Goal: Check status: Check status

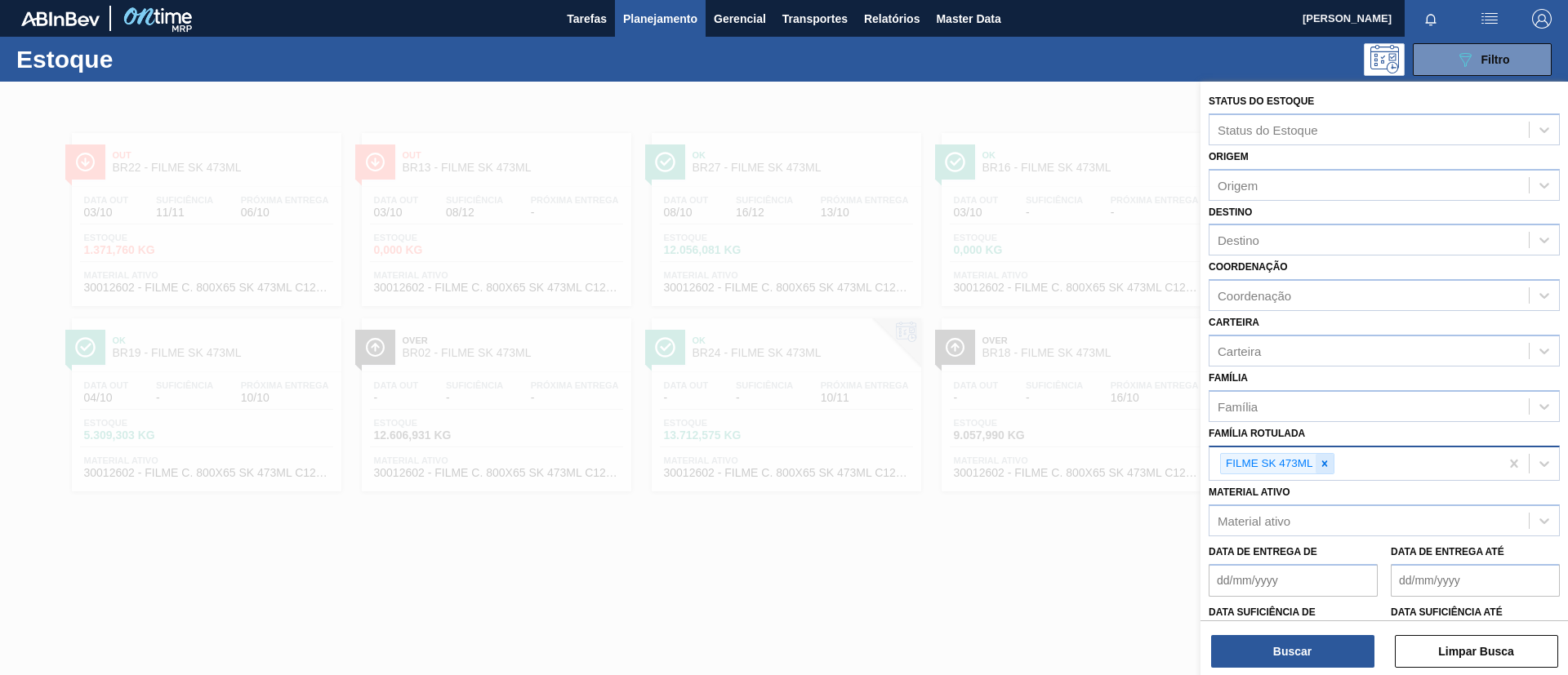
click at [1324, 473] on div at bounding box center [1325, 464] width 18 height 20
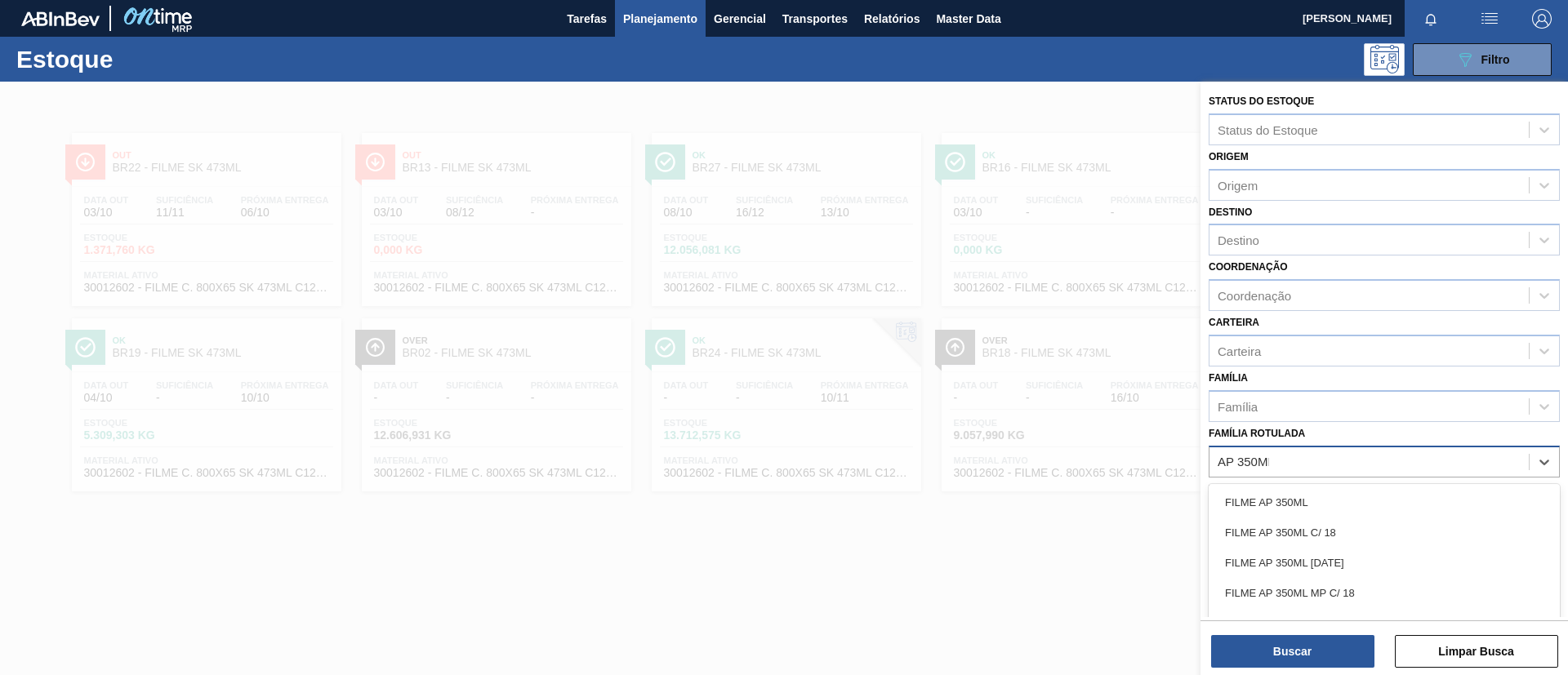
type Rotulada "AP 350ML MP"
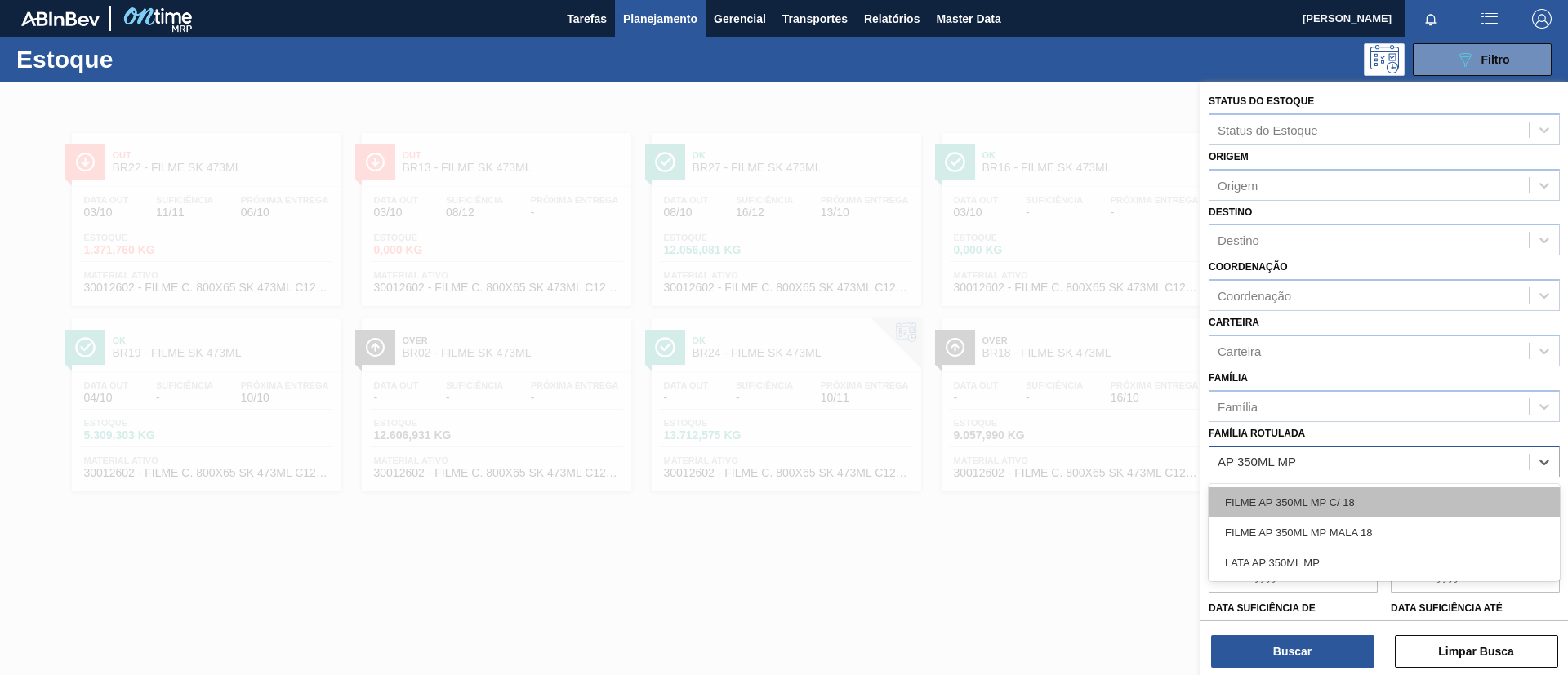
click at [1326, 495] on div "FILME AP 350ML MP C/ 18" at bounding box center [1384, 502] width 351 height 30
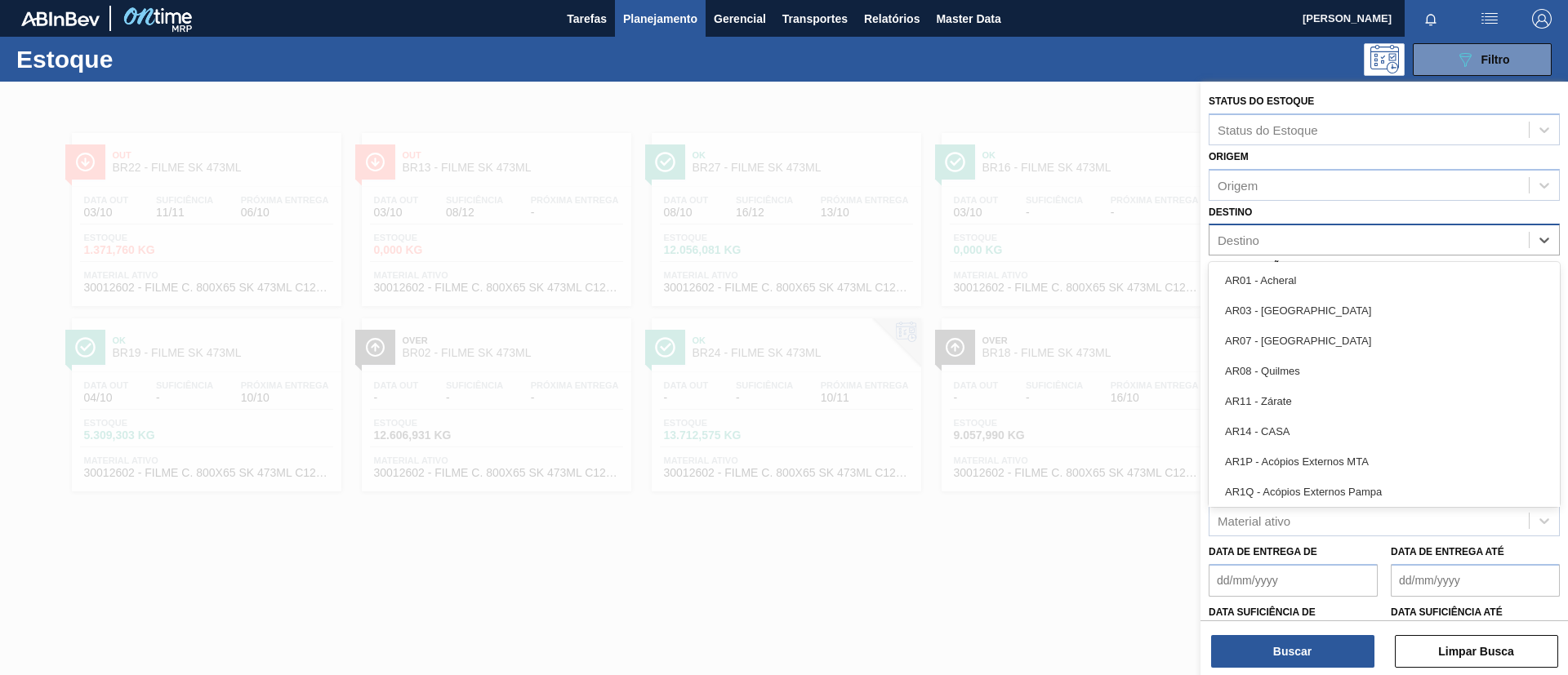
click at [1291, 237] on div "Destino" at bounding box center [1369, 241] width 319 height 24
type input "BR07"
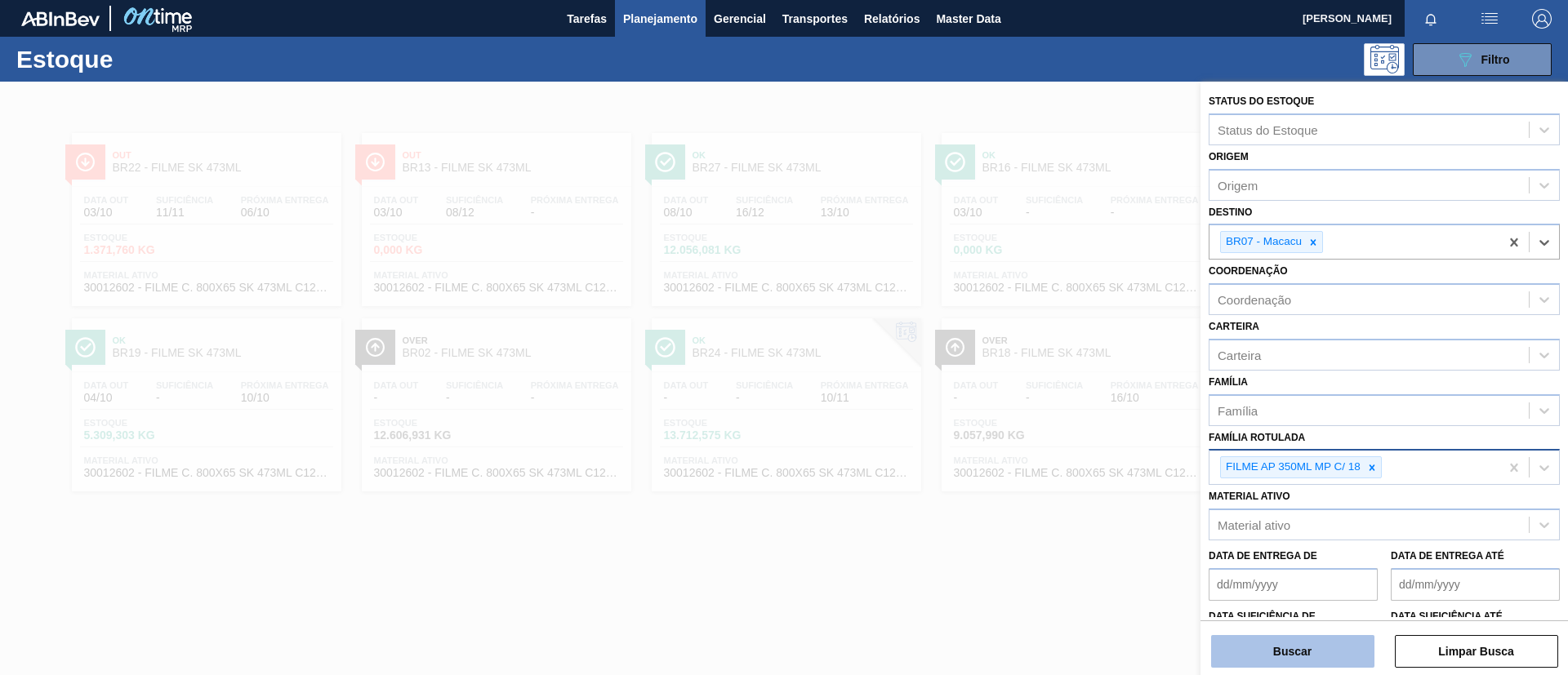
click at [1305, 663] on button "Buscar" at bounding box center [1293, 652] width 164 height 33
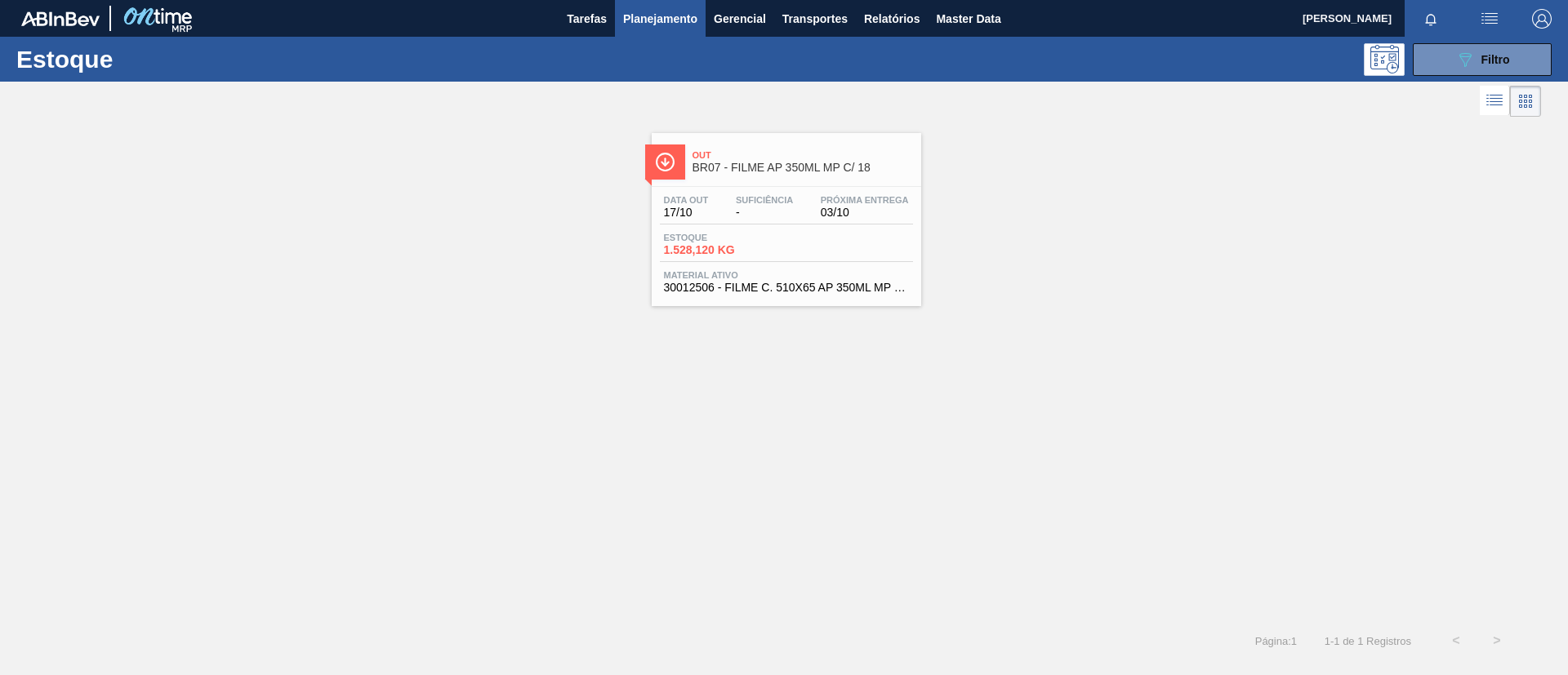
click at [822, 169] on span "BR07 - FILME AP 350ML MP C/ 18" at bounding box center [802, 167] width 220 height 12
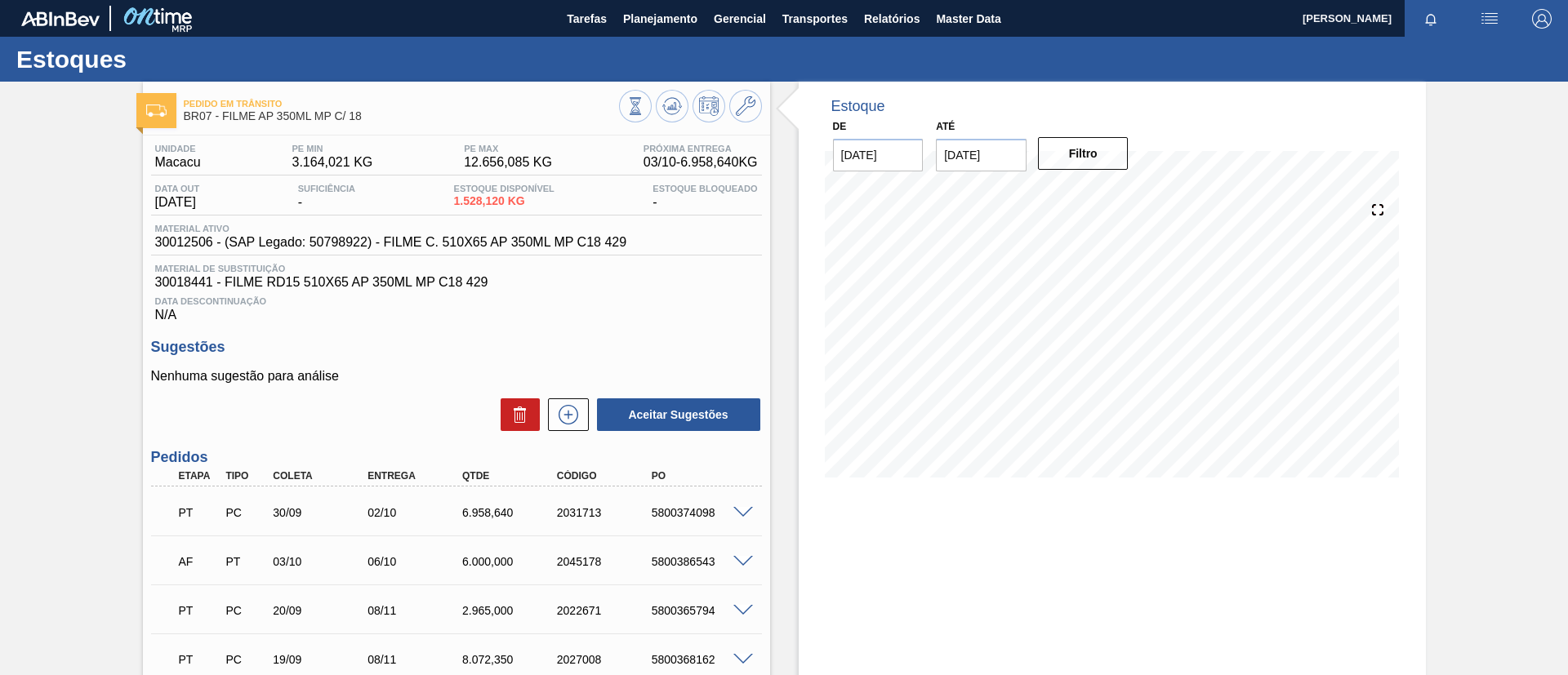
drag, startPoint x: 0, startPoint y: 281, endPoint x: 53, endPoint y: 6, distance: 280.1
click at [0, 278] on div "Pedido em Trânsito BR07 - FILME AP 350ML MP C/ 18 Unidade Macacu PE MIN 3.164,0…" at bounding box center [784, 448] width 1568 height 734
click at [650, 19] on span "Planejamento" at bounding box center [660, 18] width 74 height 19
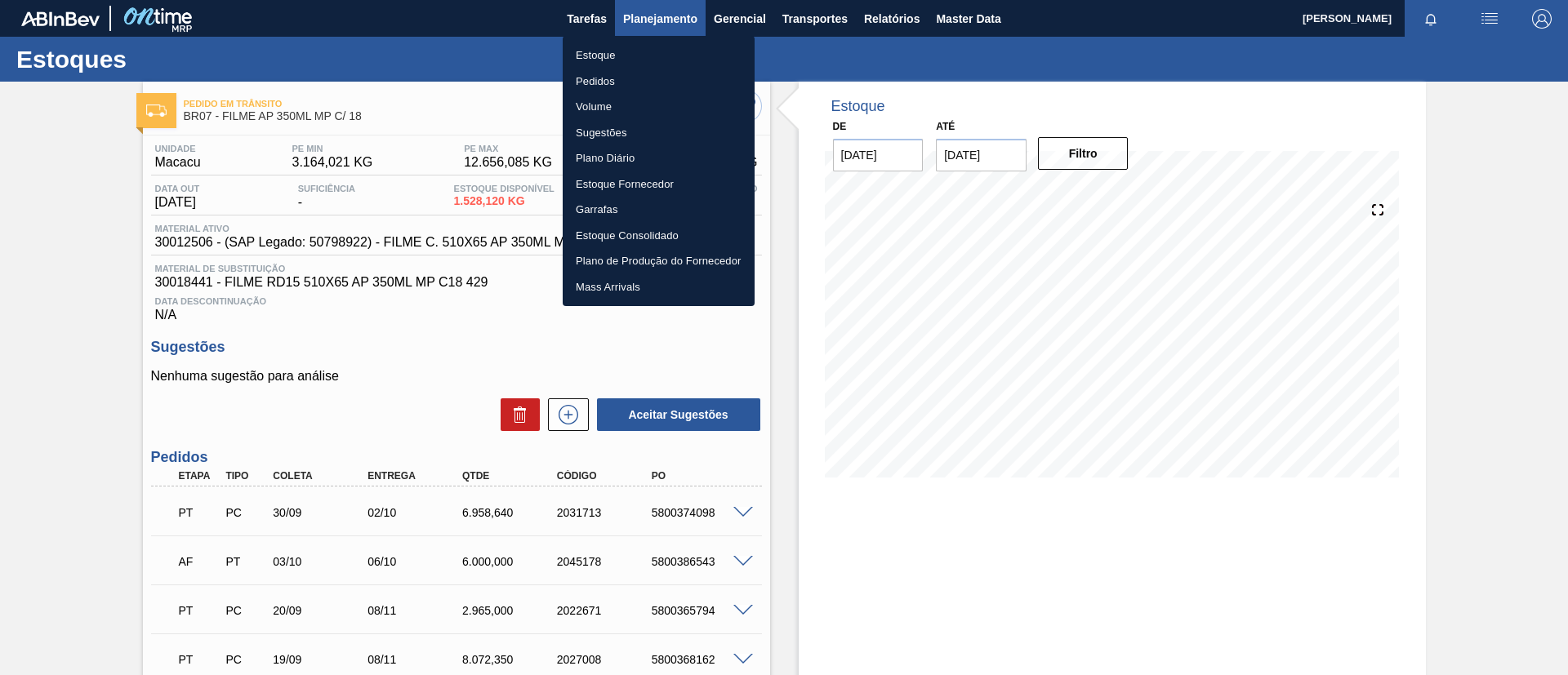
click at [646, 34] on div at bounding box center [784, 338] width 1568 height 675
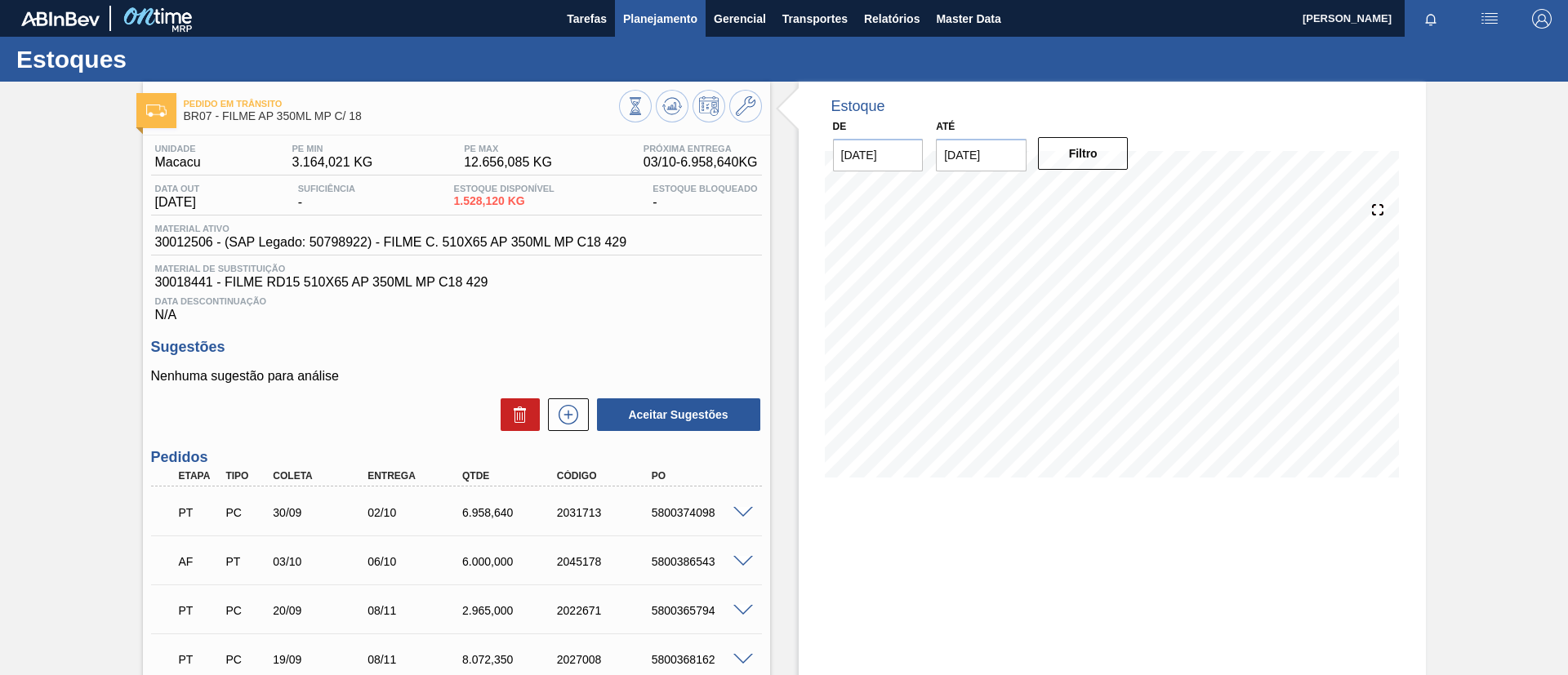
click at [644, 27] on button "Planejamento" at bounding box center [660, 18] width 91 height 37
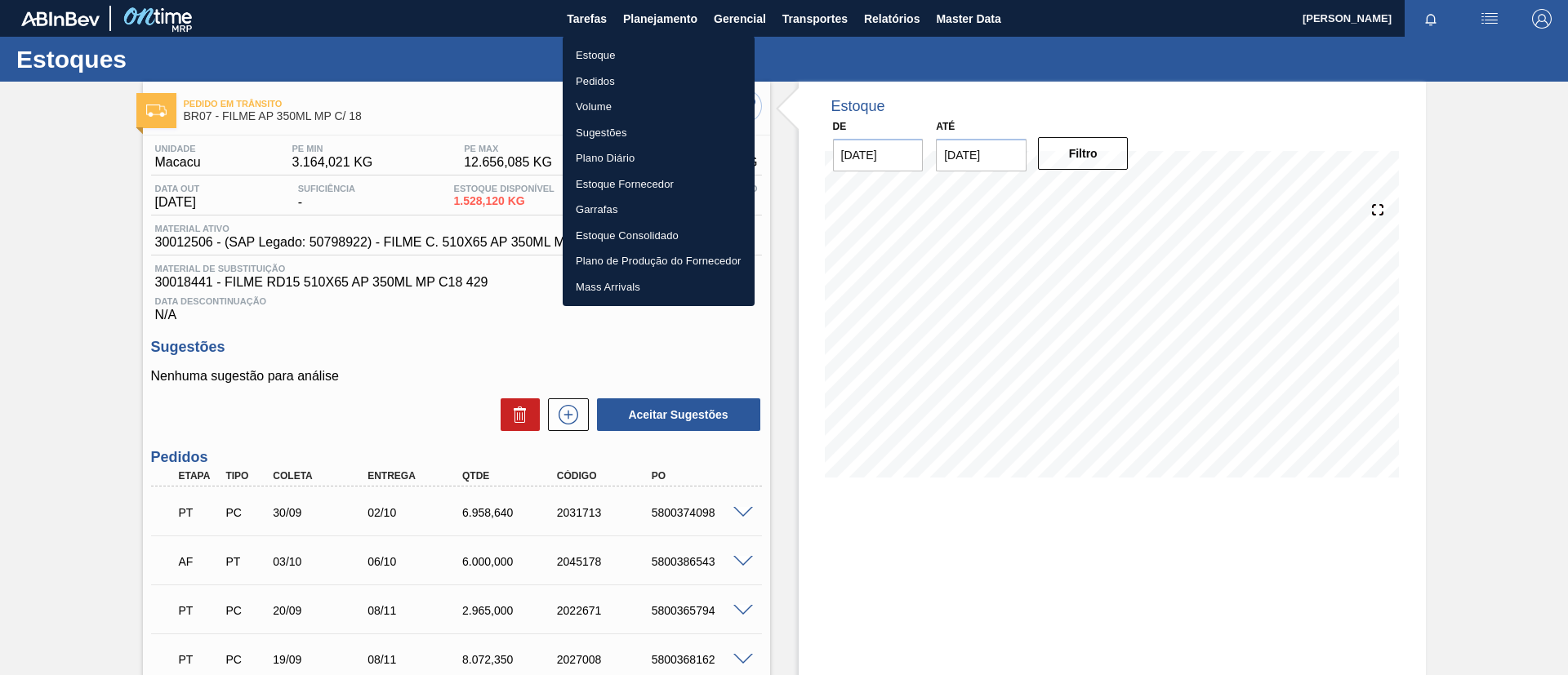
click at [648, 54] on li "Estoque" at bounding box center [659, 55] width 192 height 27
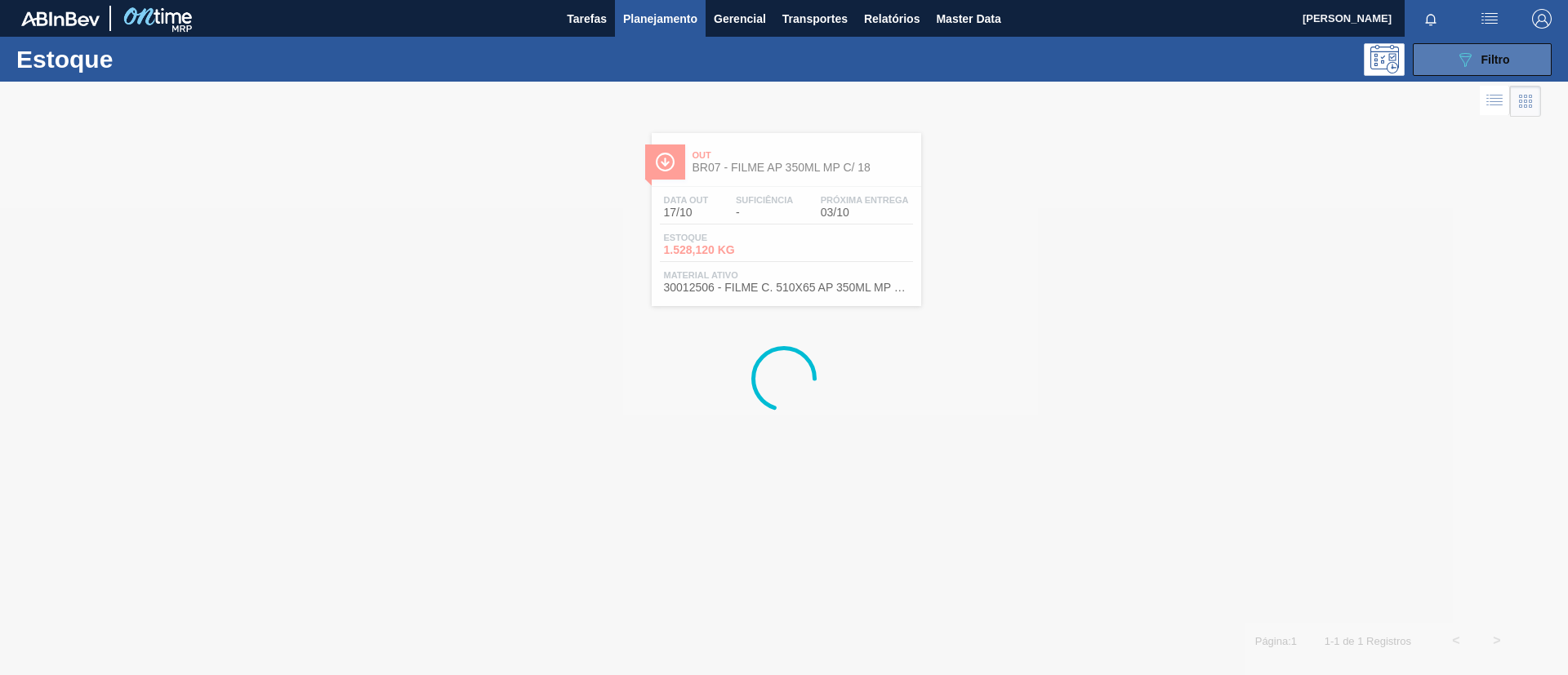
click at [1447, 45] on button "089F7B8B-B2A5-4AFE-B5C0-19BA573D28AC Filtro" at bounding box center [1482, 59] width 139 height 33
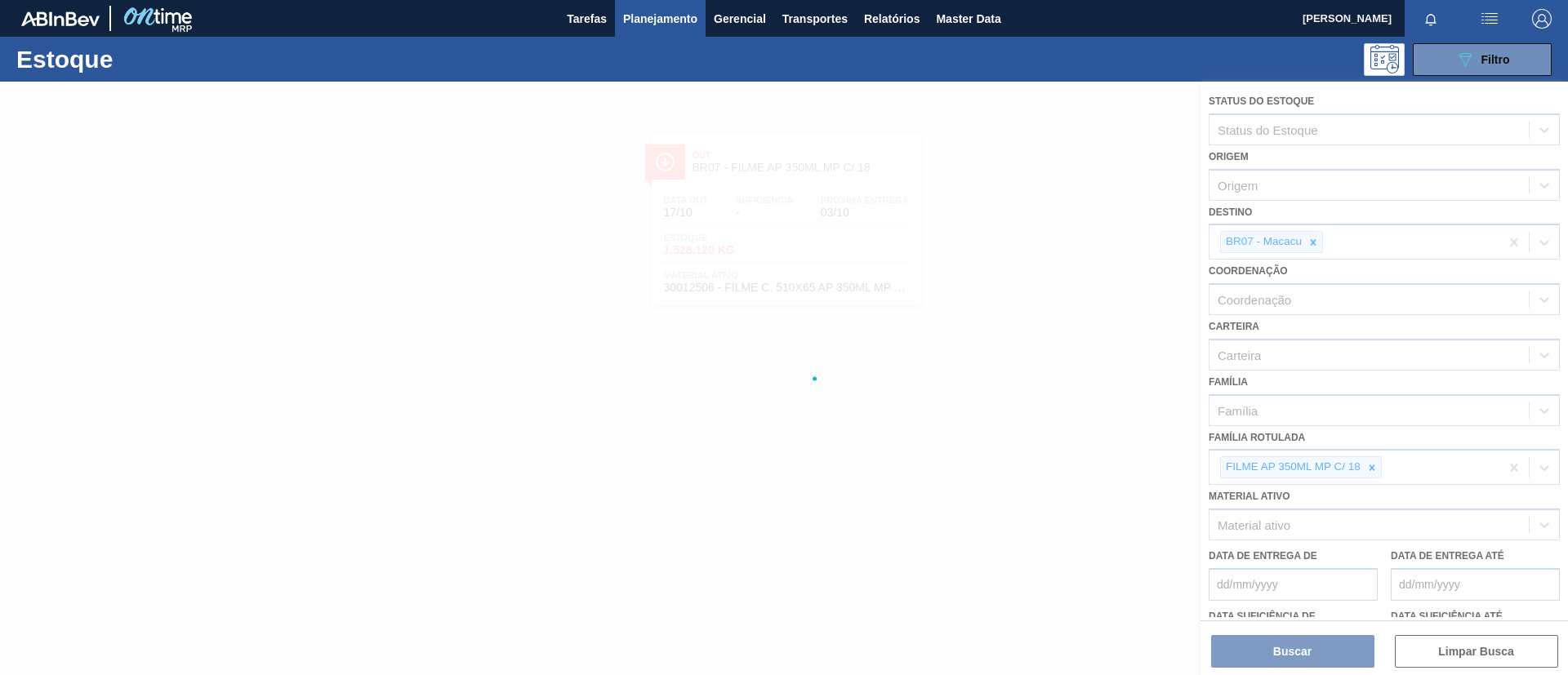
click at [1348, 469] on div at bounding box center [784, 378] width 1568 height 594
click at [1369, 466] on div at bounding box center [784, 378] width 1568 height 594
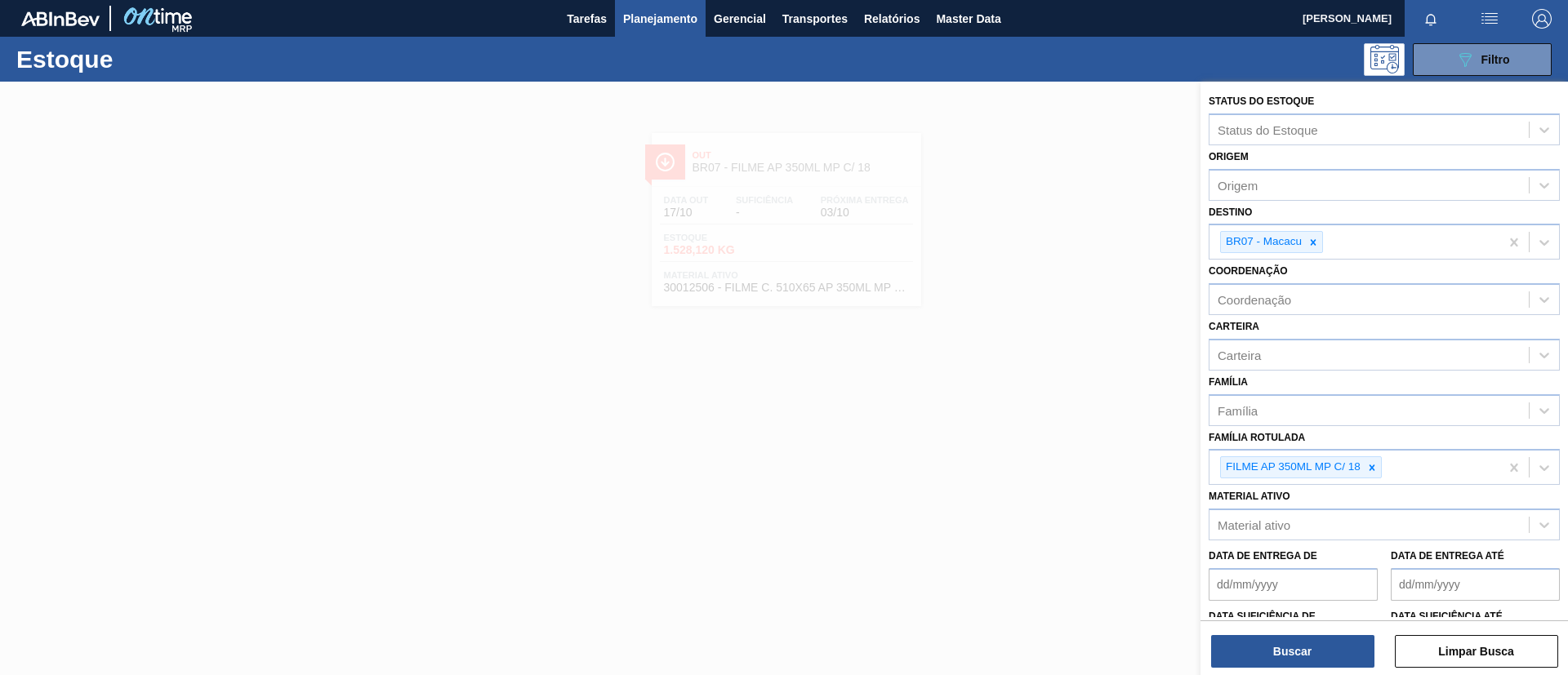
click at [1369, 466] on icon at bounding box center [1371, 467] width 11 height 11
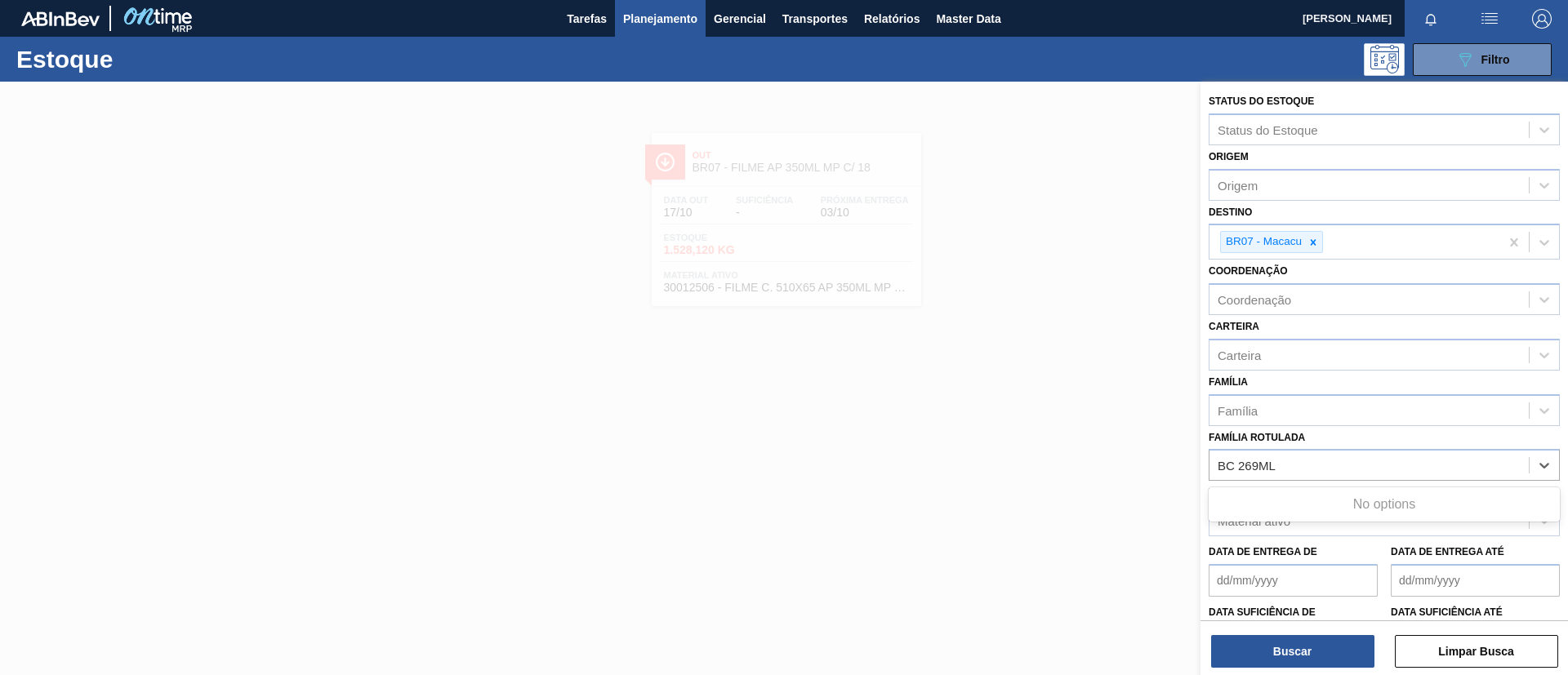
type Rotulada "BC 269ML MP"
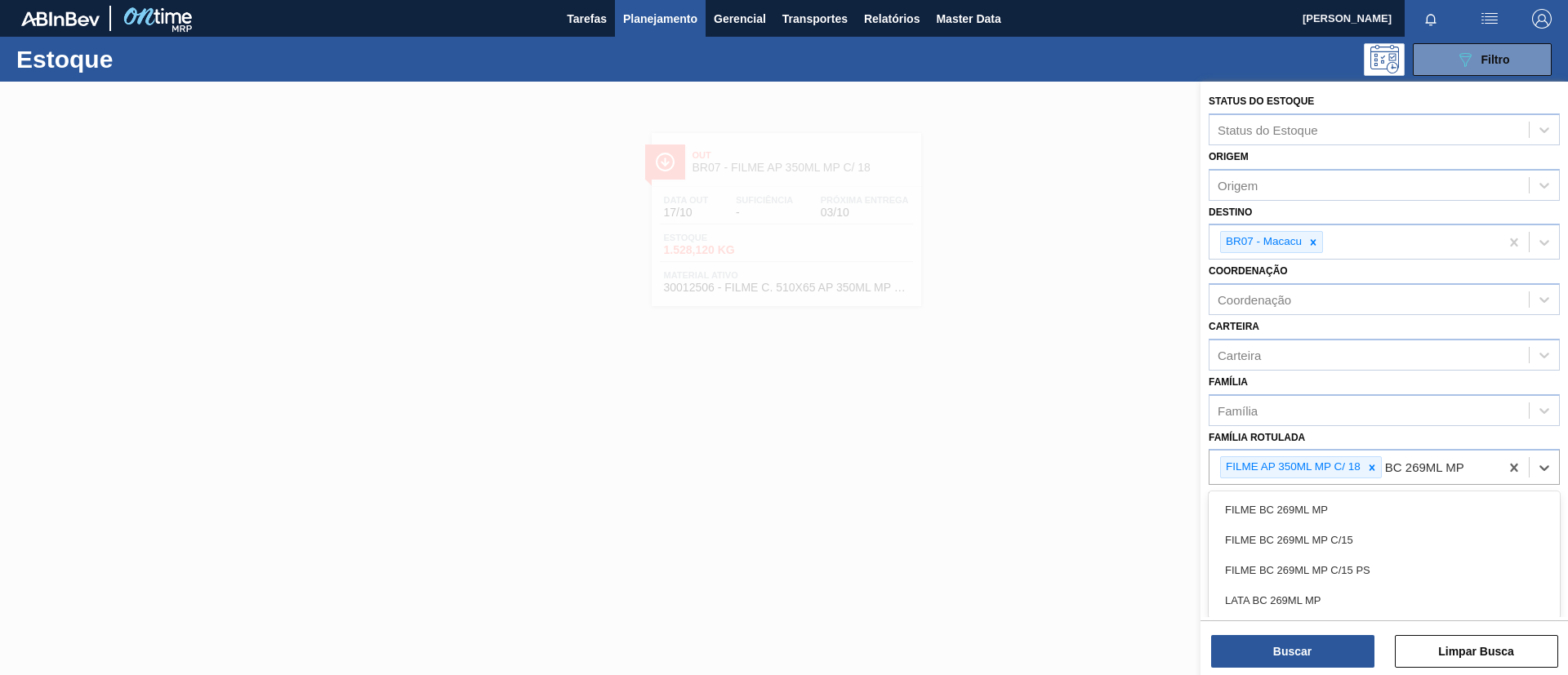
click at [1340, 498] on div "FILME BC 269ML MP" at bounding box center [1384, 509] width 351 height 30
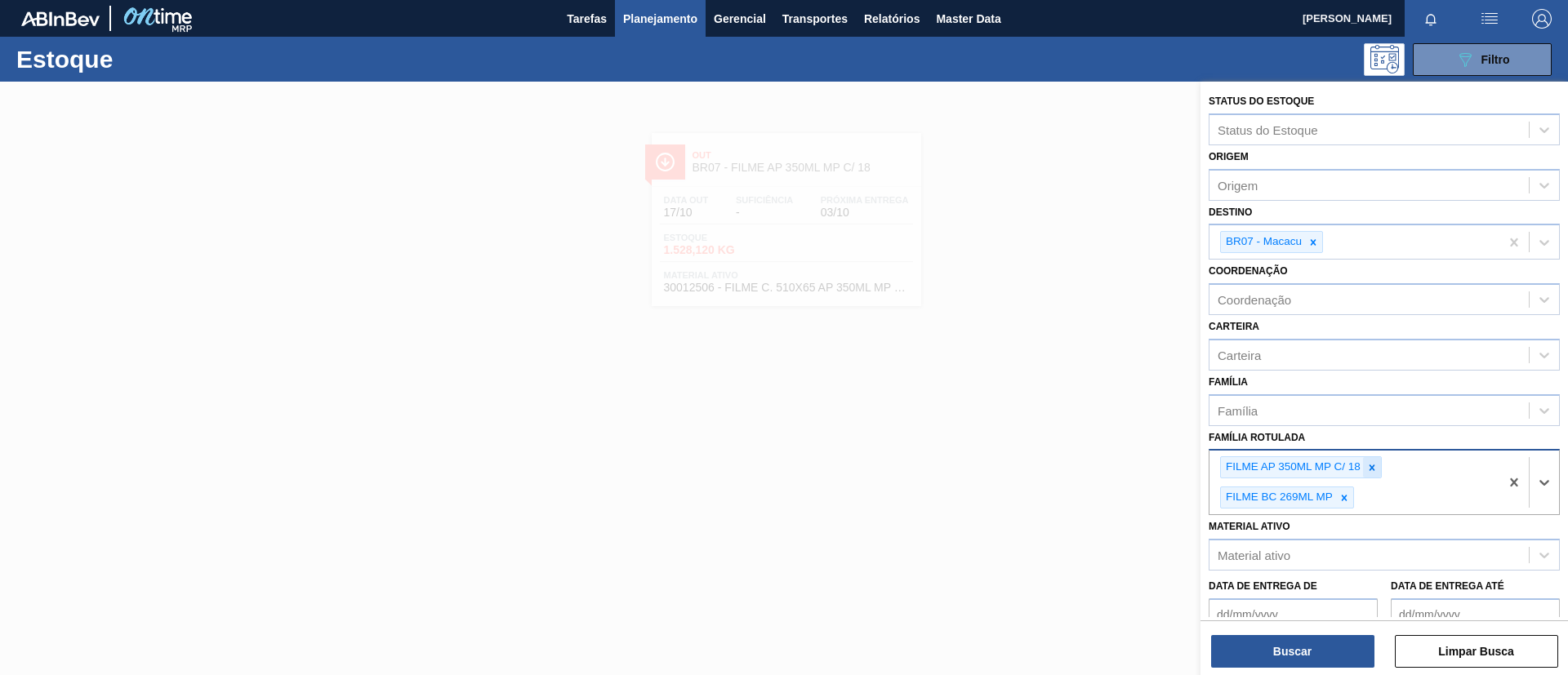
click at [1369, 471] on icon at bounding box center [1371, 467] width 11 height 11
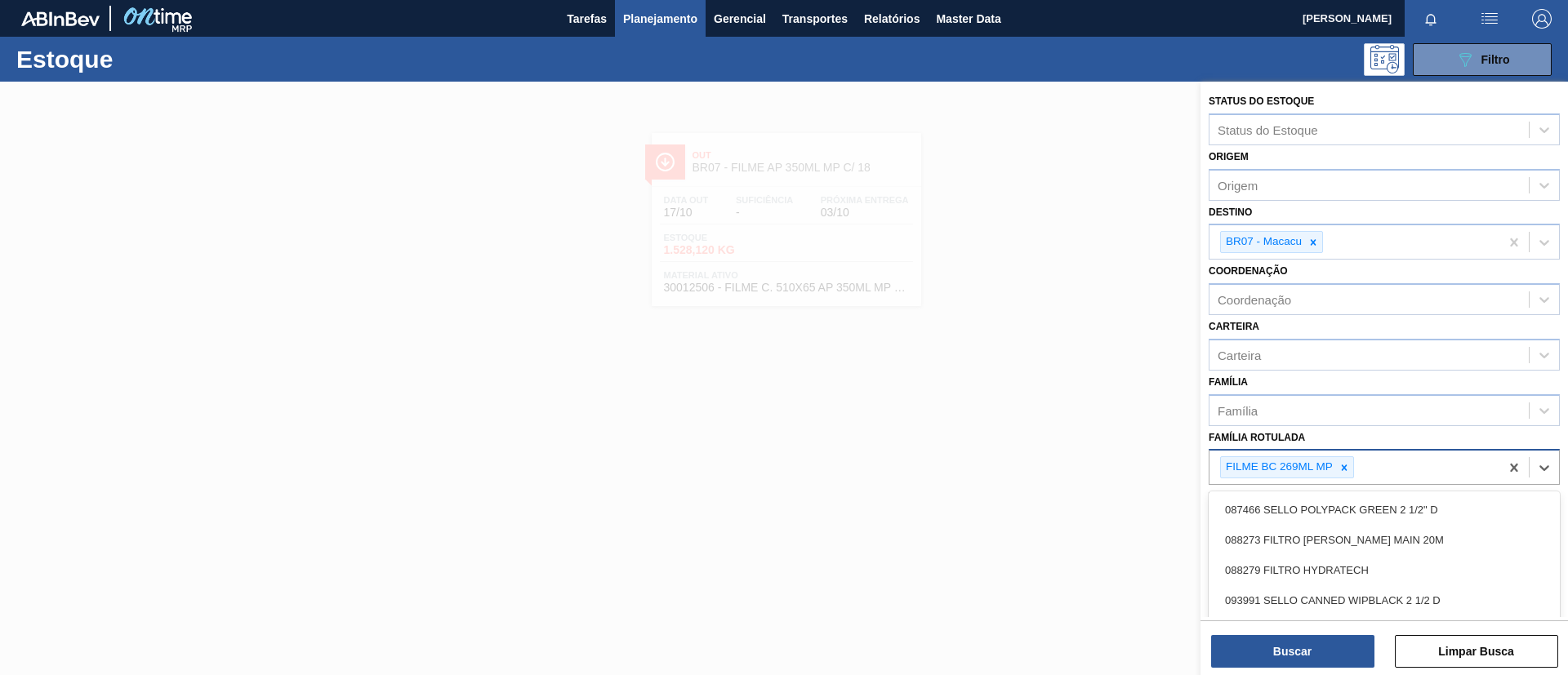
click at [1354, 463] on div "FILME BC 269ML MP" at bounding box center [1354, 467] width 290 height 34
click at [1349, 463] on icon at bounding box center [1344, 467] width 11 height 11
type Rotulada "BC 269ML MP"
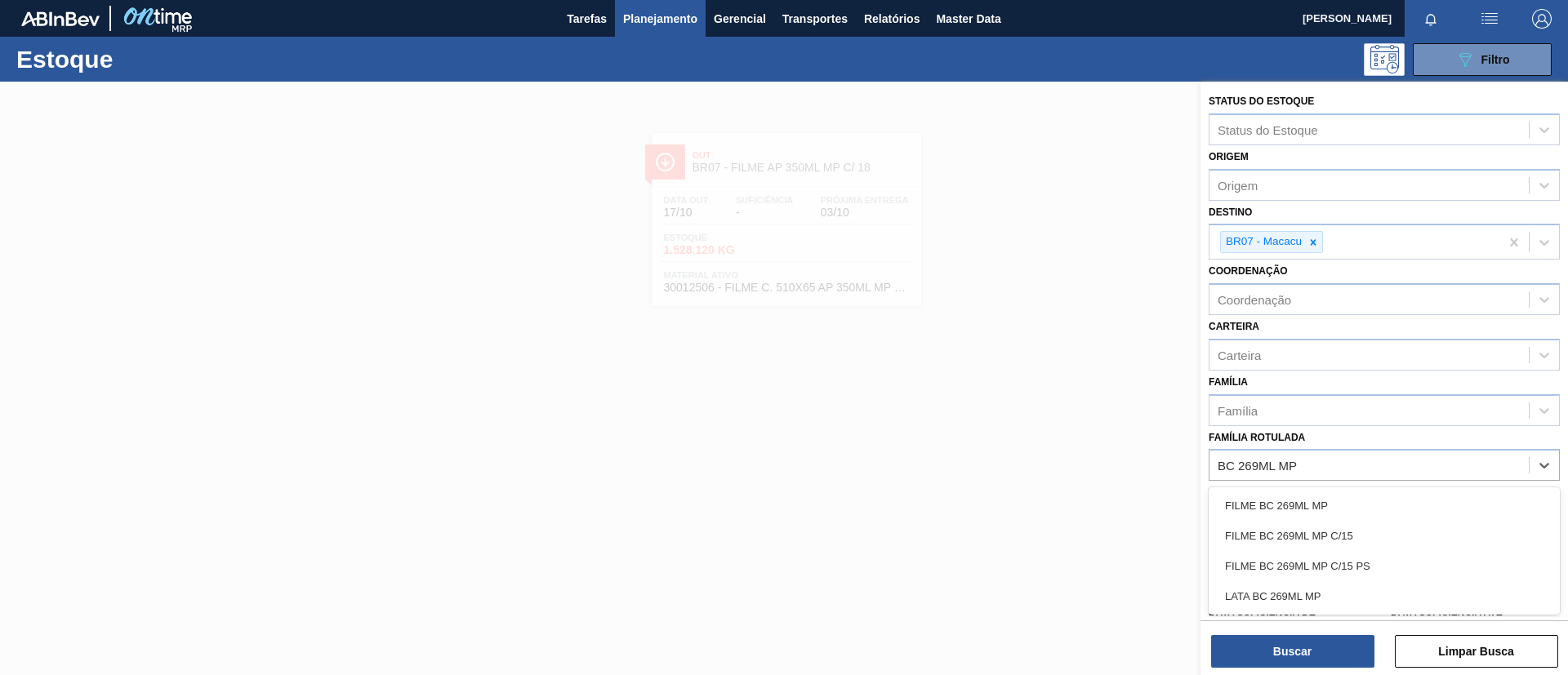
drag, startPoint x: 1412, startPoint y: 532, endPoint x: 1385, endPoint y: 559, distance: 38.2
click at [1412, 529] on div "FILME BC 269ML MP C/15" at bounding box center [1384, 536] width 351 height 30
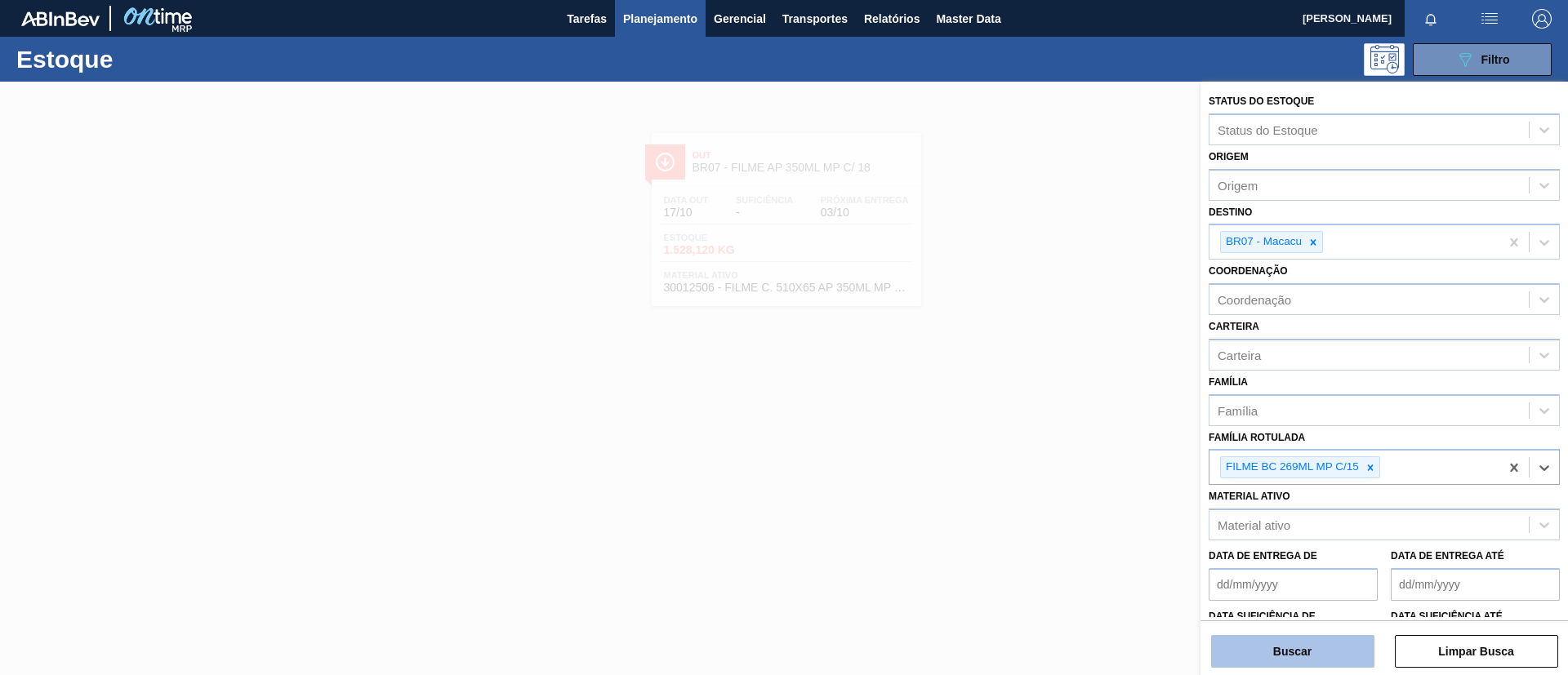
click at [1352, 637] on button "Buscar" at bounding box center [1293, 652] width 164 height 33
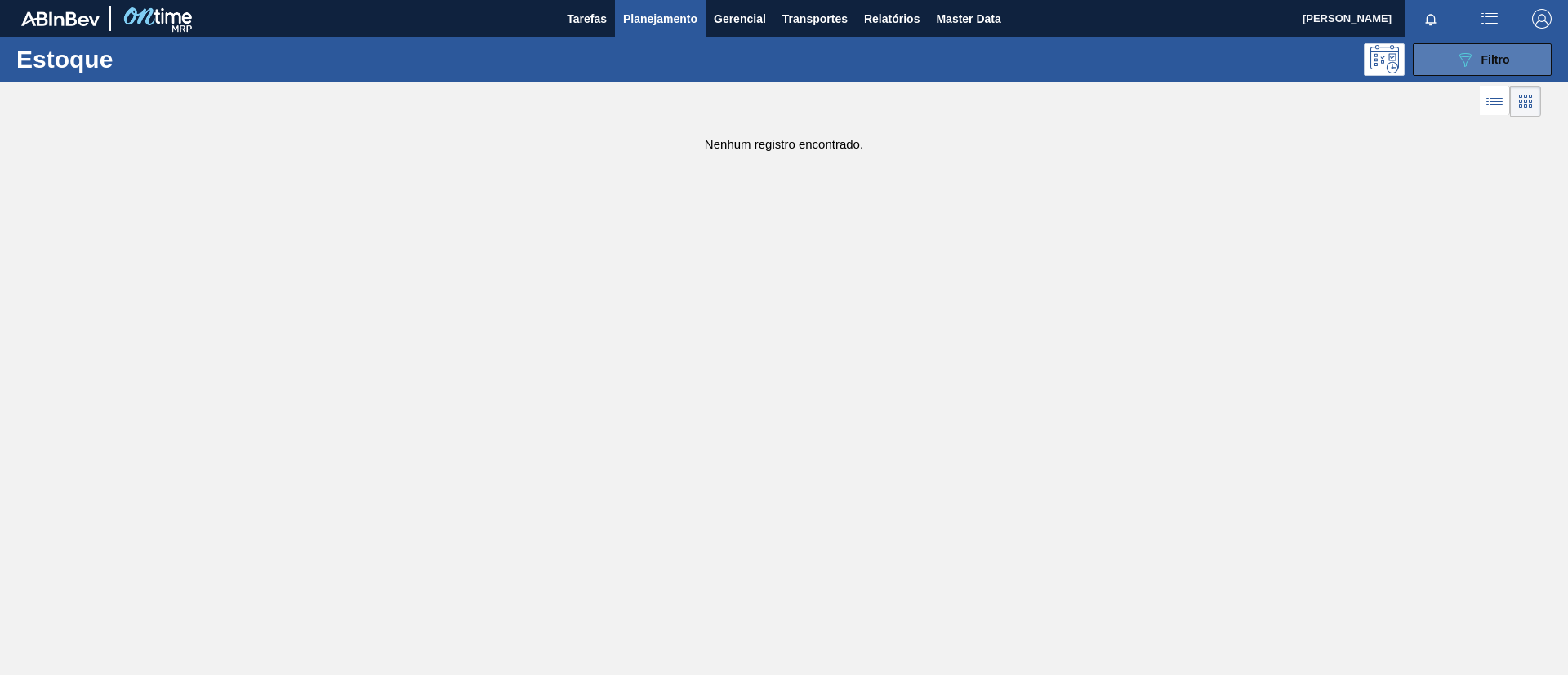
click at [1434, 56] on button "089F7B8B-B2A5-4AFE-B5C0-19BA573D28AC Filtro" at bounding box center [1482, 59] width 139 height 33
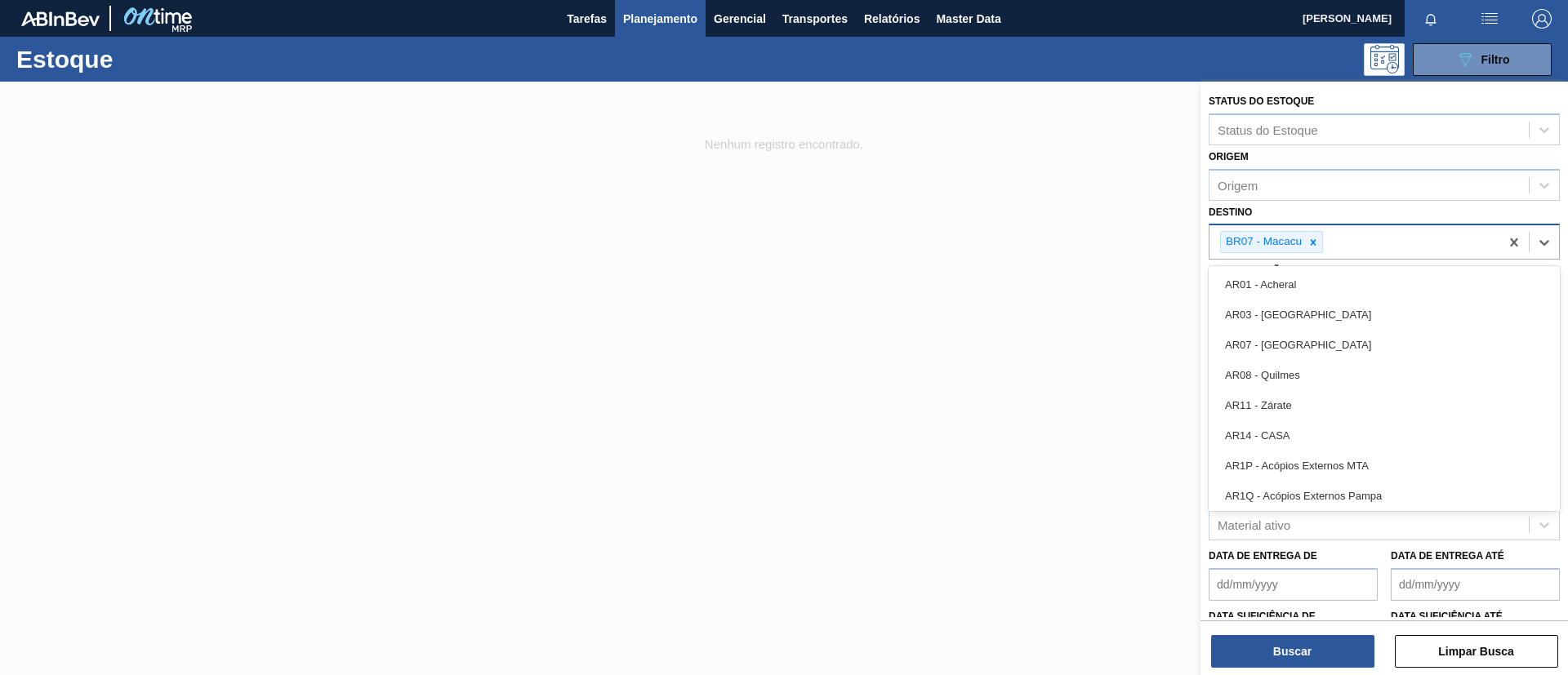
click at [1324, 247] on div "BR07 - Macacu" at bounding box center [1354, 241] width 290 height 34
click at [1316, 242] on icon at bounding box center [1313, 242] width 11 height 11
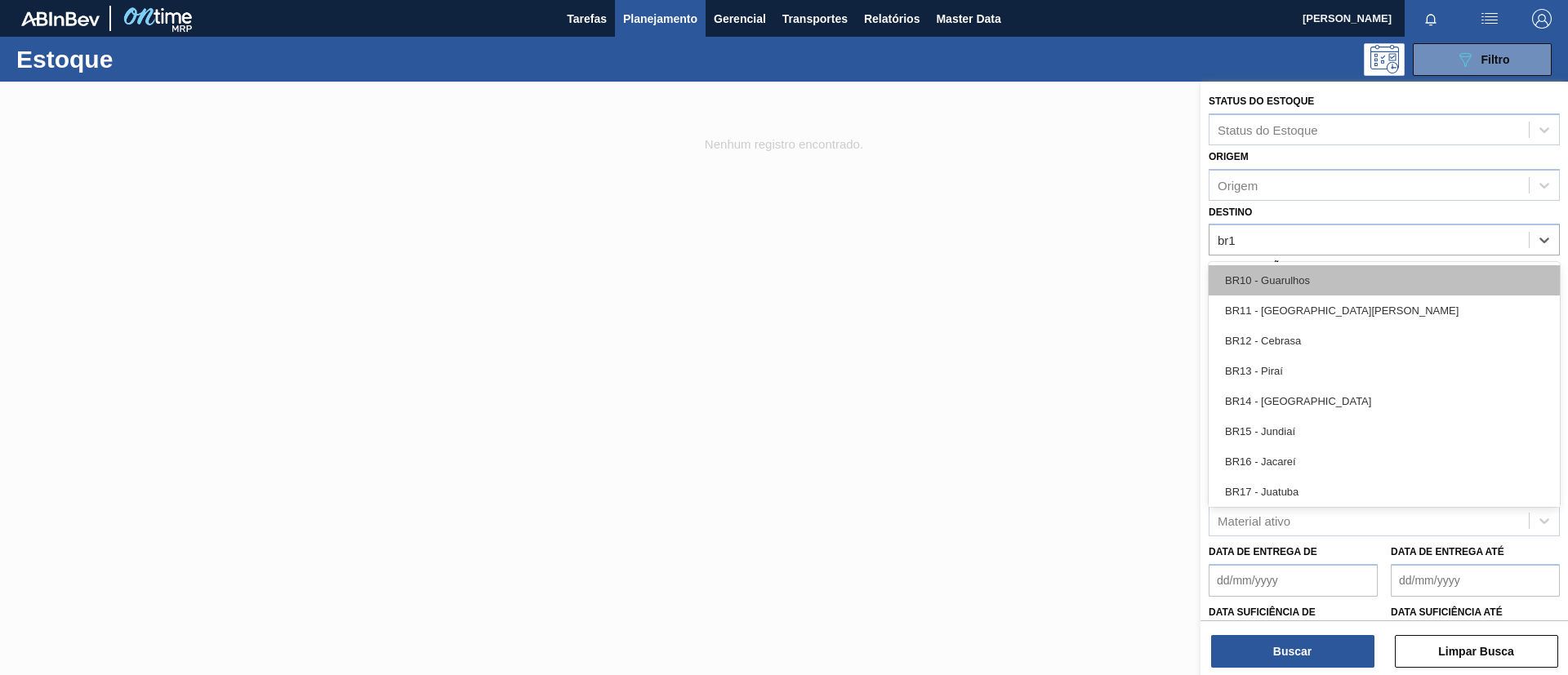
type input "br16"
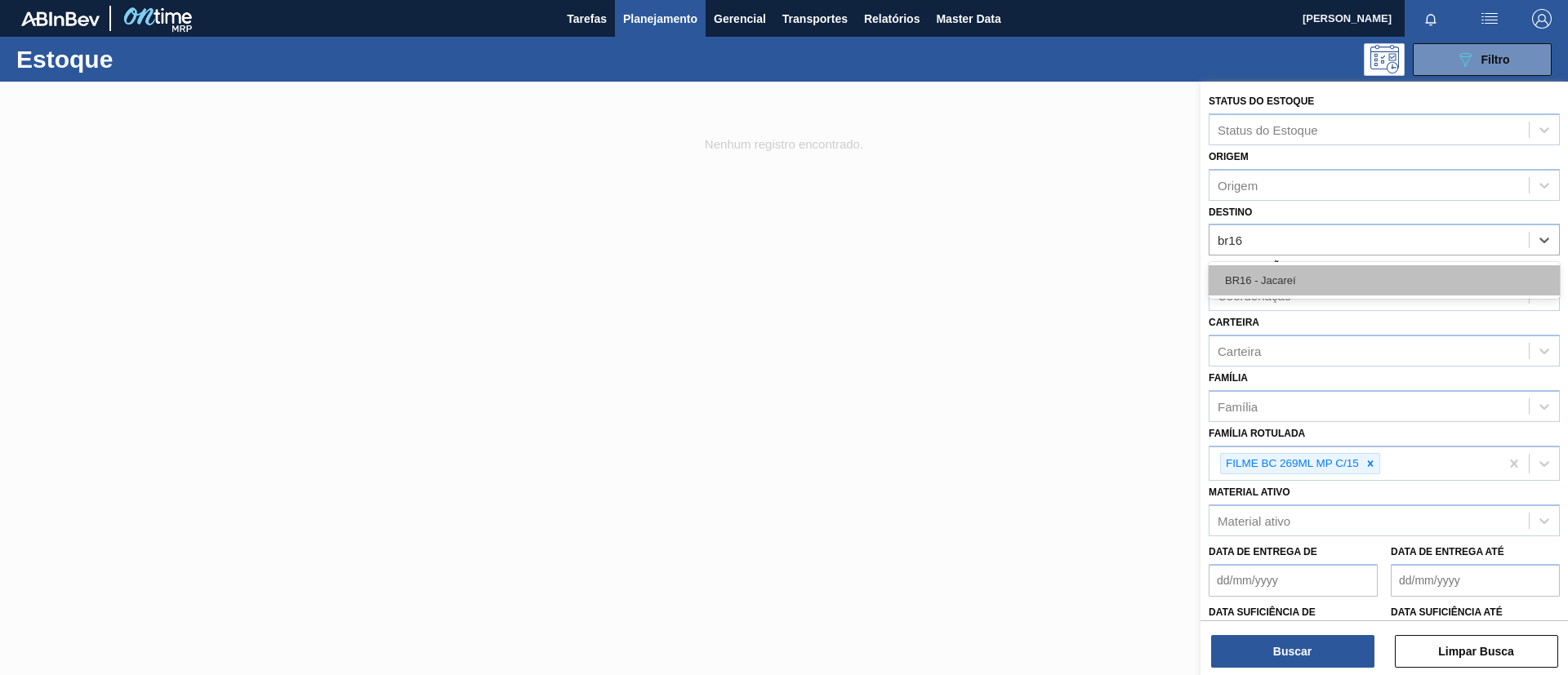
click at [1330, 274] on div "BR16 - Jacareí" at bounding box center [1384, 280] width 351 height 30
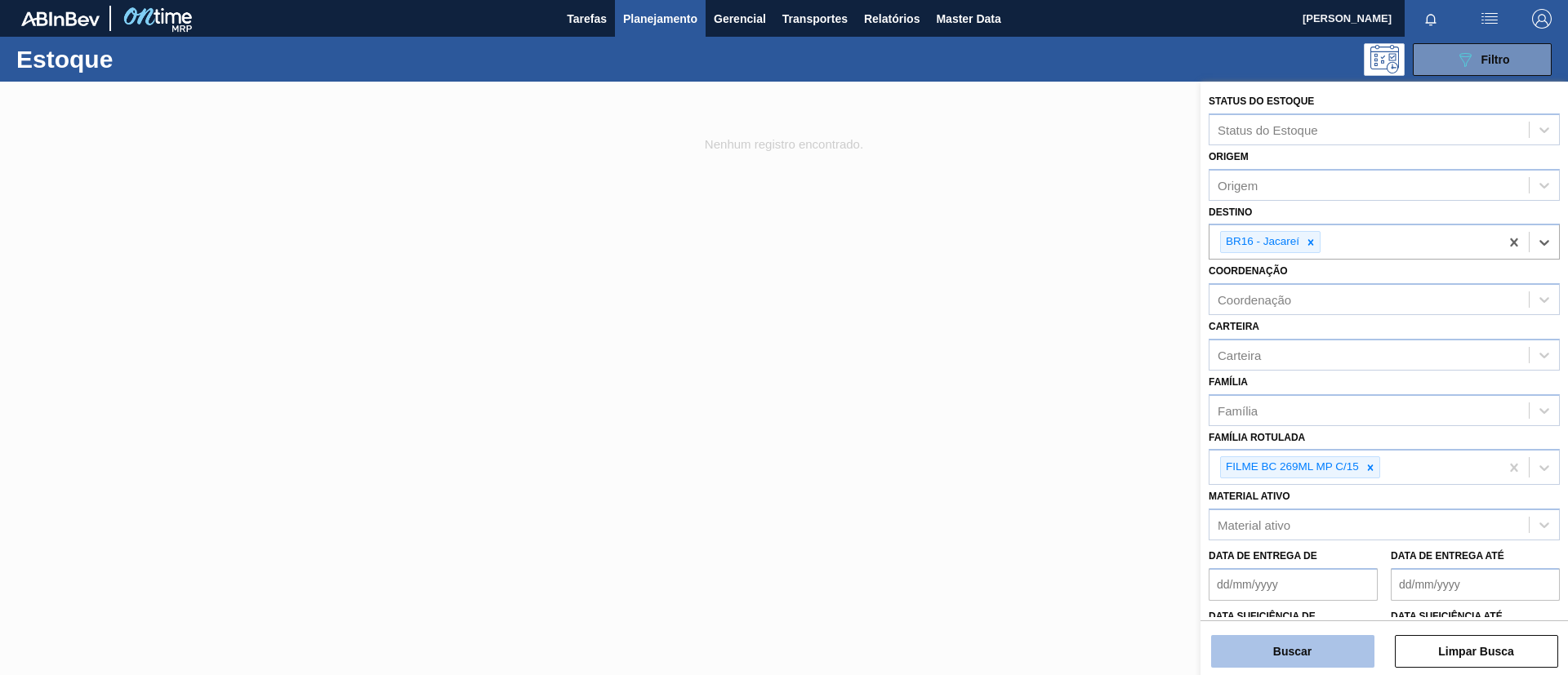
click at [1345, 636] on button "Buscar" at bounding box center [1293, 652] width 164 height 33
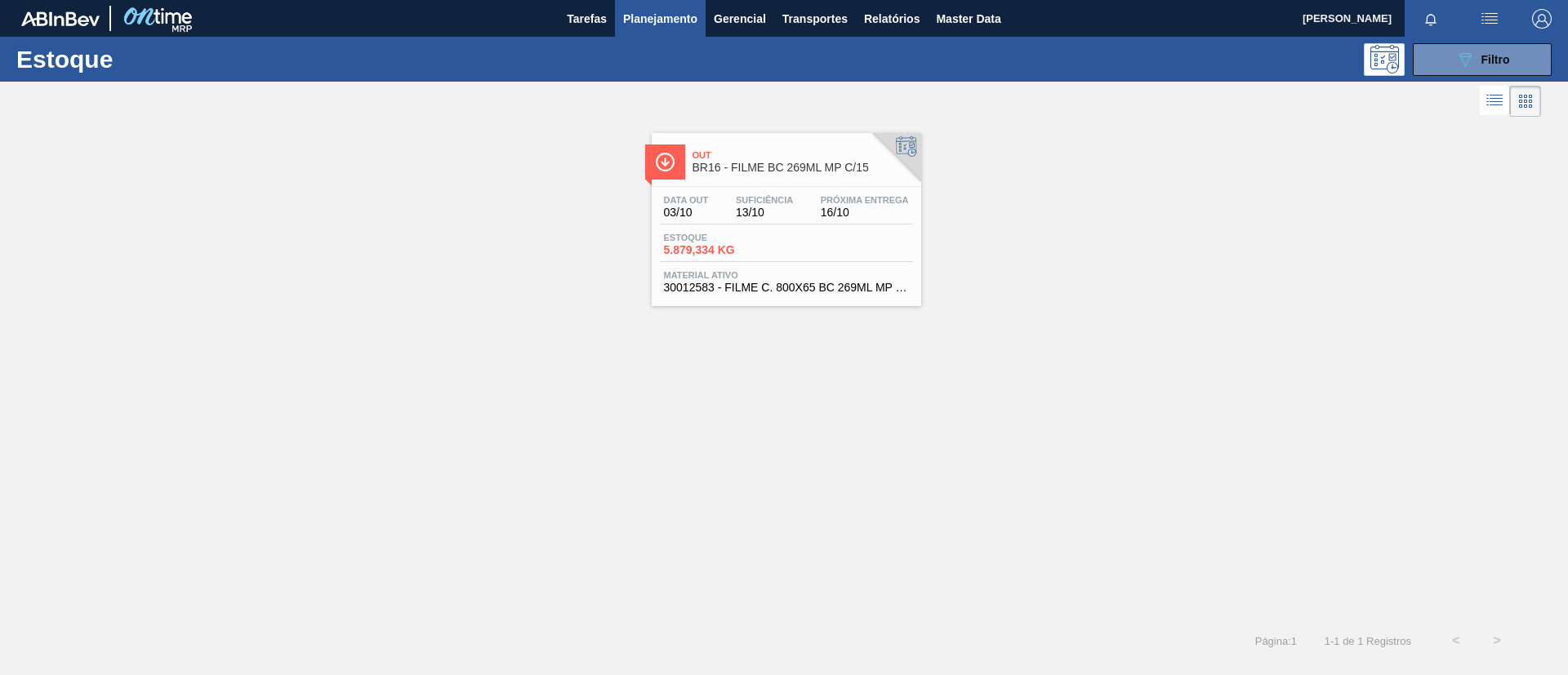
click at [843, 244] on div "Estoque 5.879,334 KG" at bounding box center [786, 247] width 253 height 29
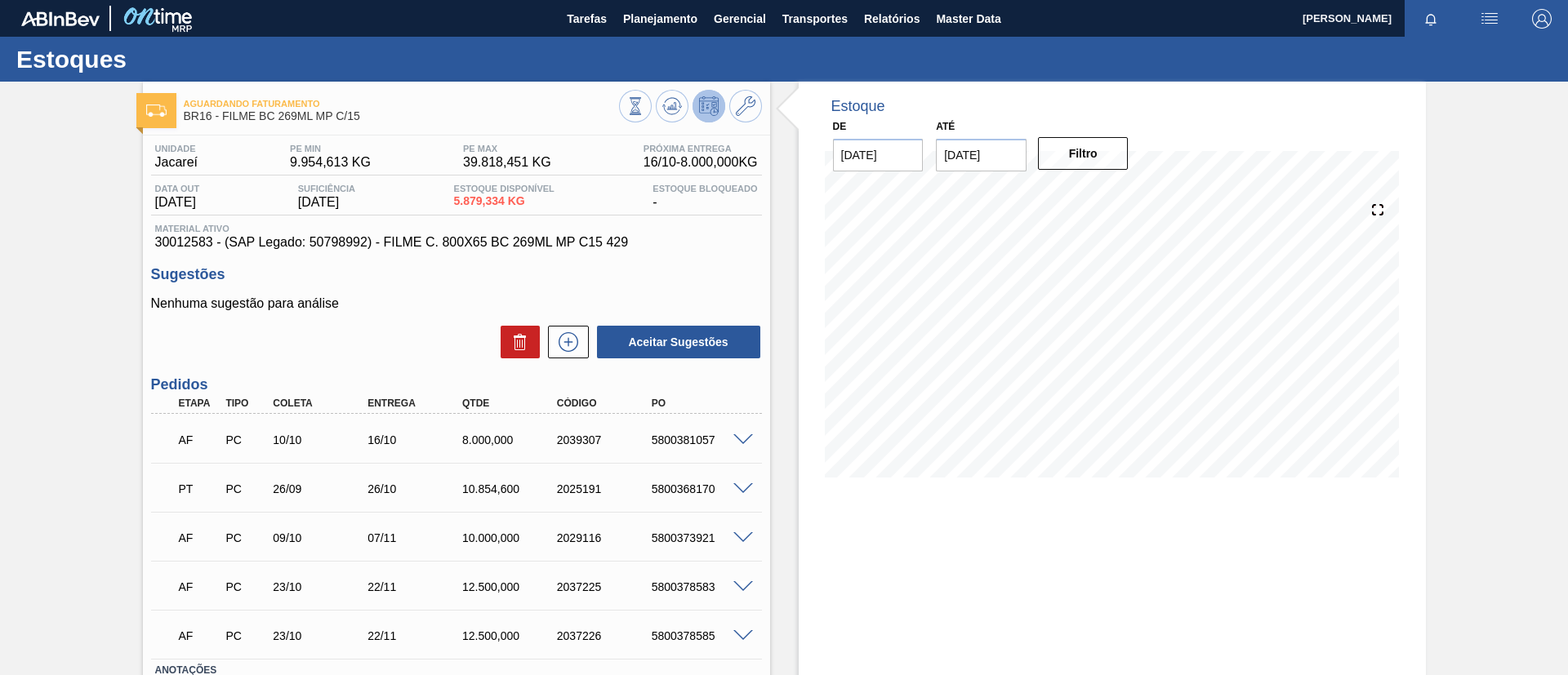
click at [0, 285] on div "Aguardando Faturamento BR16 - FILME BC 269ML MP C/15 Unidade Jacareí PE MIN 9.9…" at bounding box center [784, 437] width 1568 height 712
click at [739, 444] on span at bounding box center [743, 440] width 19 height 12
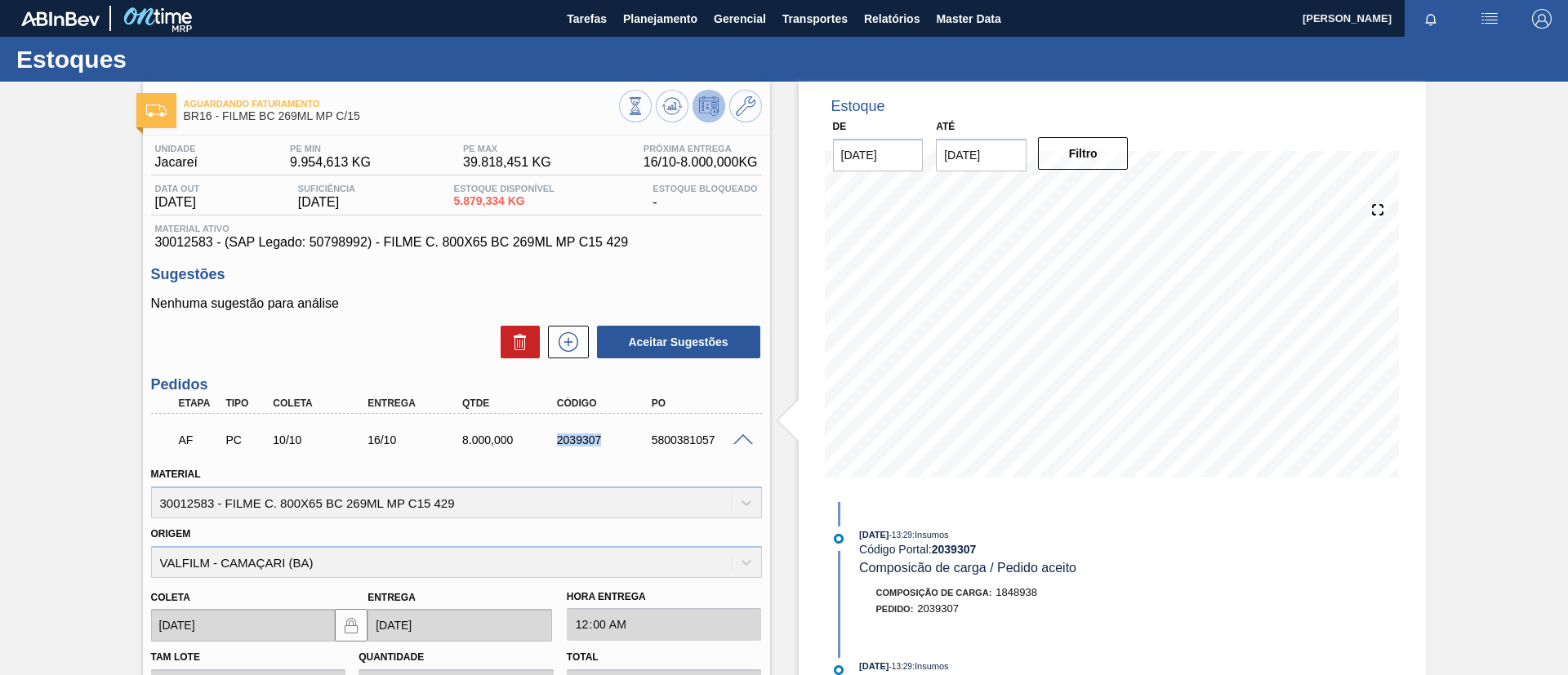
drag, startPoint x: 540, startPoint y: 432, endPoint x: 618, endPoint y: 447, distance: 79.4
click at [628, 452] on div "AF PC 10/10 16/10 8.000,000 2039307 5800381057" at bounding box center [452, 439] width 567 height 33
copy div "2039307"
click at [568, 442] on div "2039307" at bounding box center [606, 440] width 106 height 13
click at [666, 37] on div "Estoques" at bounding box center [784, 59] width 1568 height 45
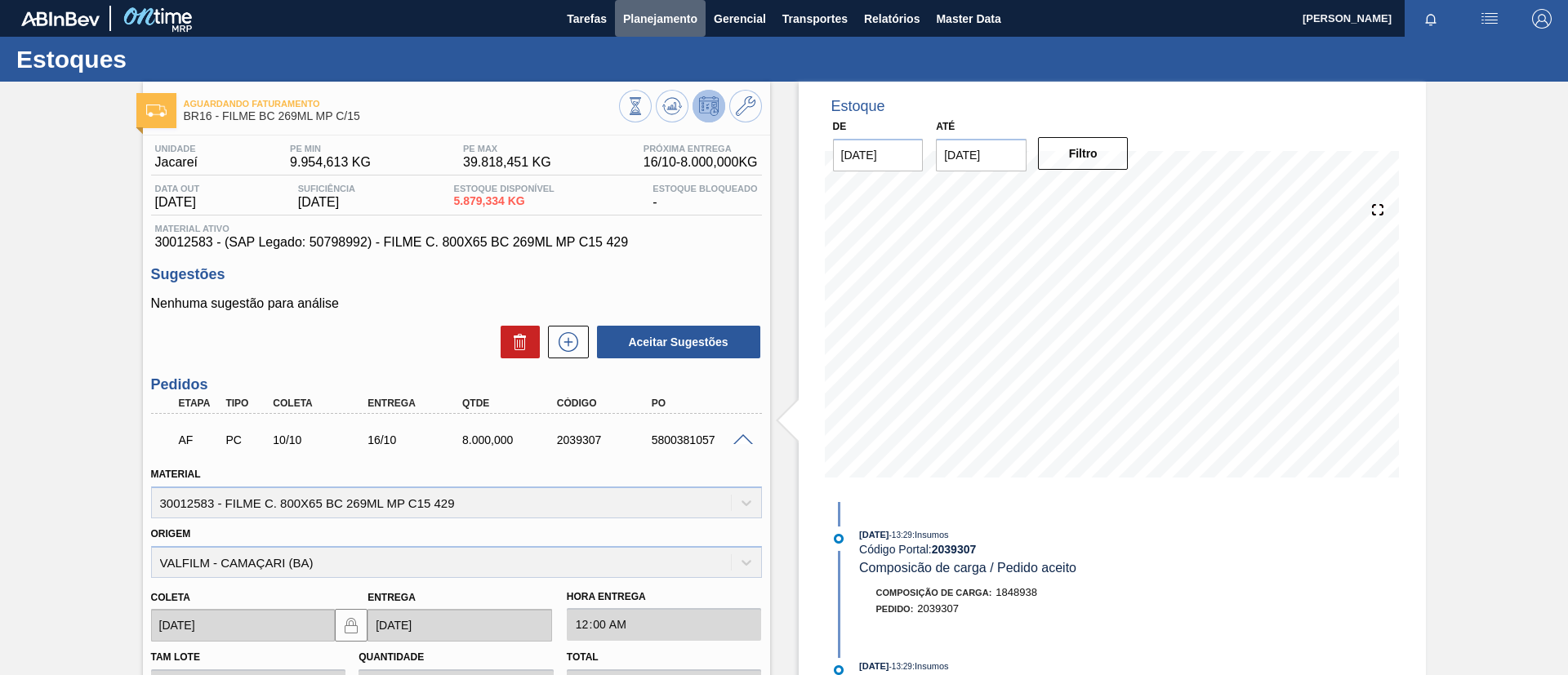
drag, startPoint x: 666, startPoint y: 24, endPoint x: 665, endPoint y: 45, distance: 21.0
click at [666, 25] on span "Planejamento" at bounding box center [660, 18] width 74 height 19
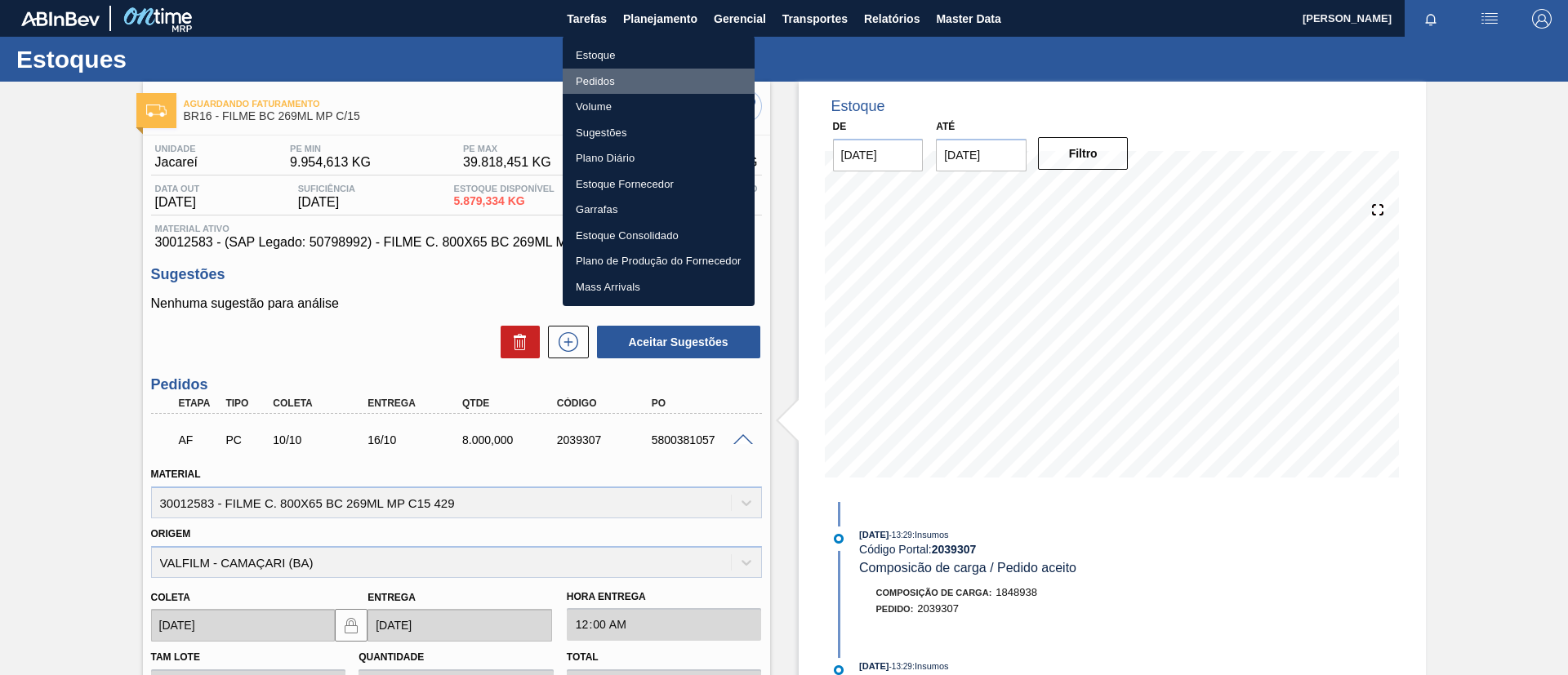
click at [654, 81] on li "Pedidos" at bounding box center [659, 81] width 192 height 27
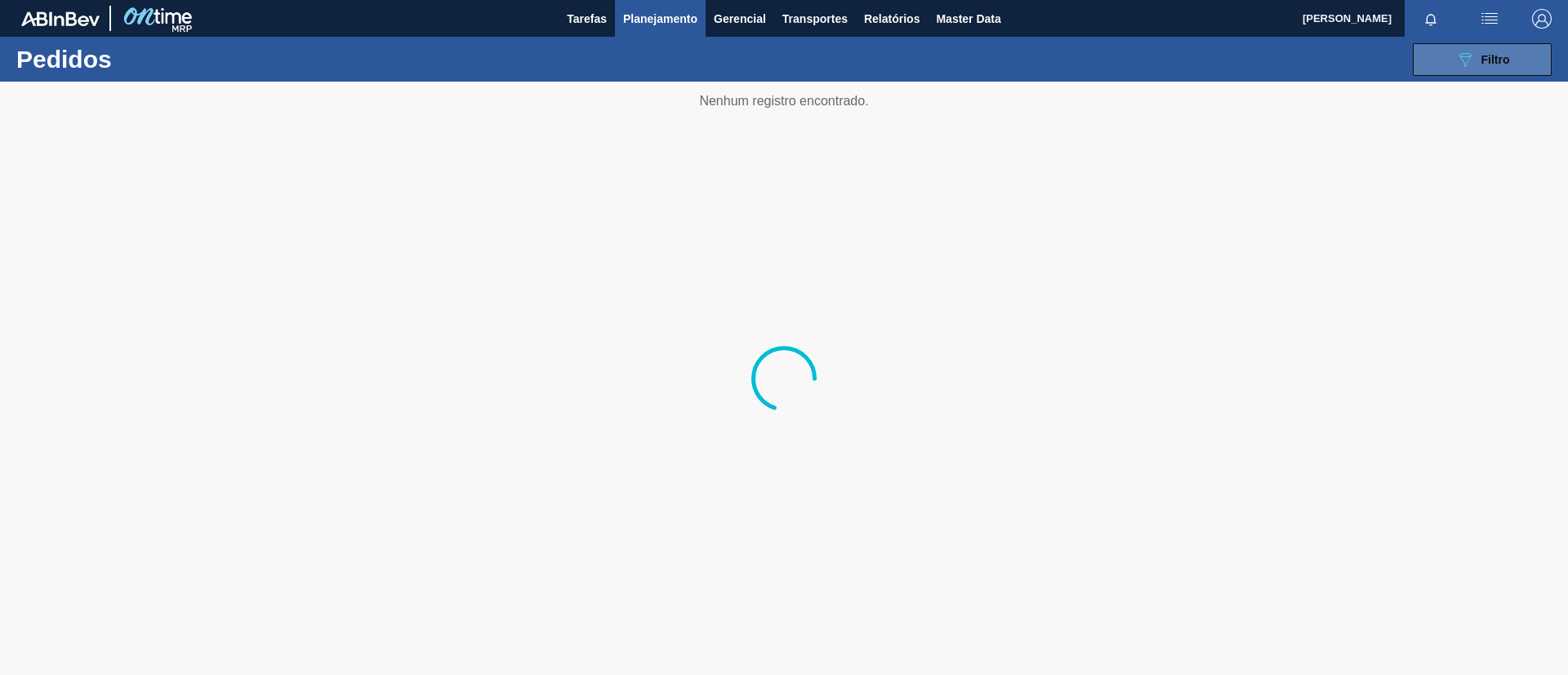
drag, startPoint x: 1453, startPoint y: 48, endPoint x: 1453, endPoint y: 58, distance: 10.0
click at [1453, 48] on button "089F7B8B-B2A5-4AFE-B5C0-19BA573D28AC Filtro" at bounding box center [1482, 59] width 139 height 33
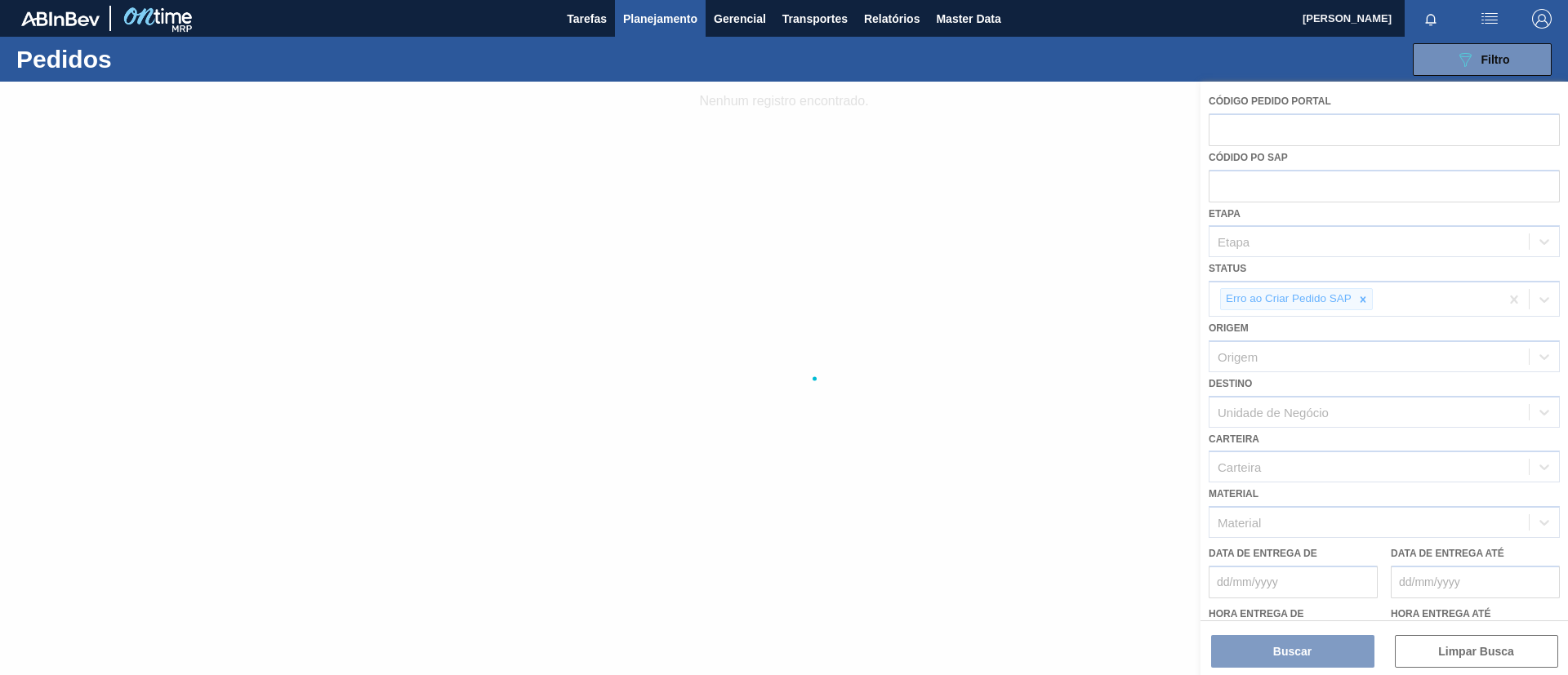
click at [1365, 302] on div at bounding box center [784, 378] width 1568 height 594
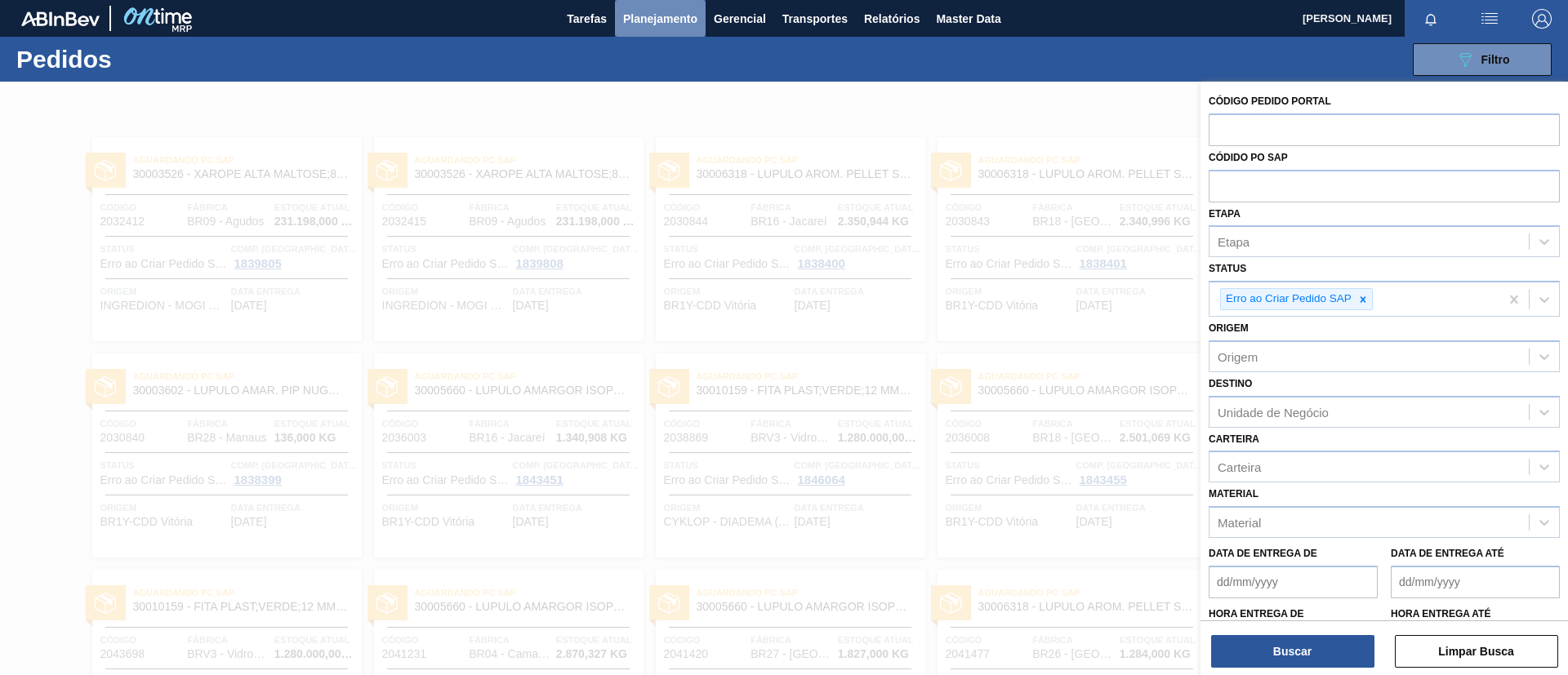
click at [673, 25] on span "Planejamento" at bounding box center [660, 18] width 74 height 19
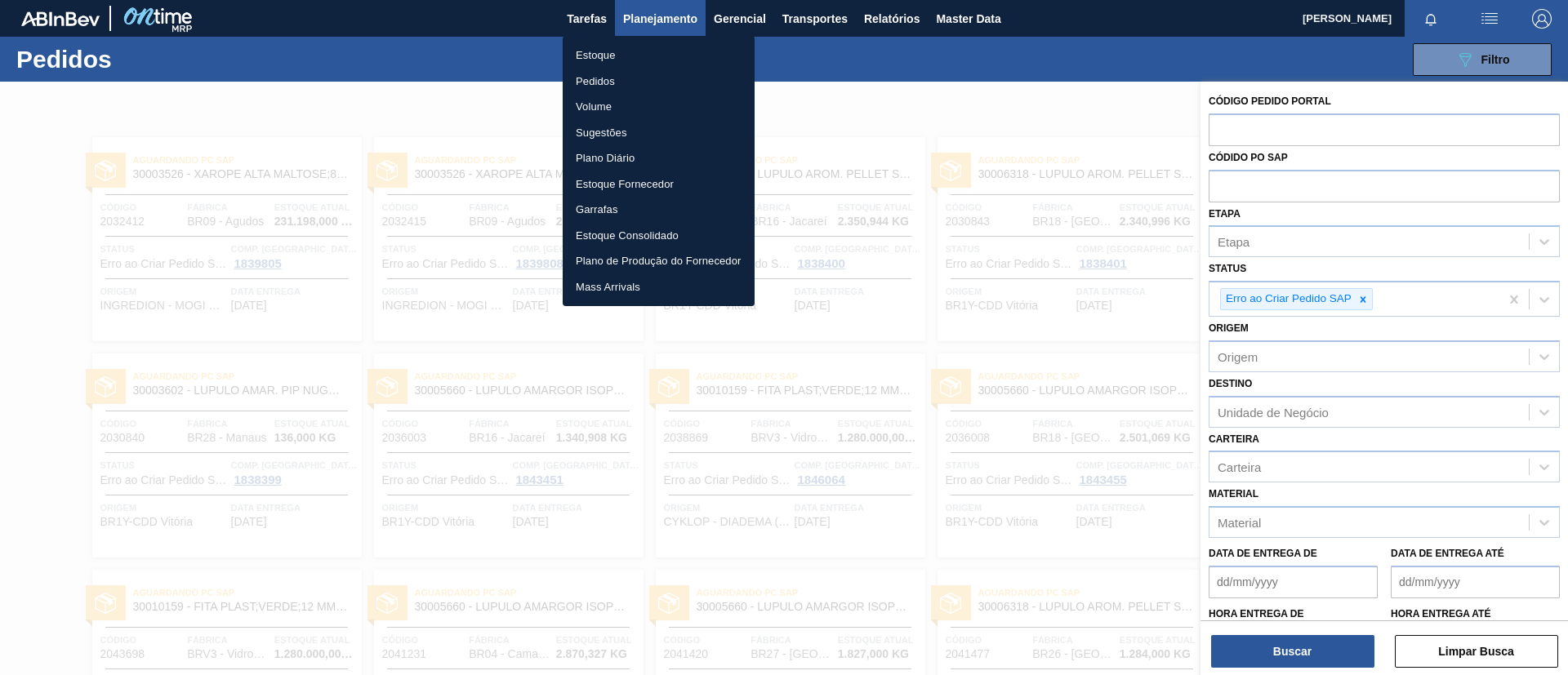
click at [676, 56] on li "Estoque" at bounding box center [659, 55] width 192 height 27
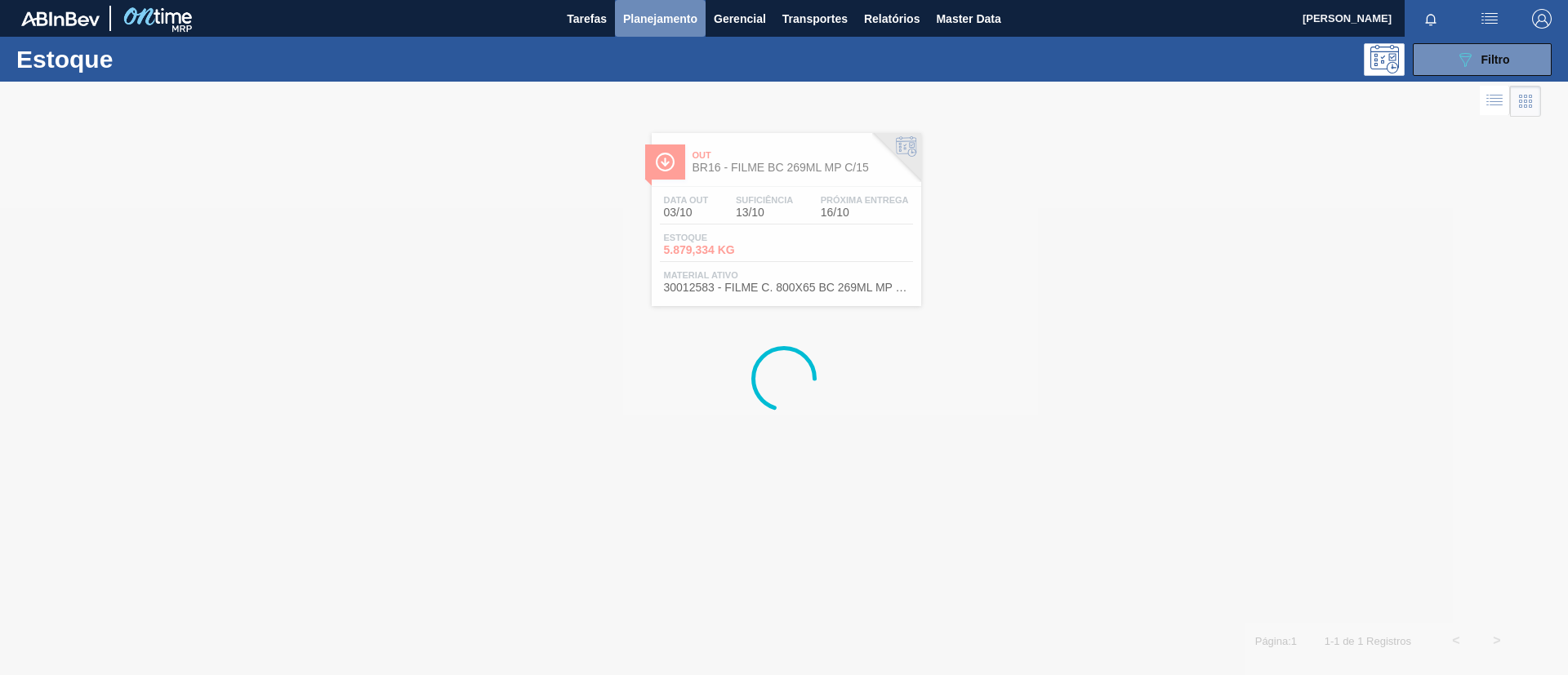
click at [669, 27] on span "Planejamento" at bounding box center [660, 18] width 74 height 19
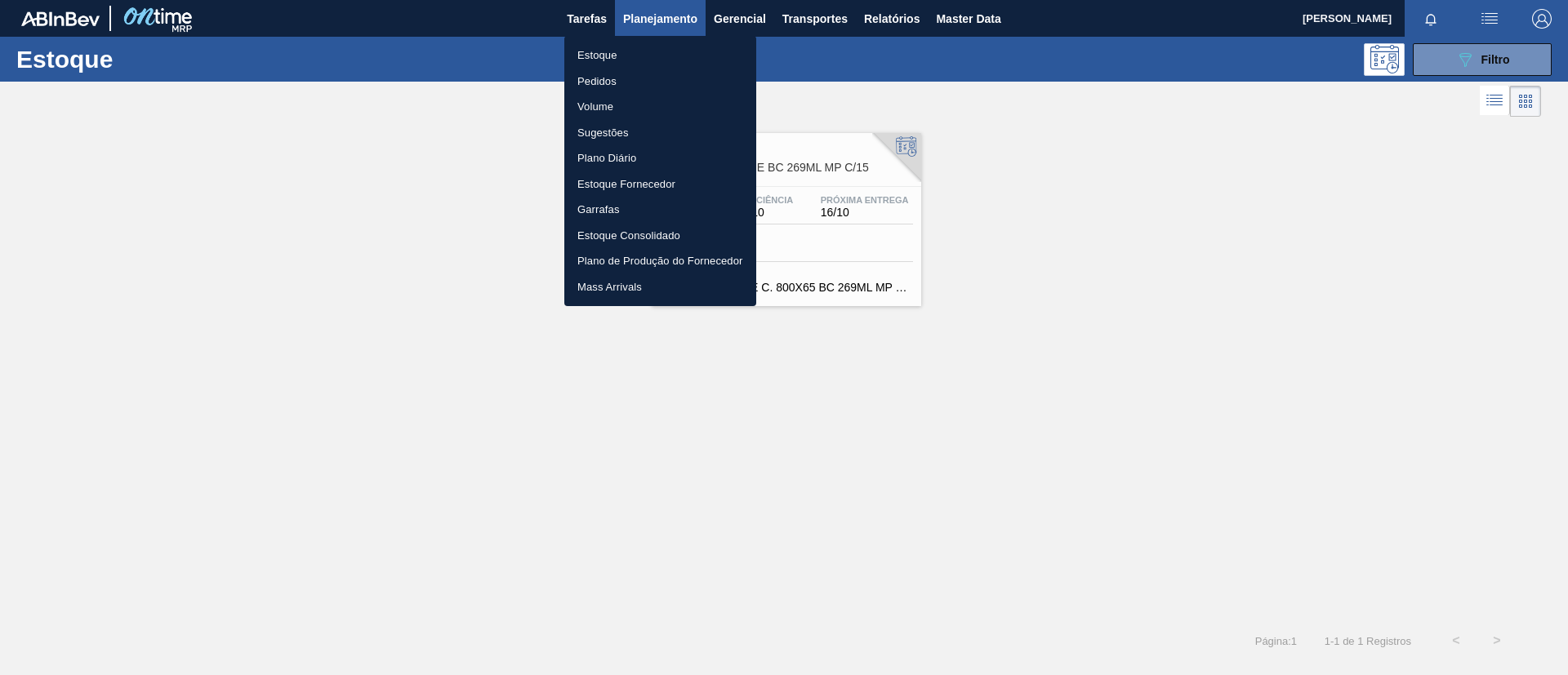
click at [657, 81] on li "Pedidos" at bounding box center [660, 81] width 192 height 27
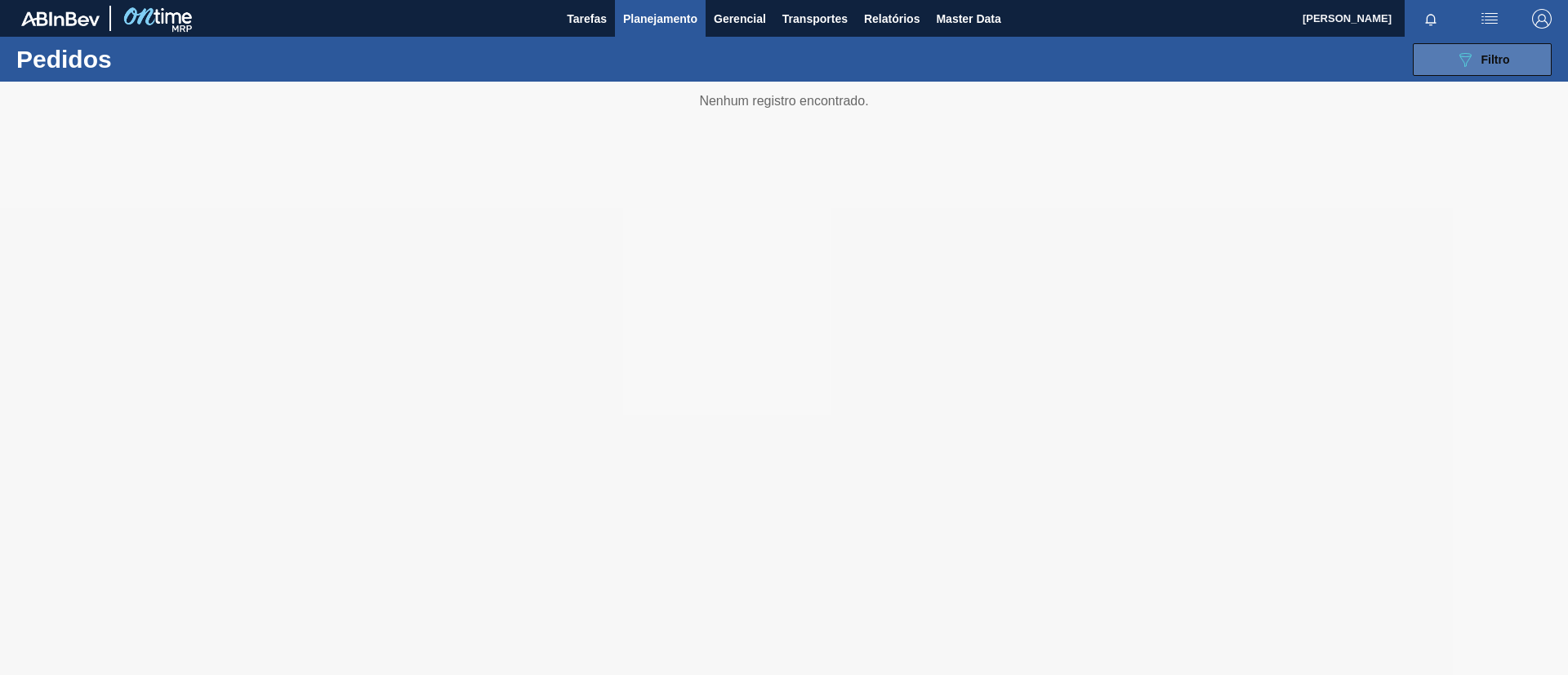
click at [1448, 72] on button "089F7B8B-B2A5-4AFE-B5C0-19BA573D28AC Filtro" at bounding box center [1482, 59] width 139 height 33
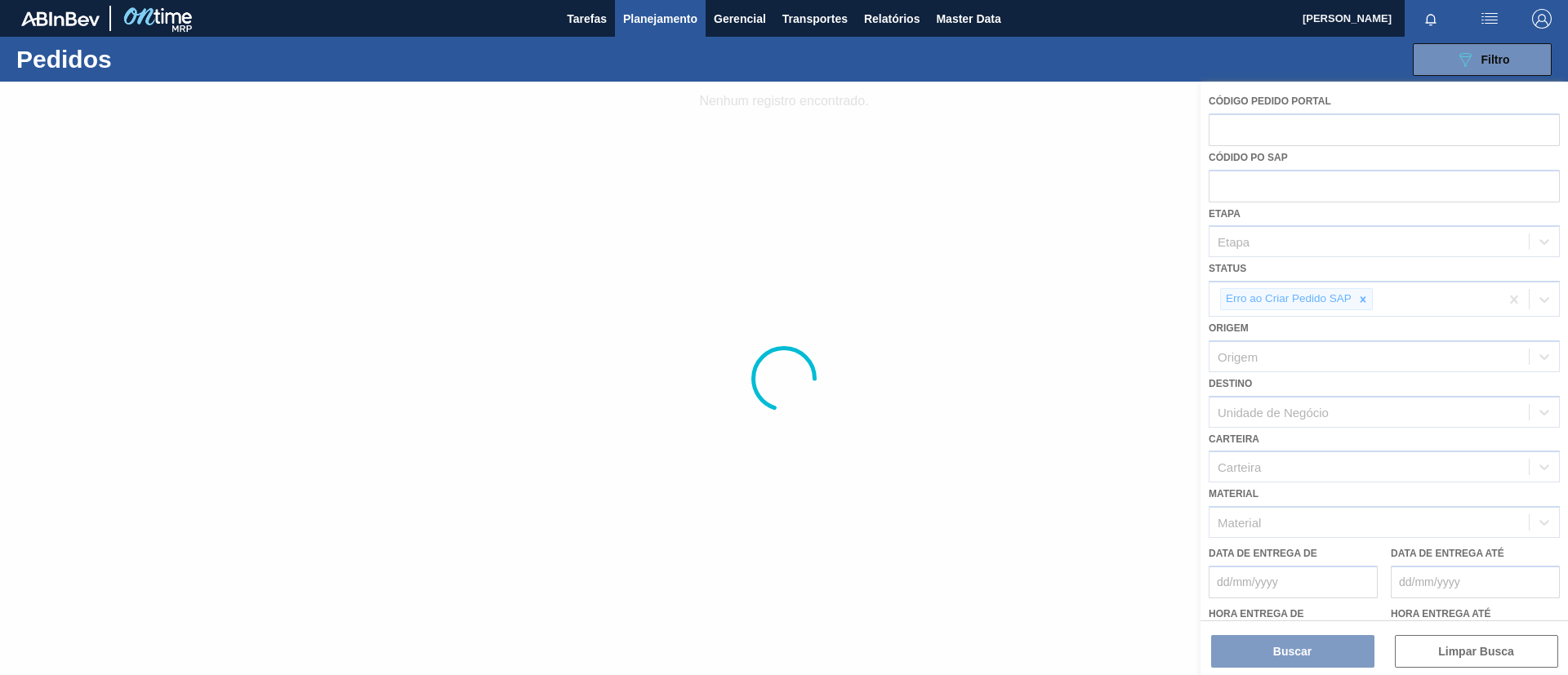
click at [1251, 120] on div at bounding box center [784, 378] width 1568 height 594
click at [1261, 165] on div at bounding box center [784, 378] width 1568 height 594
click at [1261, 166] on div at bounding box center [784, 378] width 1568 height 594
click at [1260, 166] on div at bounding box center [784, 378] width 1568 height 594
click at [1267, 221] on div at bounding box center [784, 378] width 1568 height 594
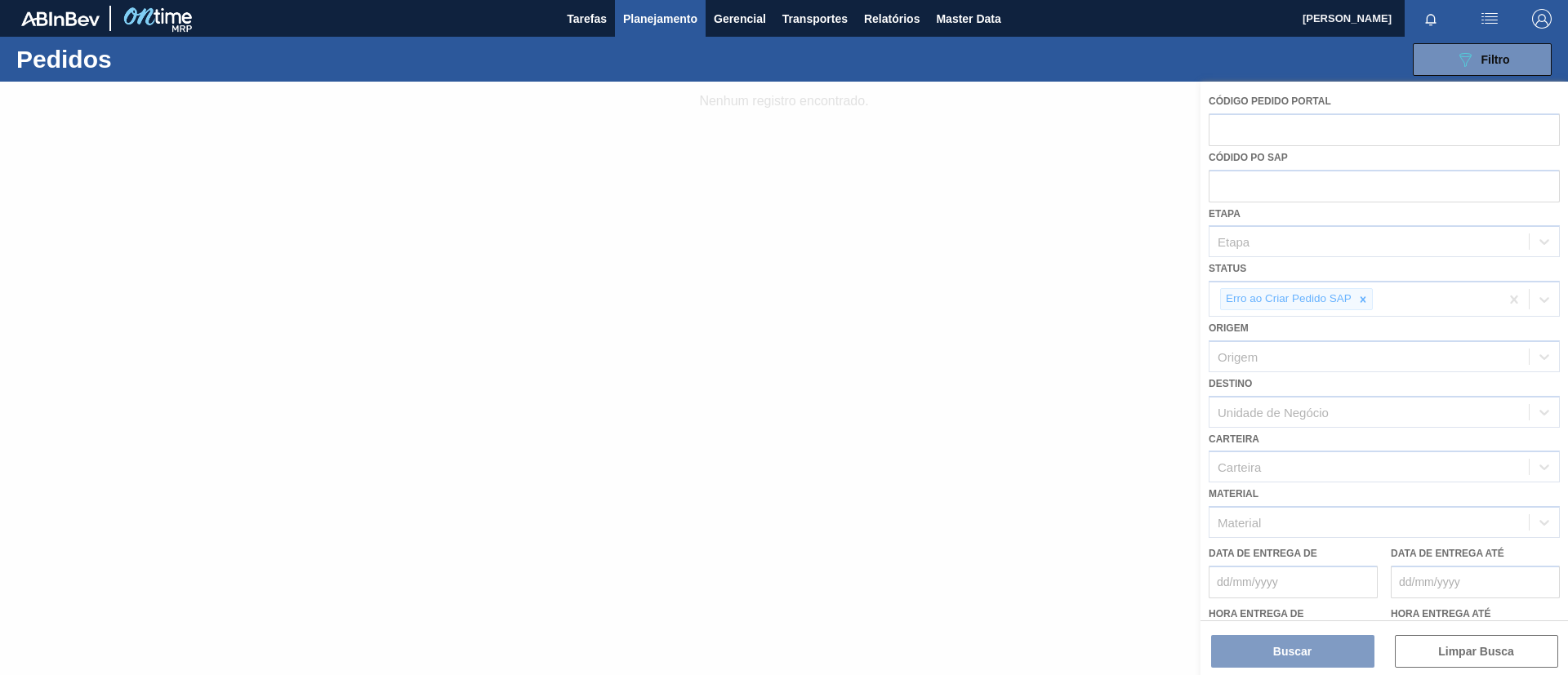
click at [1262, 262] on div at bounding box center [784, 378] width 1568 height 594
drag, startPoint x: 1289, startPoint y: 295, endPoint x: 1337, endPoint y: 305, distance: 49.0
click at [1294, 297] on div at bounding box center [784, 378] width 1568 height 594
click at [1355, 317] on div at bounding box center [784, 378] width 1568 height 594
click at [1398, 319] on div at bounding box center [784, 378] width 1568 height 594
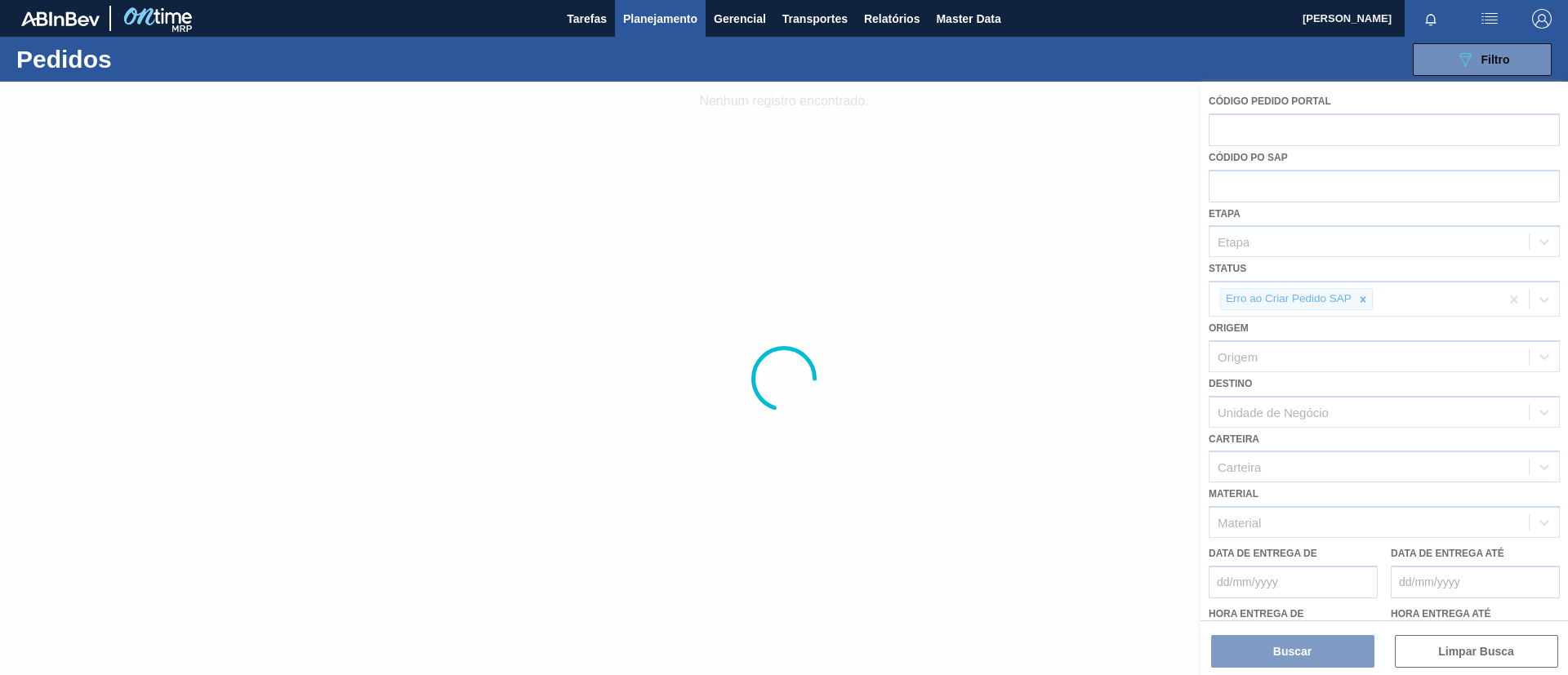
drag, startPoint x: 1281, startPoint y: 327, endPoint x: 344, endPoint y: 118, distance: 960.0
click at [1156, 323] on div at bounding box center [784, 378] width 1568 height 594
drag, startPoint x: 658, startPoint y: 20, endPoint x: 640, endPoint y: 38, distance: 25.5
click at [658, 19] on span "Planejamento" at bounding box center [660, 18] width 74 height 19
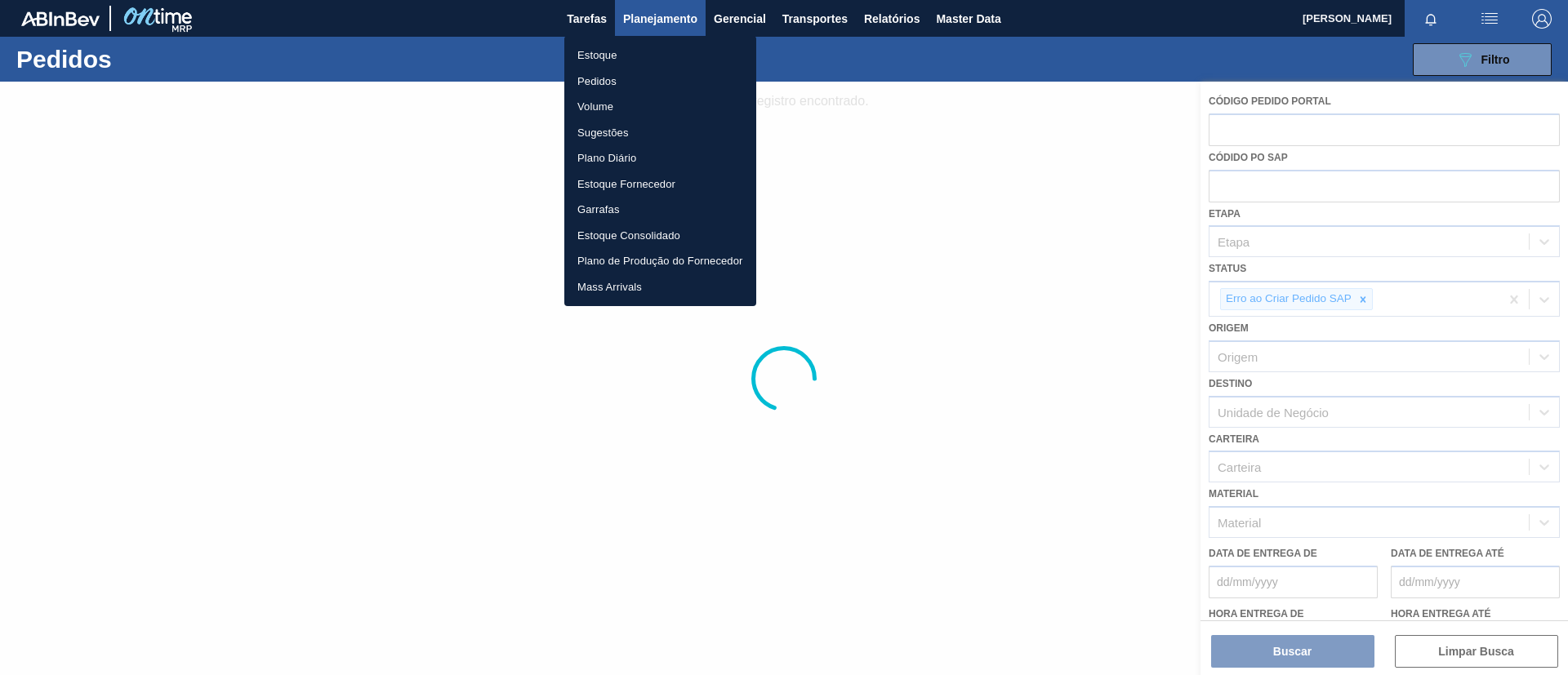
click at [635, 41] on ul "Estoque Pedidos Volume Sugestões Plano Diário Estoque Fornecedor Garrafas Estoq…" at bounding box center [660, 170] width 192 height 270
click at [628, 43] on li "Estoque" at bounding box center [660, 55] width 192 height 27
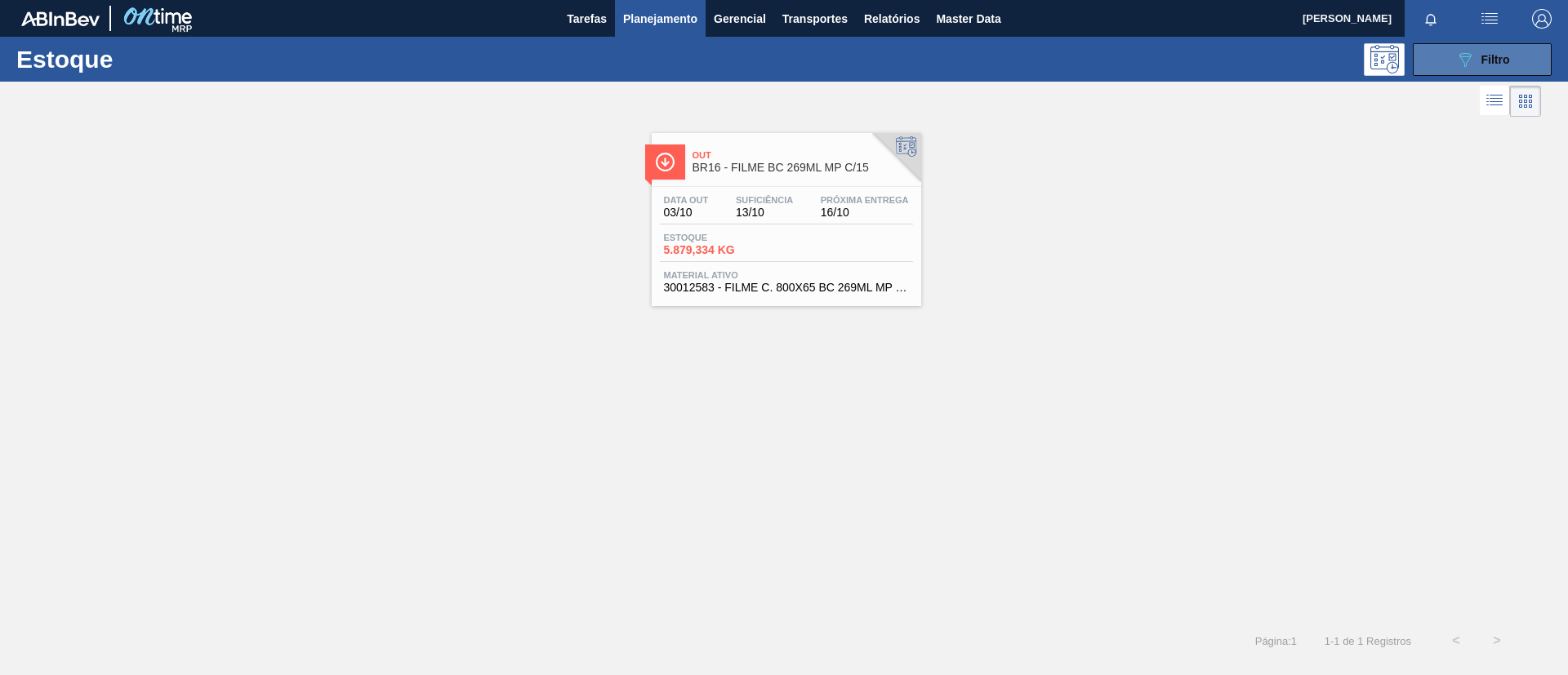
click at [1469, 69] on button "089F7B8B-B2A5-4AFE-B5C0-19BA573D28AC Filtro" at bounding box center [1482, 59] width 139 height 33
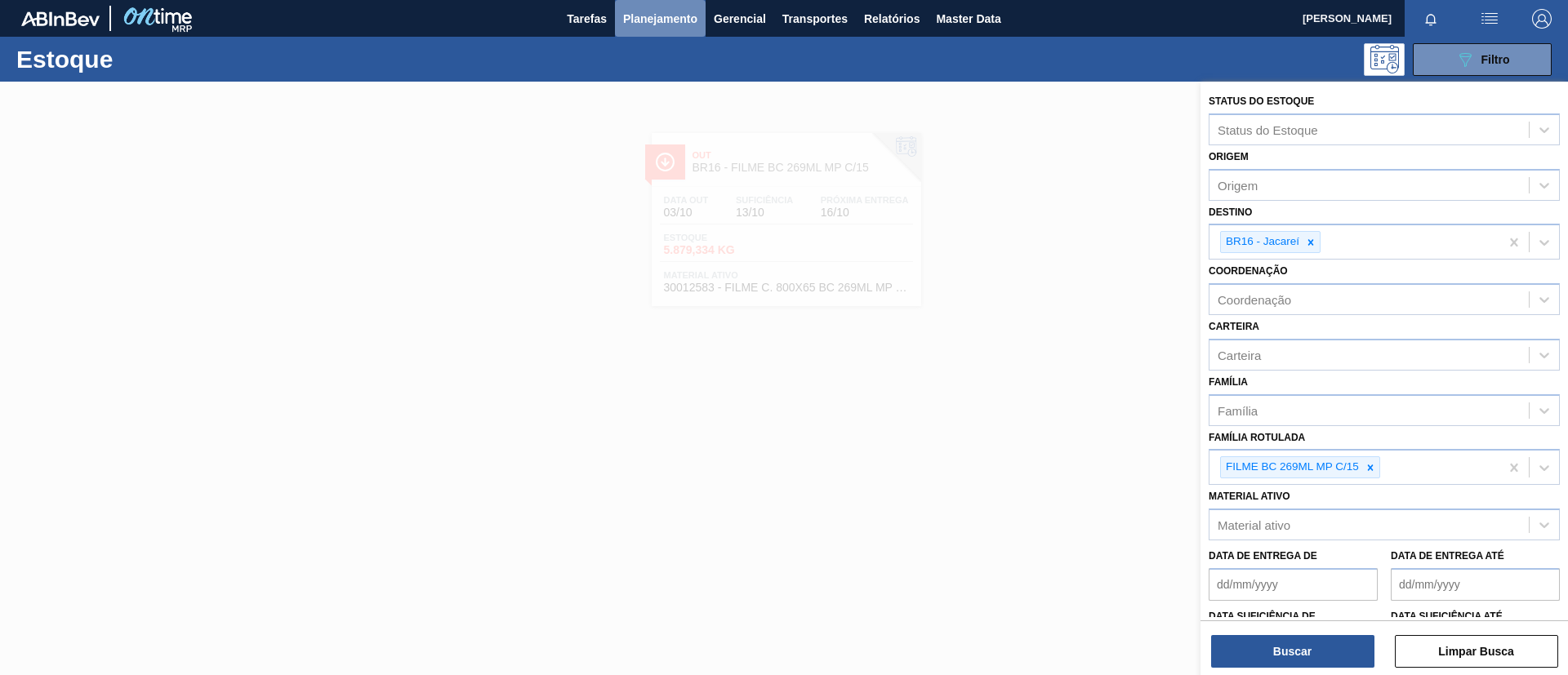
click at [618, 23] on button "Planejamento" at bounding box center [660, 18] width 91 height 37
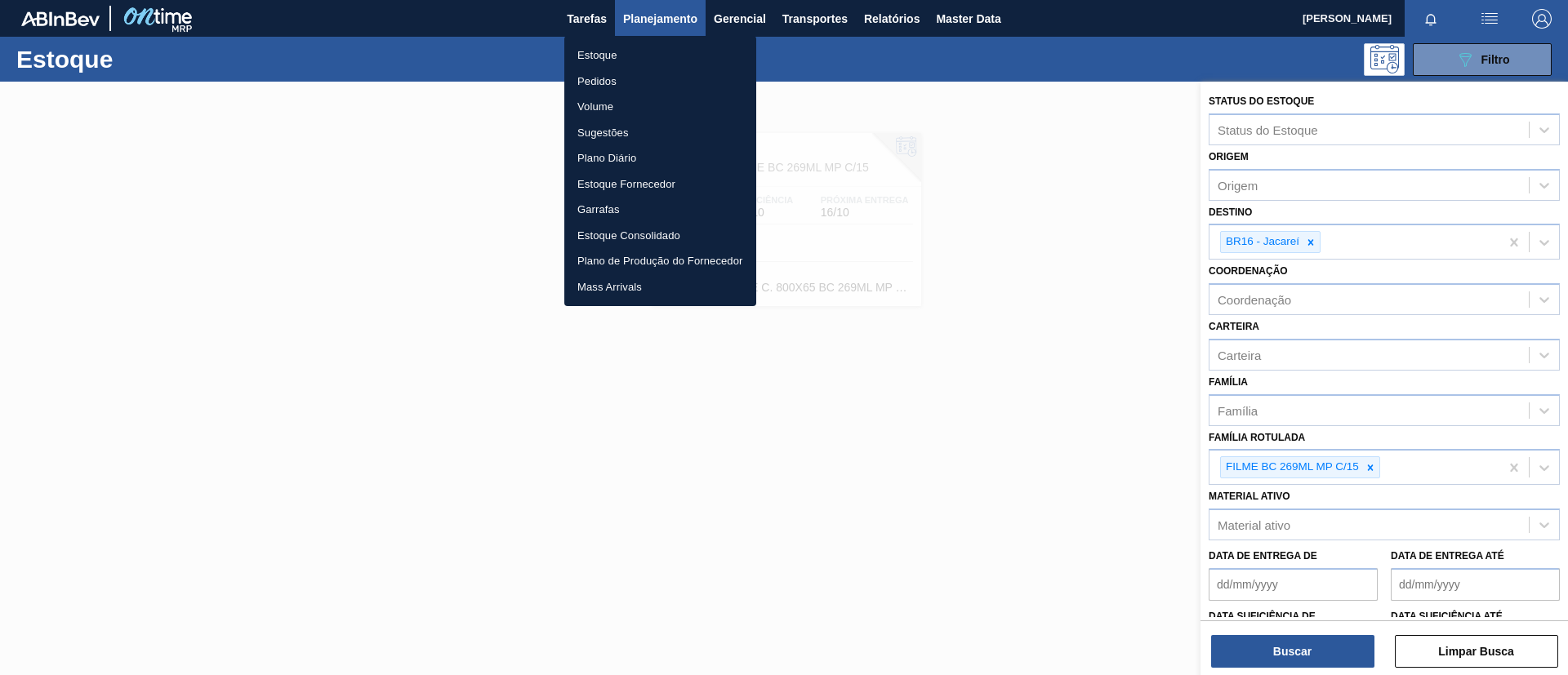
drag, startPoint x: 217, startPoint y: 196, endPoint x: 575, endPoint y: 191, distance: 358.0
click at [217, 196] on div at bounding box center [784, 338] width 1568 height 675
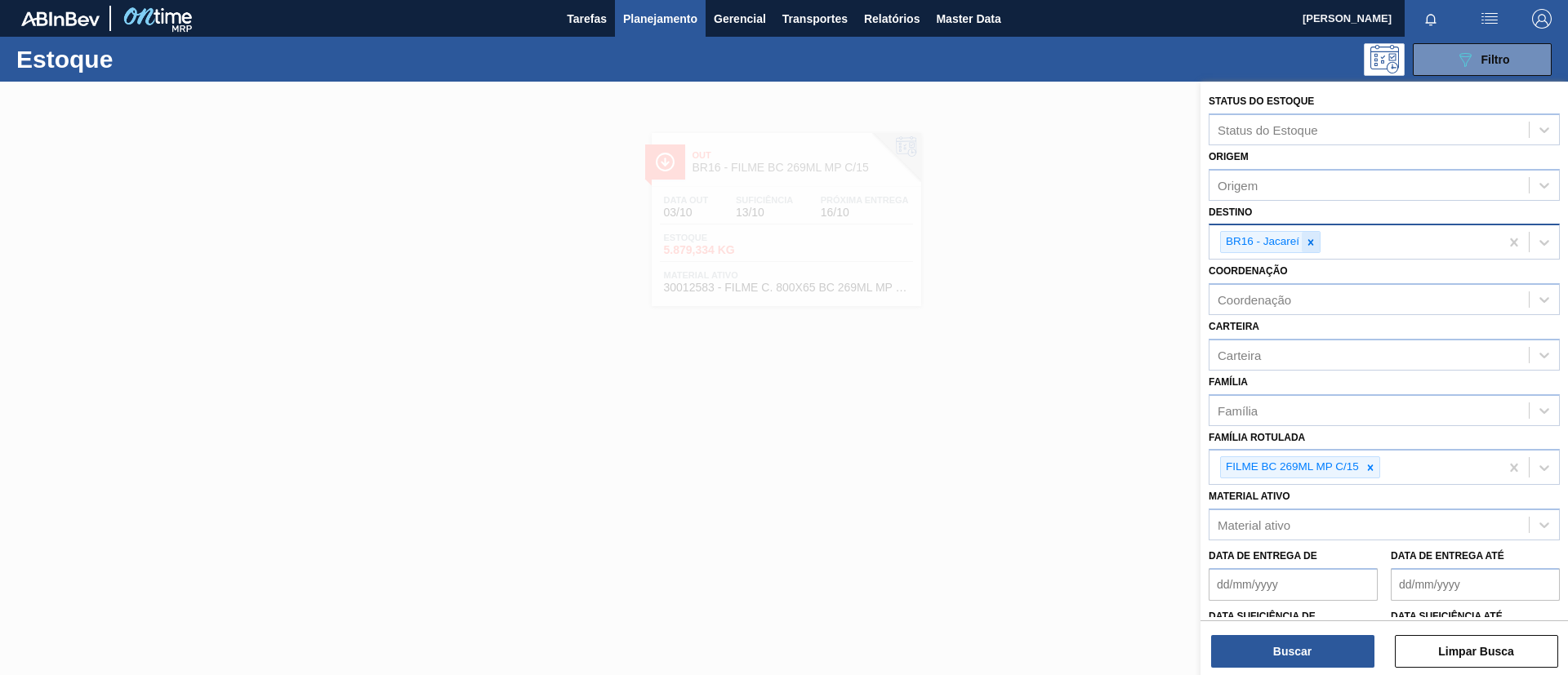
click at [1316, 241] on icon at bounding box center [1310, 242] width 11 height 11
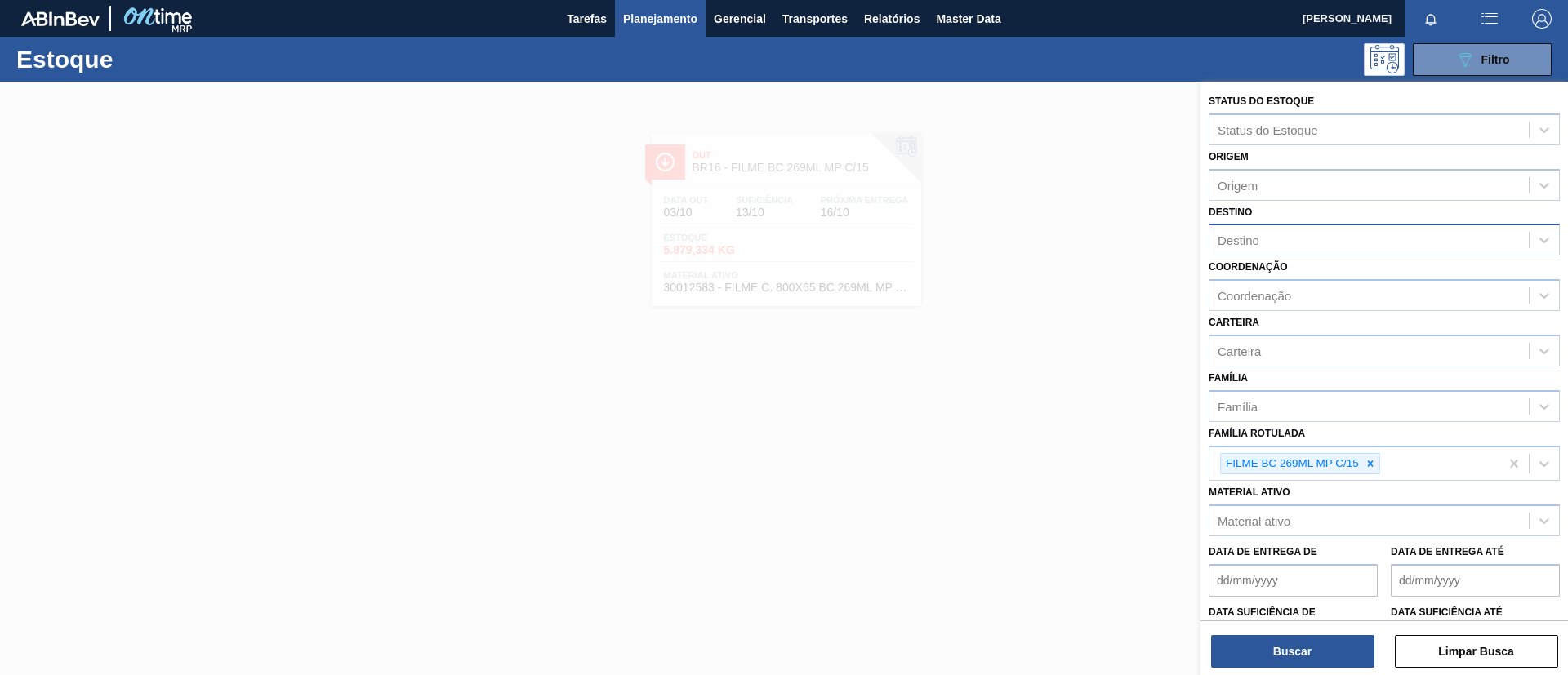
click at [1321, 220] on div "Destino Destino" at bounding box center [1384, 229] width 351 height 56
click at [1305, 649] on button "Buscar" at bounding box center [1293, 652] width 164 height 33
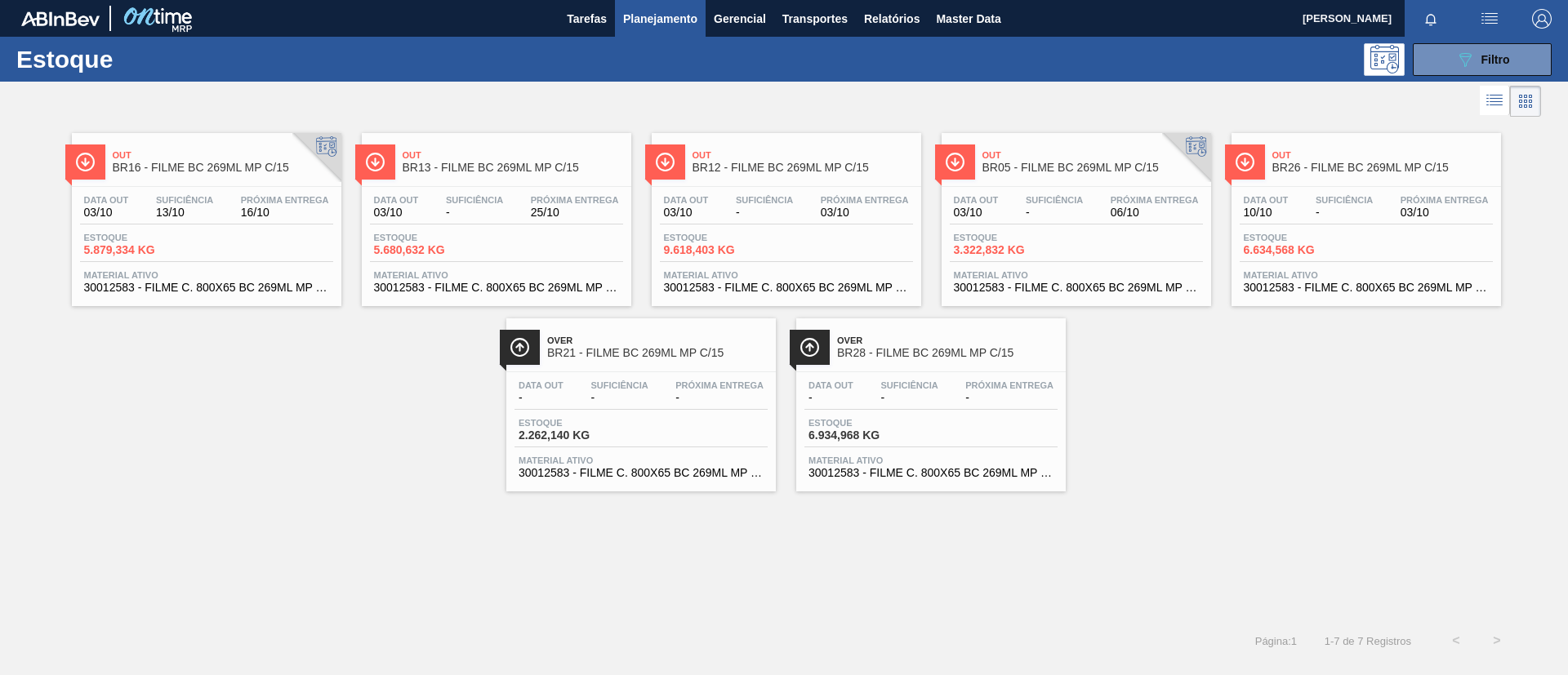
click at [431, 189] on div "Data out 03/10 Suficiência - Próxima Entrega 25/10 Estoque 5.680,632 KG Materia…" at bounding box center [496, 241] width 270 height 111
click at [1451, 59] on button "089F7B8B-B2A5-4AFE-B5C0-19BA573D28AC Filtro" at bounding box center [1482, 59] width 139 height 33
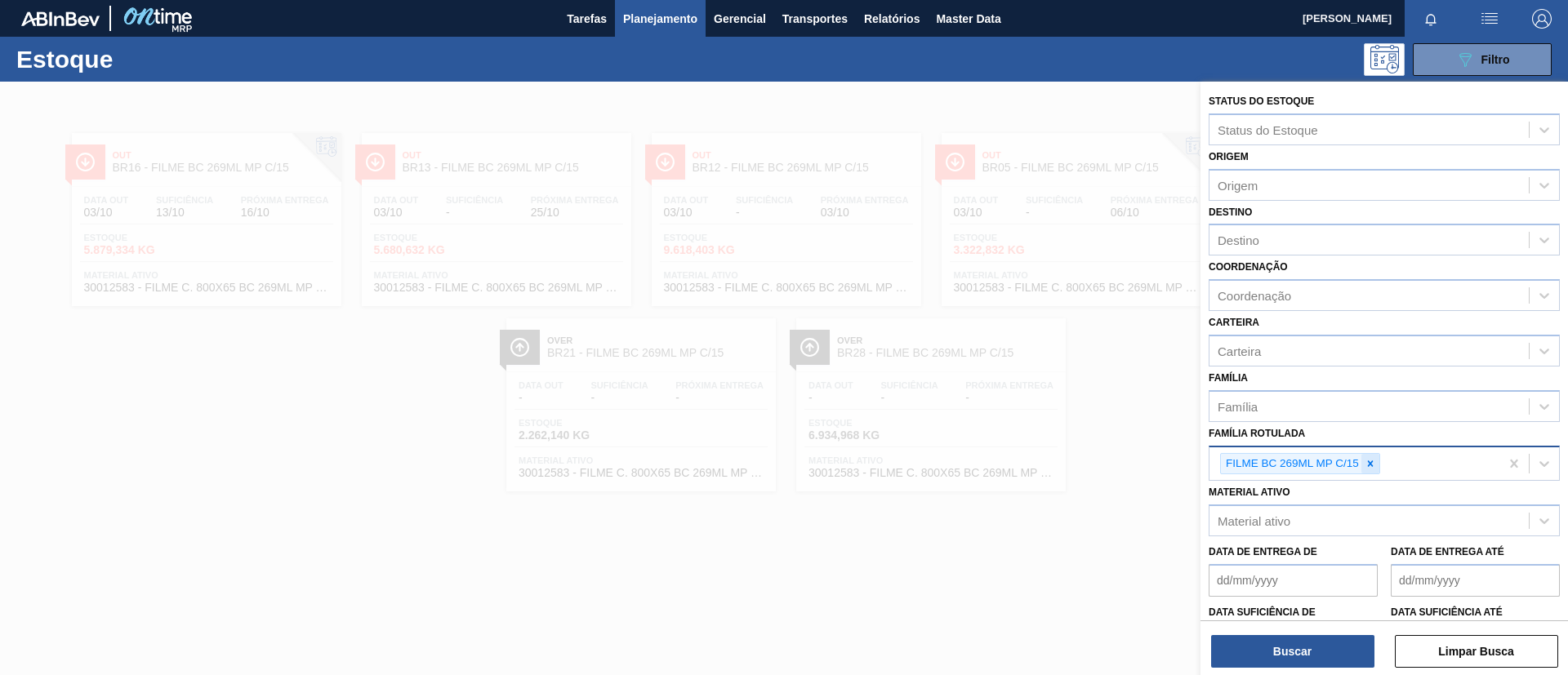
click at [1379, 455] on div at bounding box center [1370, 464] width 18 height 20
paste Rotulada "30012577"
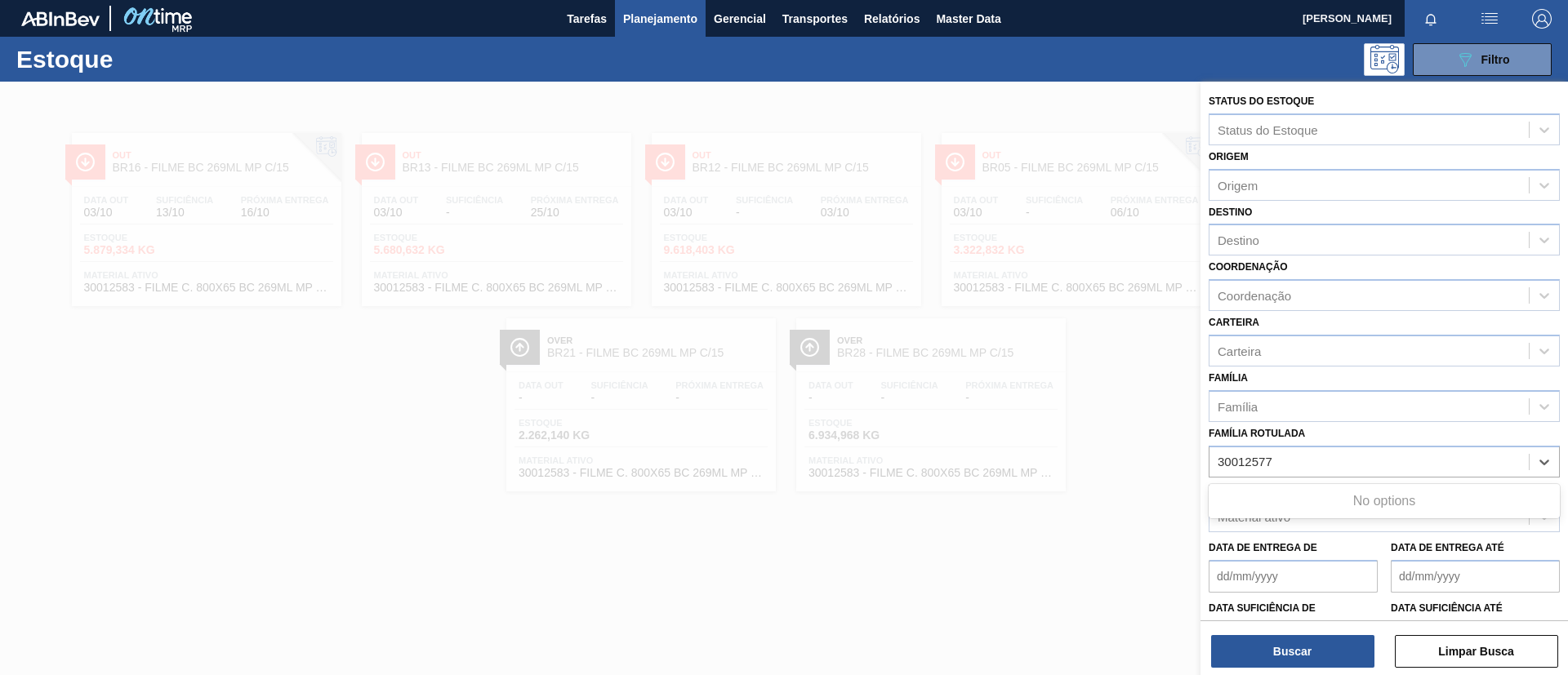
type Rotulada "30012577"
click at [1373, 531] on div "Status do Estoque Status do Estoque Origem Origem Destino Destino Coordenação C…" at bounding box center [1384, 402] width 368 height 640
click at [1369, 515] on div "Material ativo" at bounding box center [1369, 518] width 319 height 24
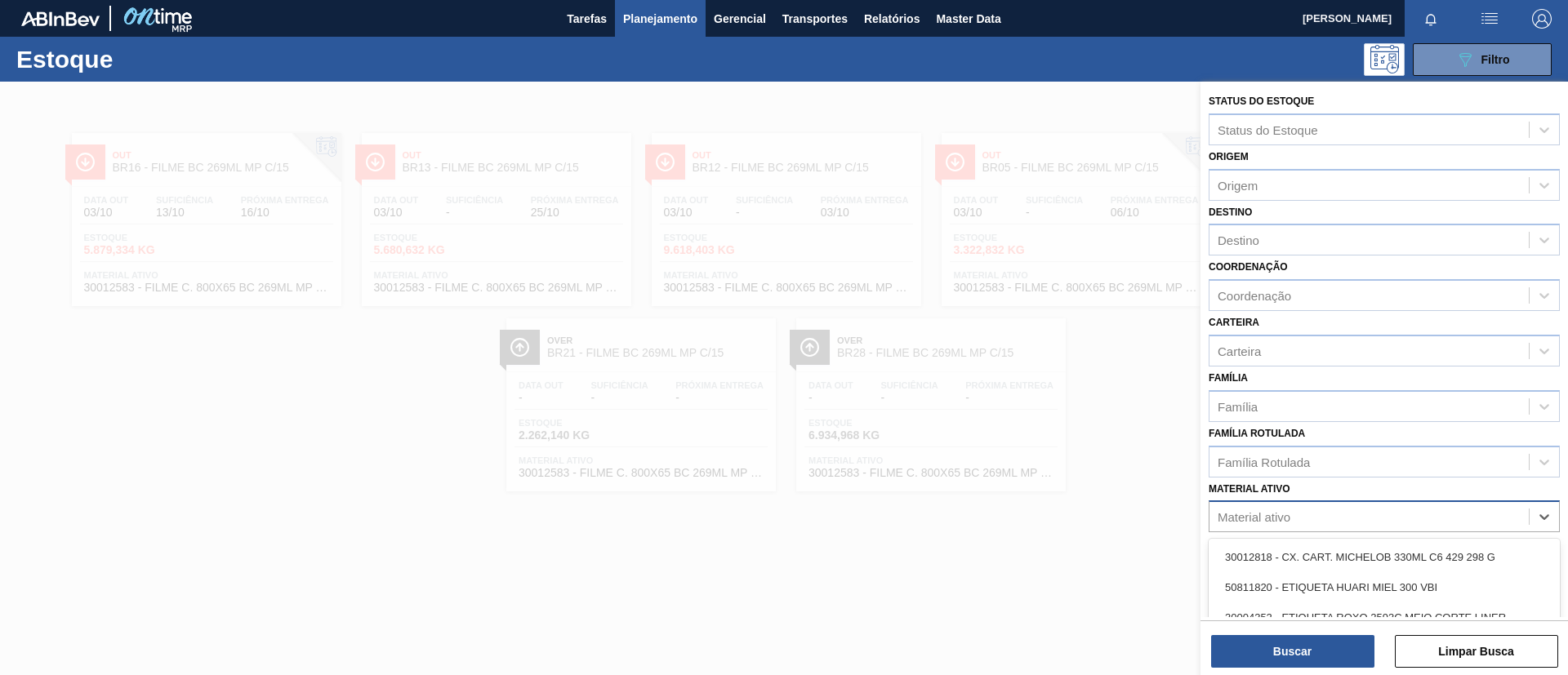
paste ativo "30012577"
type ativo "30012577"
click at [1385, 555] on div "30012577 - FILME C. 800X65 AP 269ML MP C15 429" at bounding box center [1384, 557] width 351 height 30
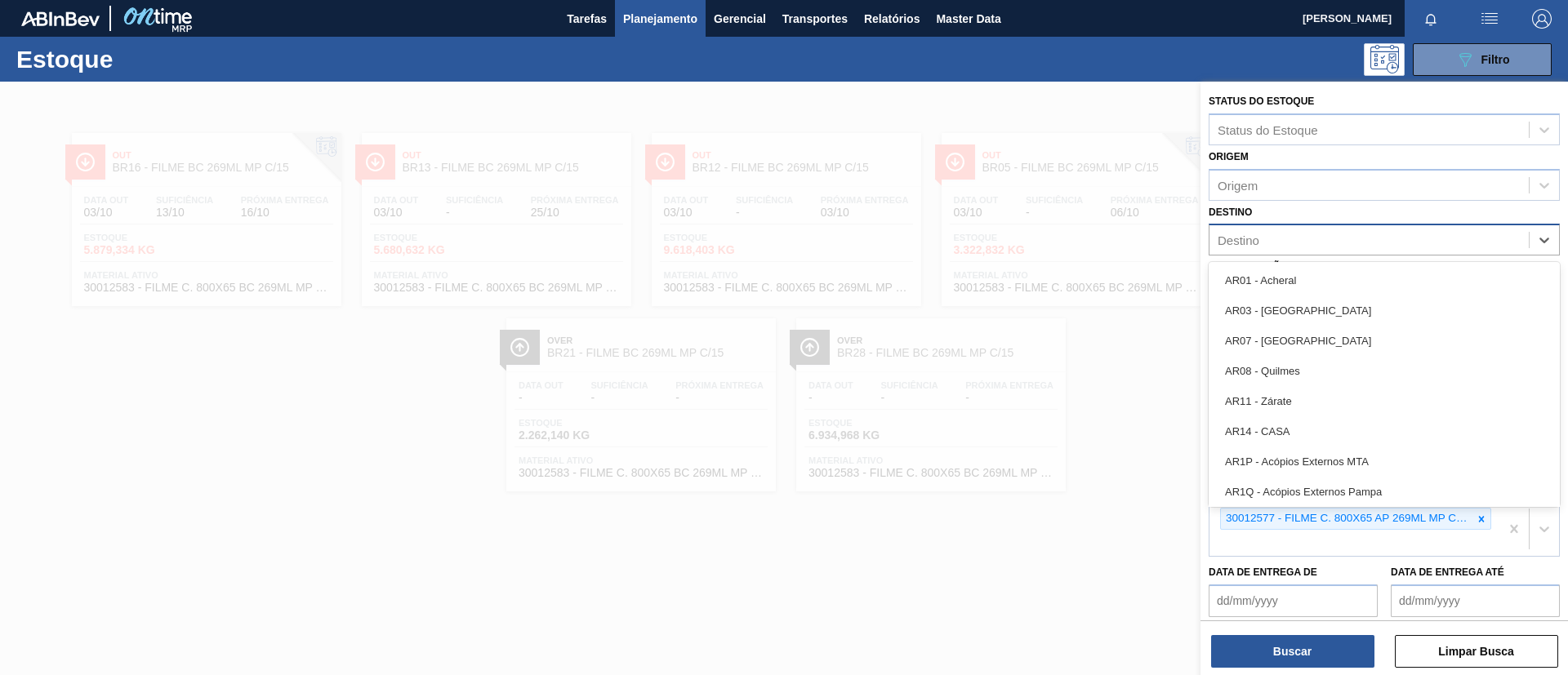
click at [1259, 236] on div "Destino" at bounding box center [1239, 240] width 42 height 14
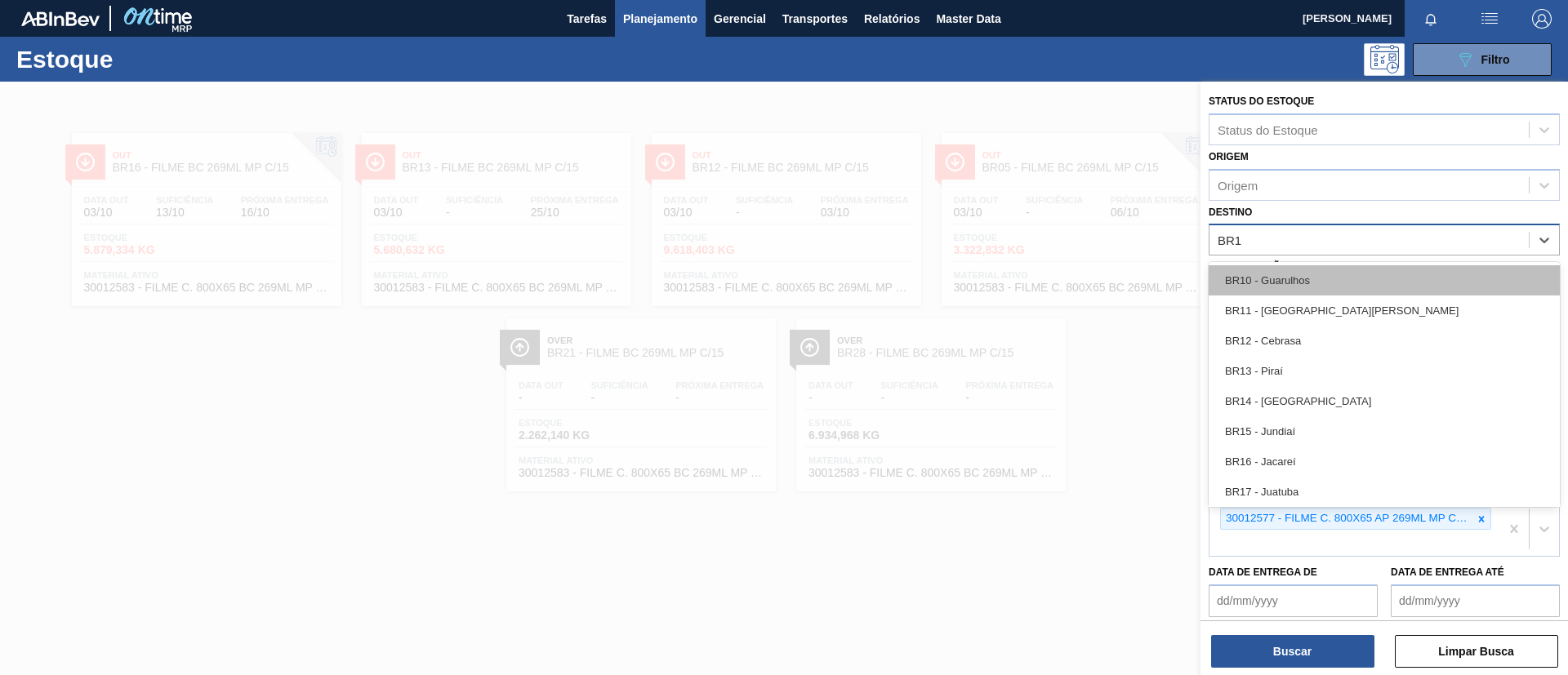
type input "BR12"
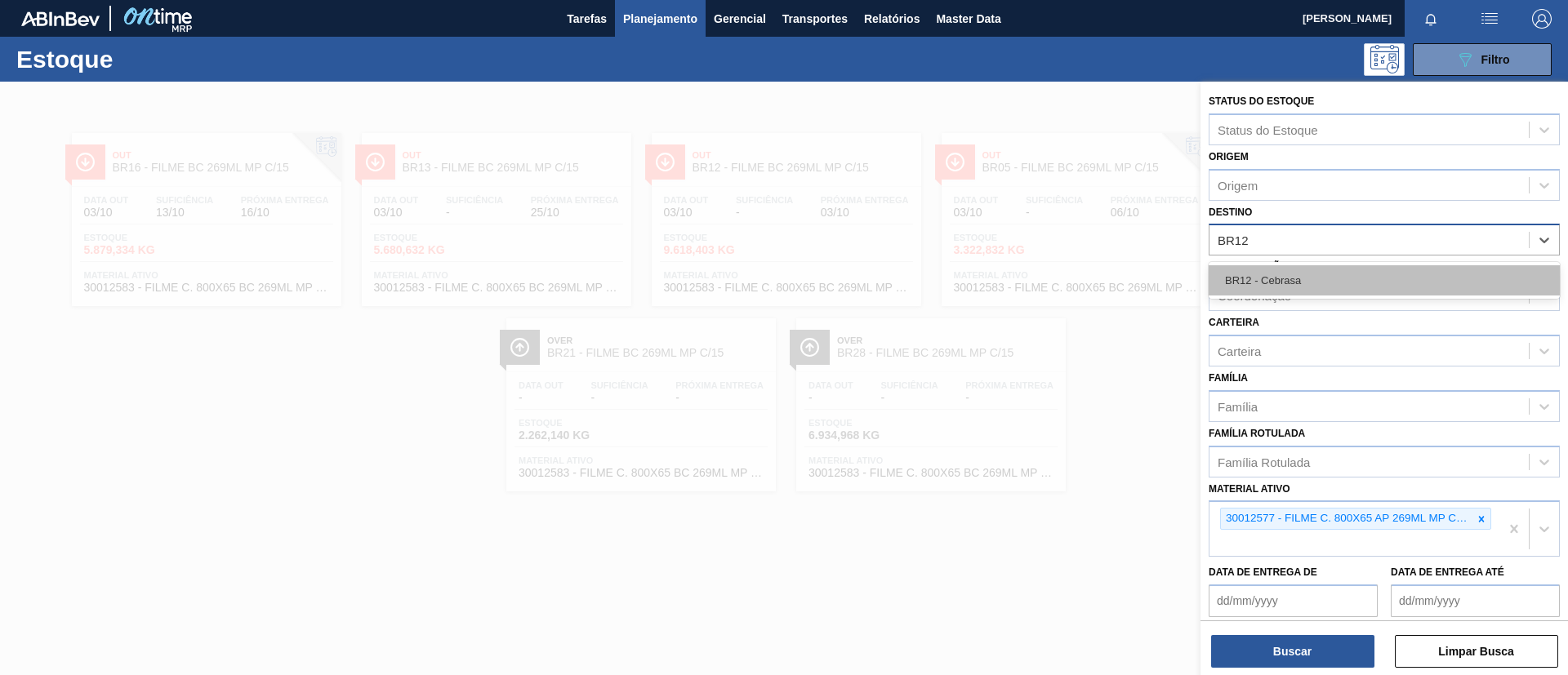
click at [1262, 268] on div "BR12 - Cebrasa" at bounding box center [1384, 280] width 351 height 30
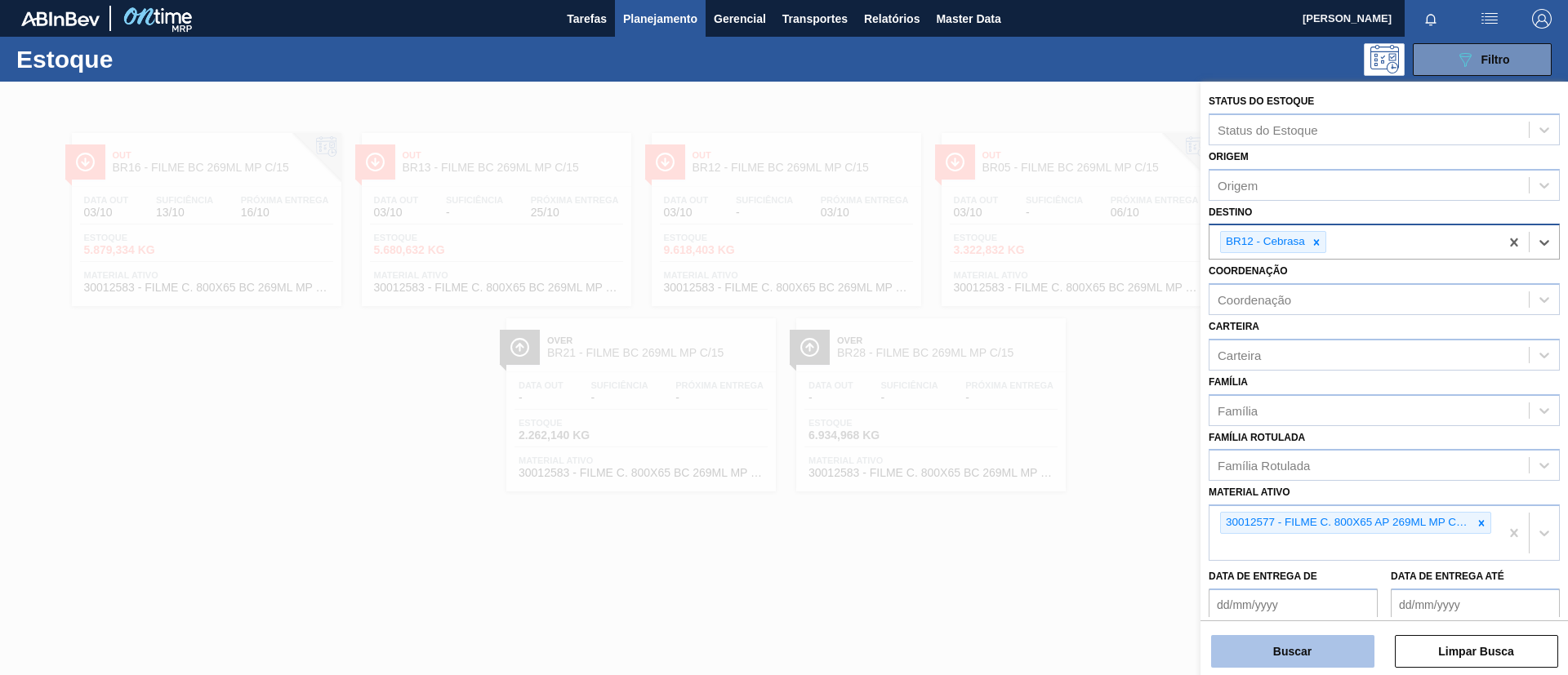
click at [1315, 652] on button "Buscar" at bounding box center [1293, 652] width 164 height 33
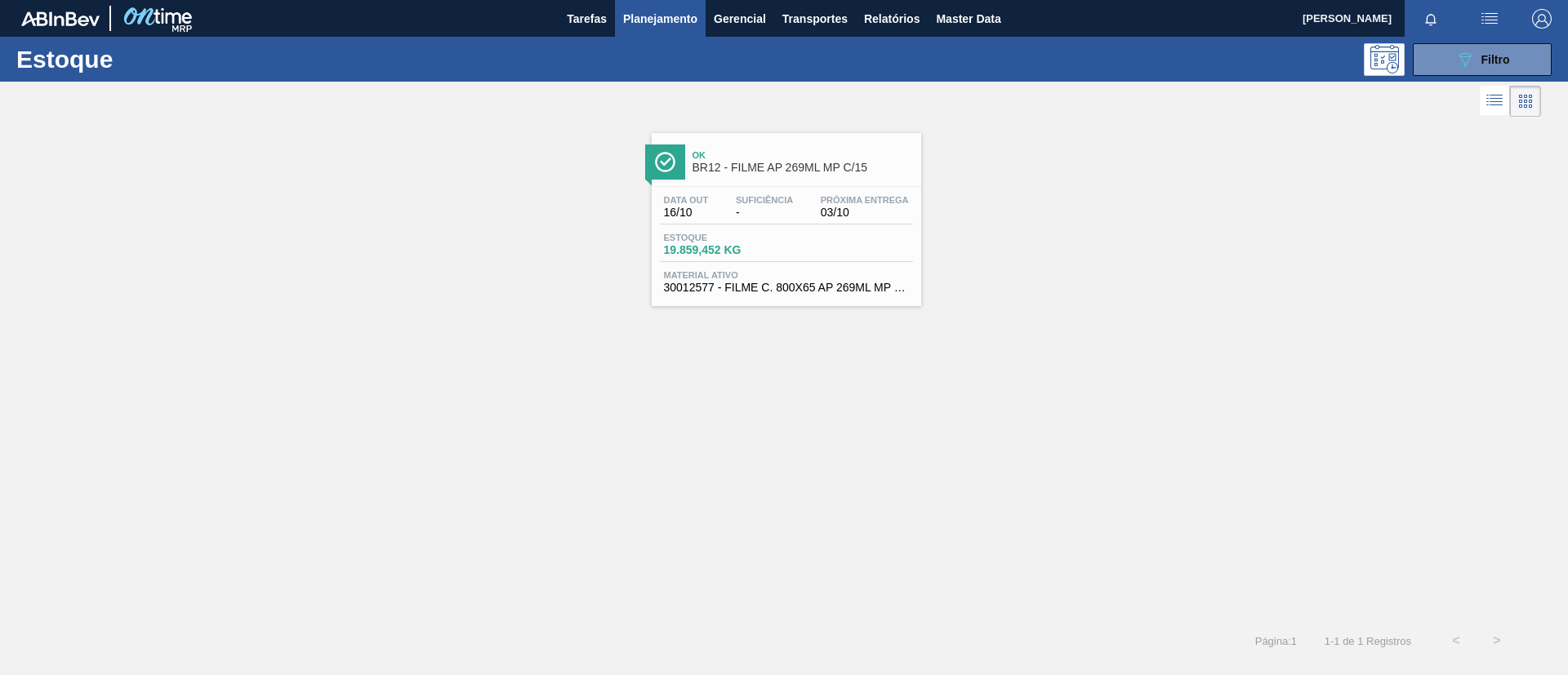
click at [742, 224] on div "Data out 16/10 Suficiência - Próxima Entrega 03/10 Estoque 19.859,452 KG Materi…" at bounding box center [786, 241] width 270 height 111
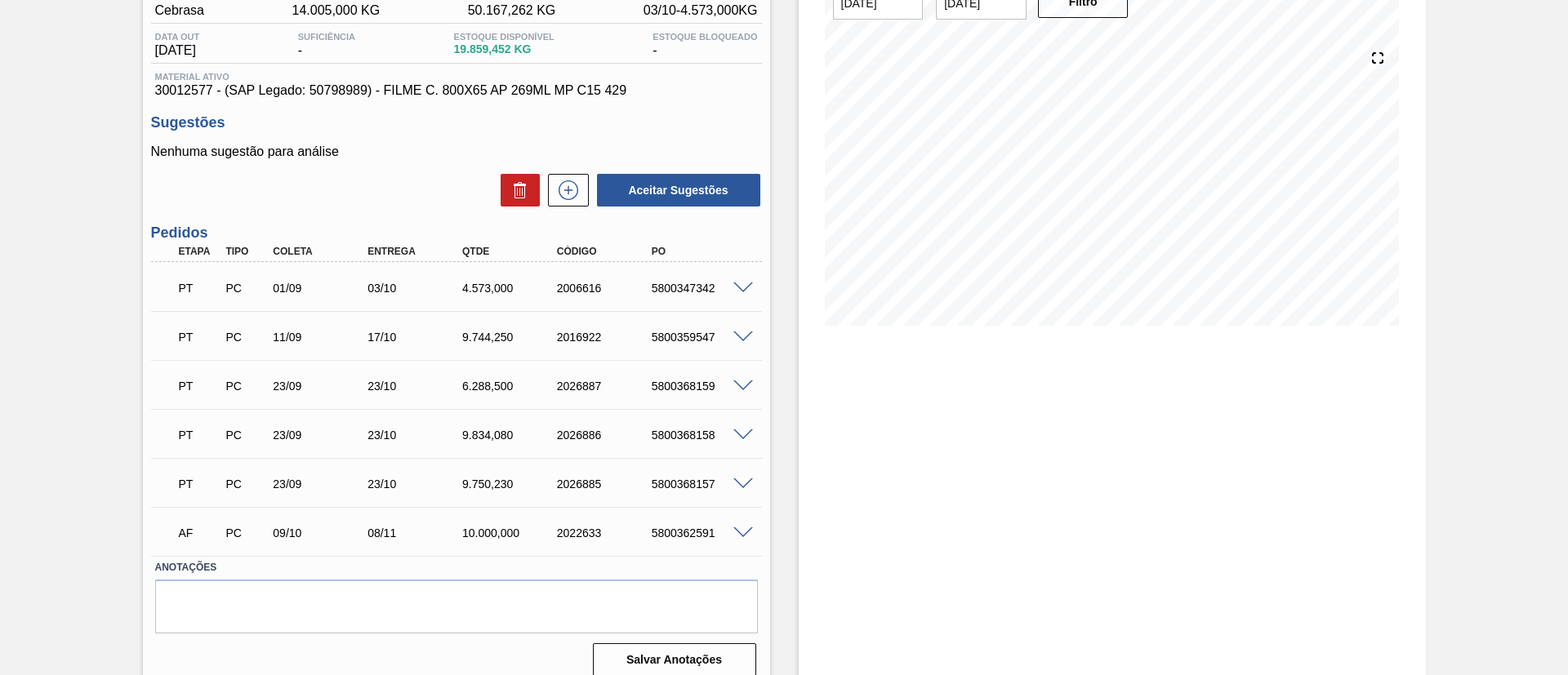
scroll to position [166, 0]
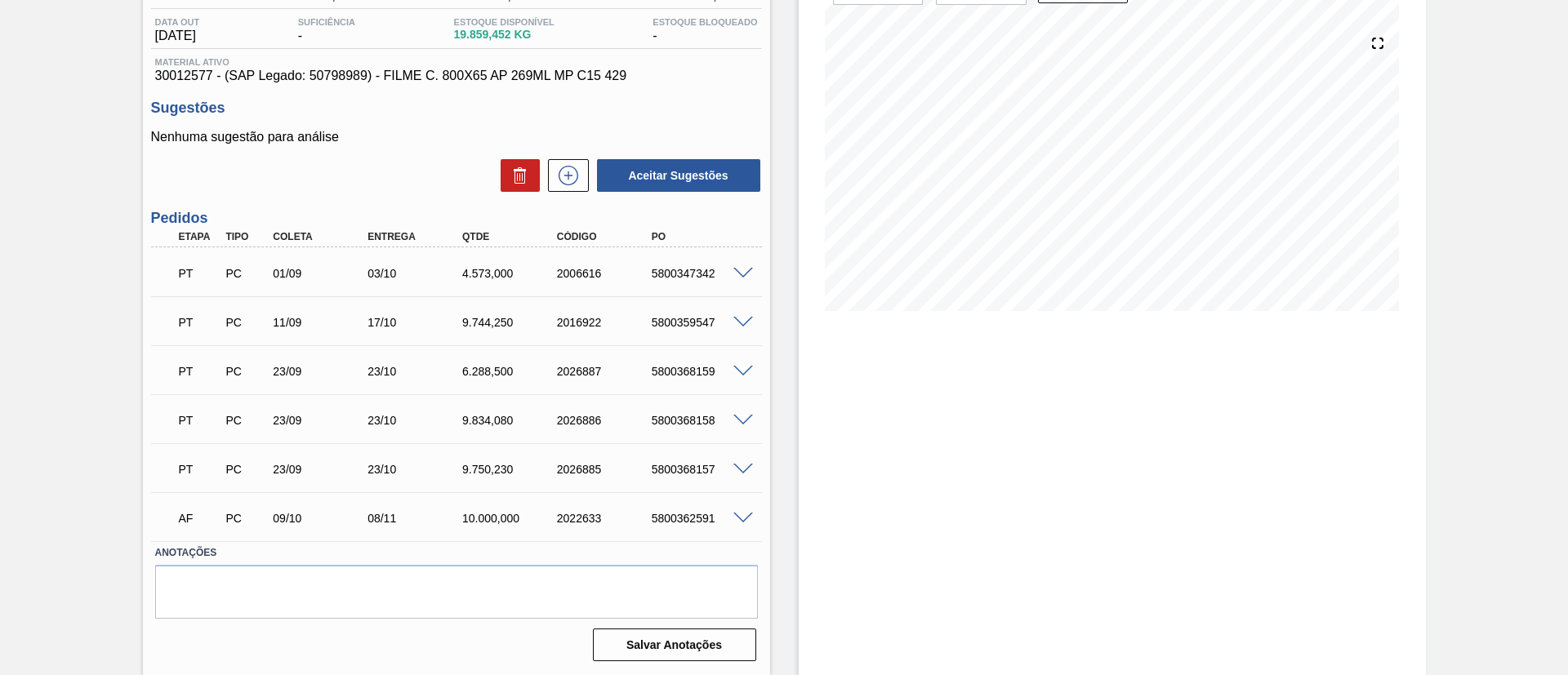
click at [737, 515] on span at bounding box center [743, 519] width 19 height 12
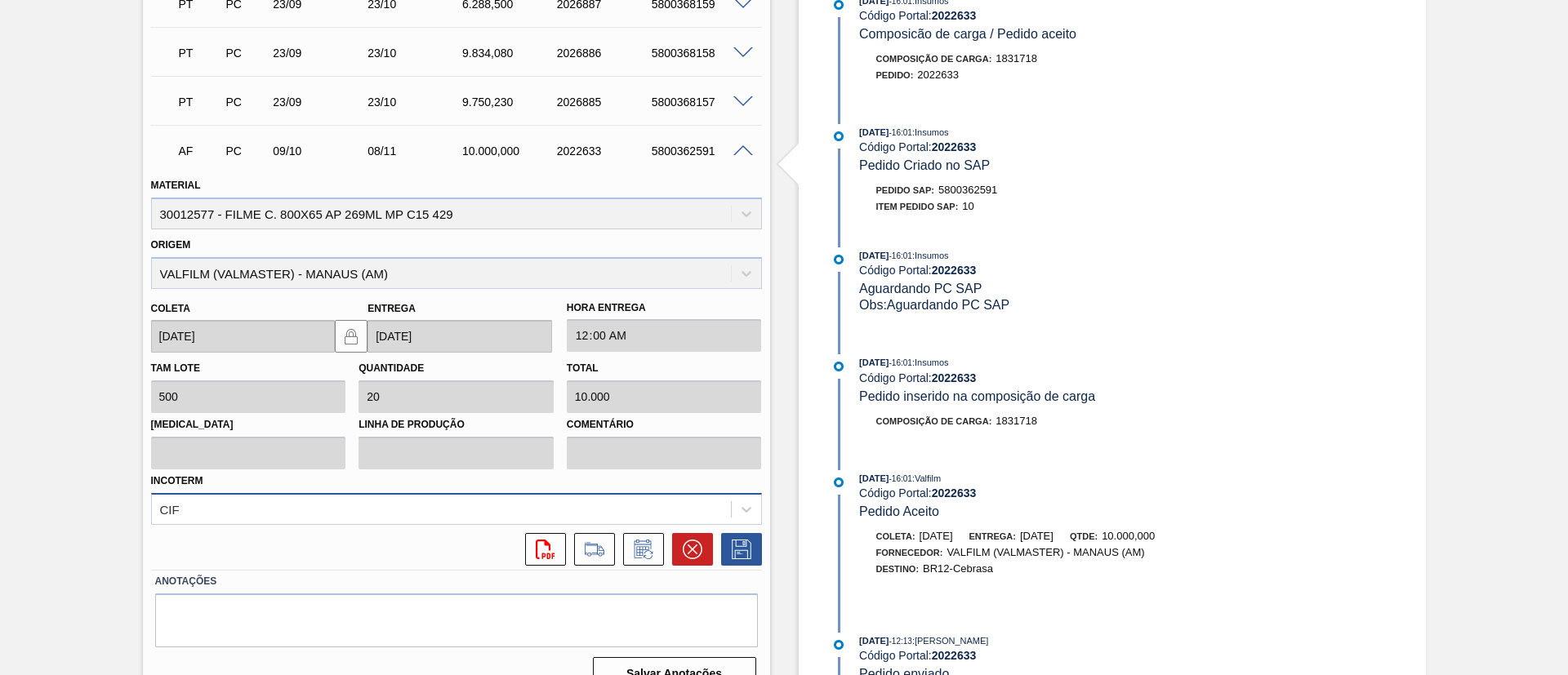
click at [403, 494] on div "CIF" at bounding box center [456, 509] width 611 height 32
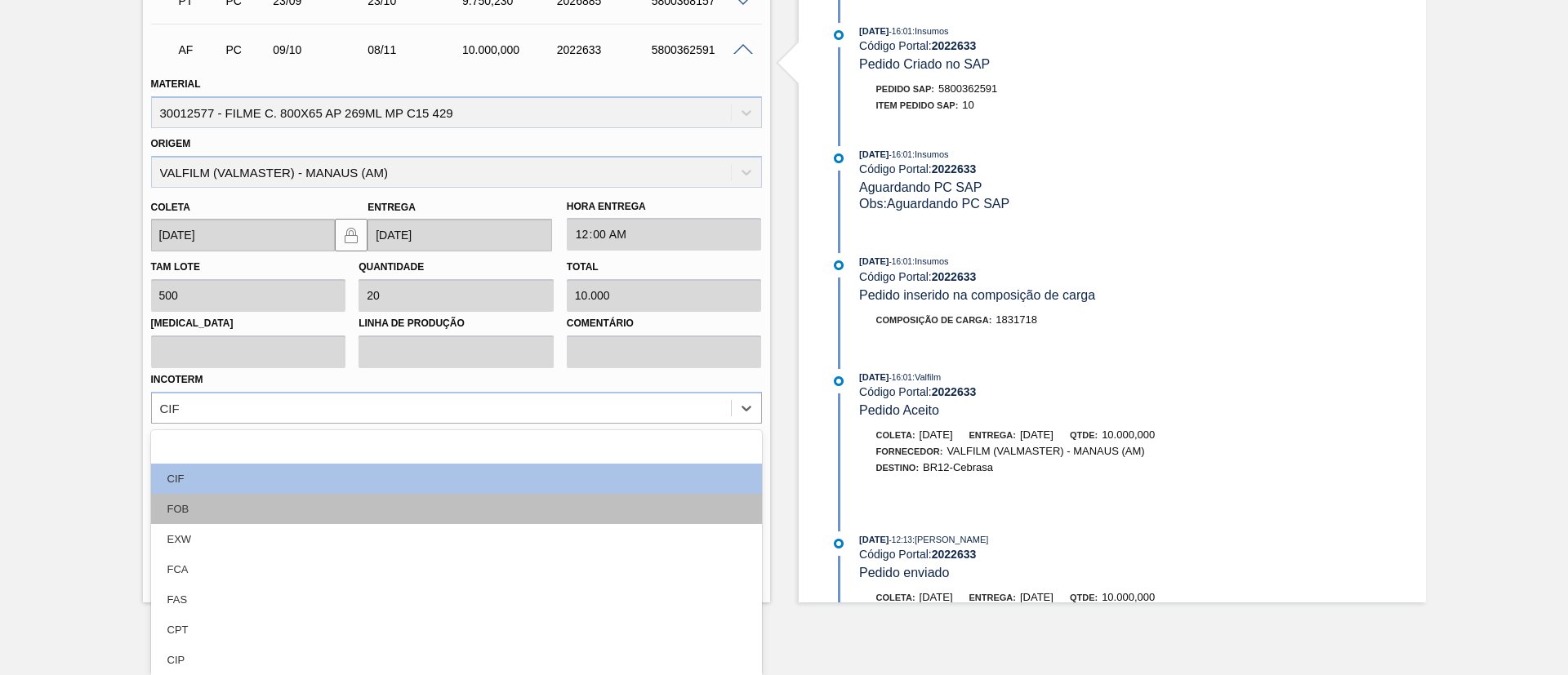
click at [240, 512] on div "FOB" at bounding box center [456, 509] width 611 height 30
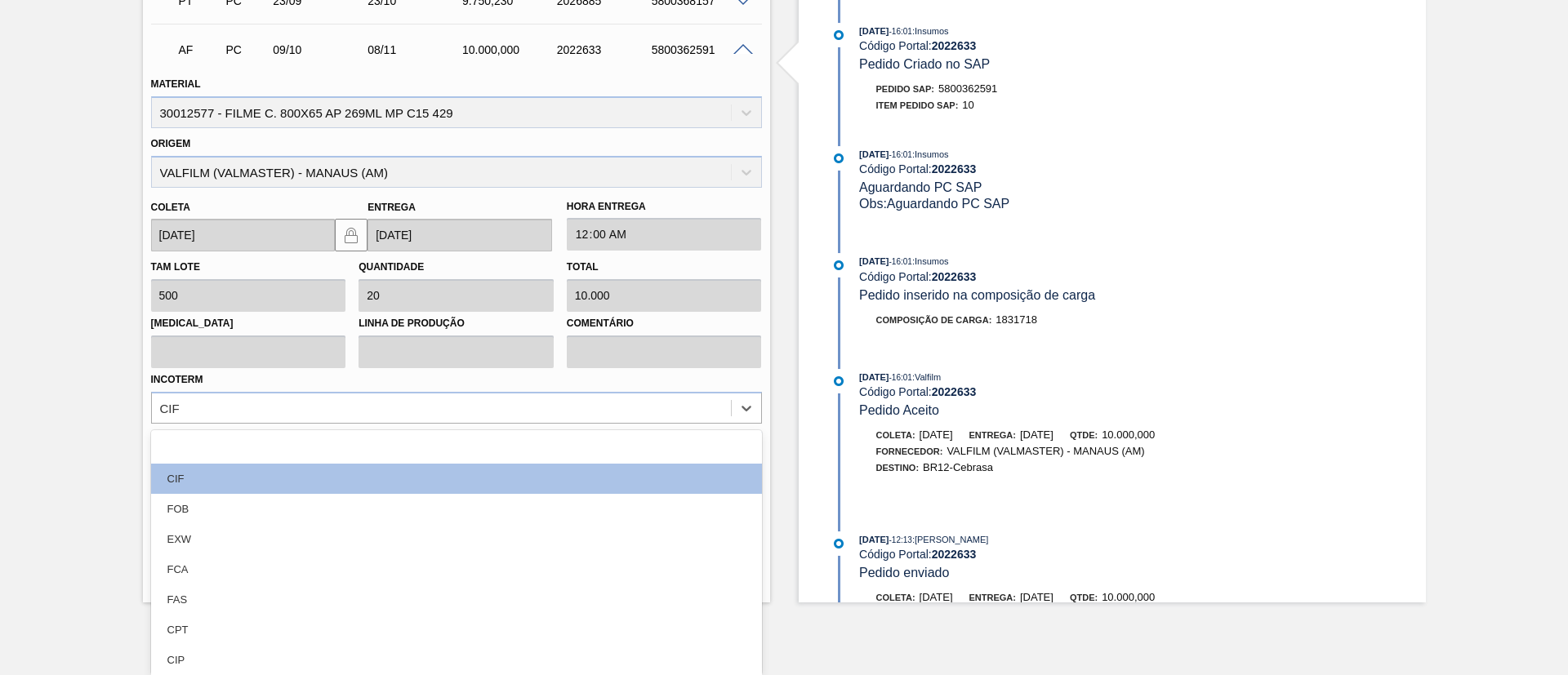
scroll to position [562, 0]
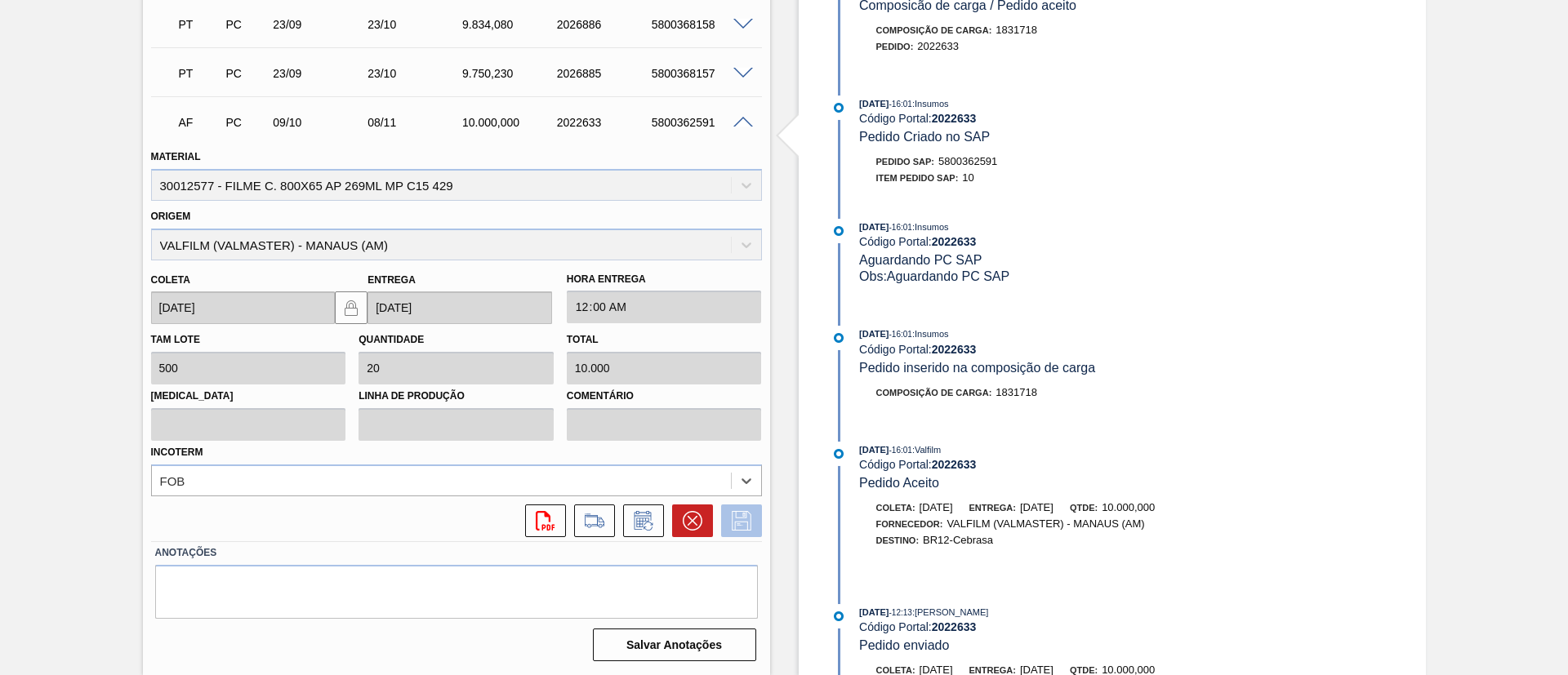
click at [724, 510] on button at bounding box center [741, 521] width 41 height 33
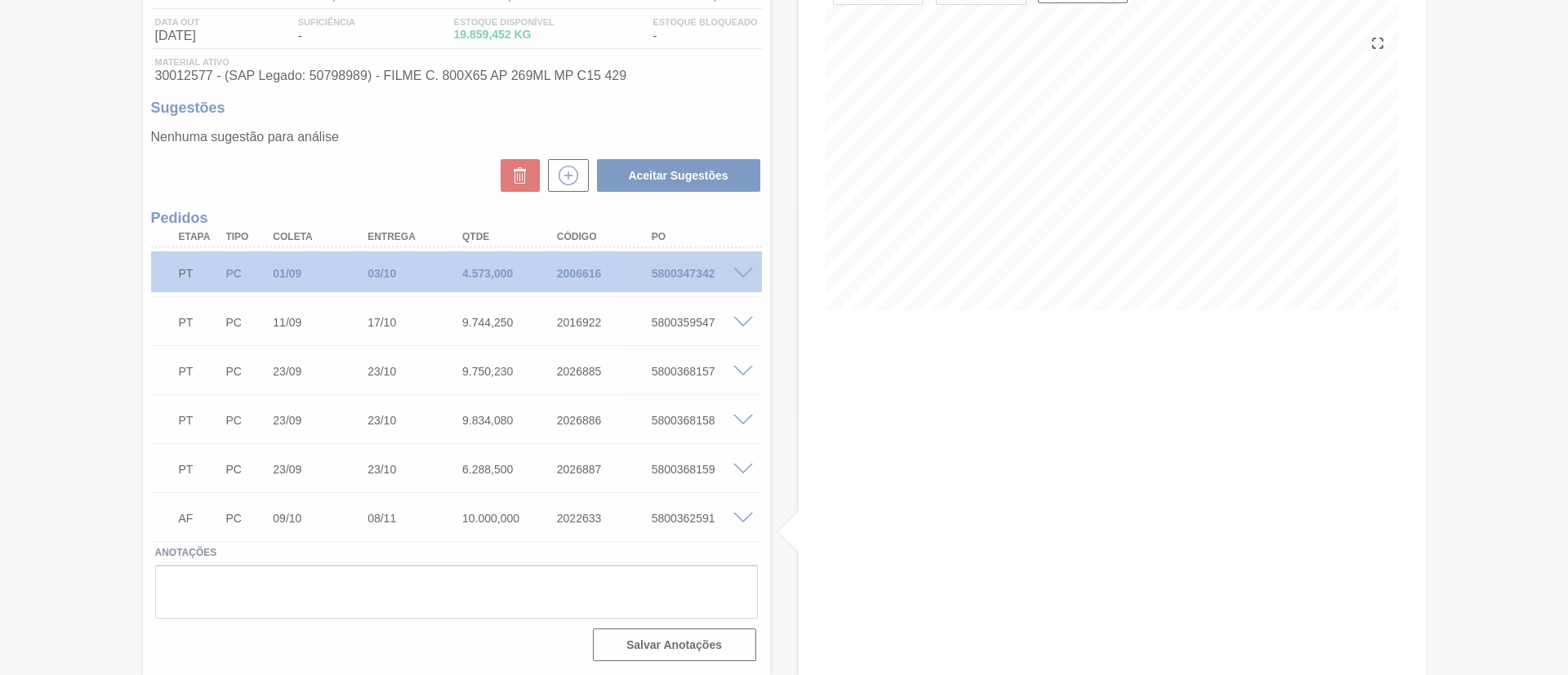
scroll to position [166, 0]
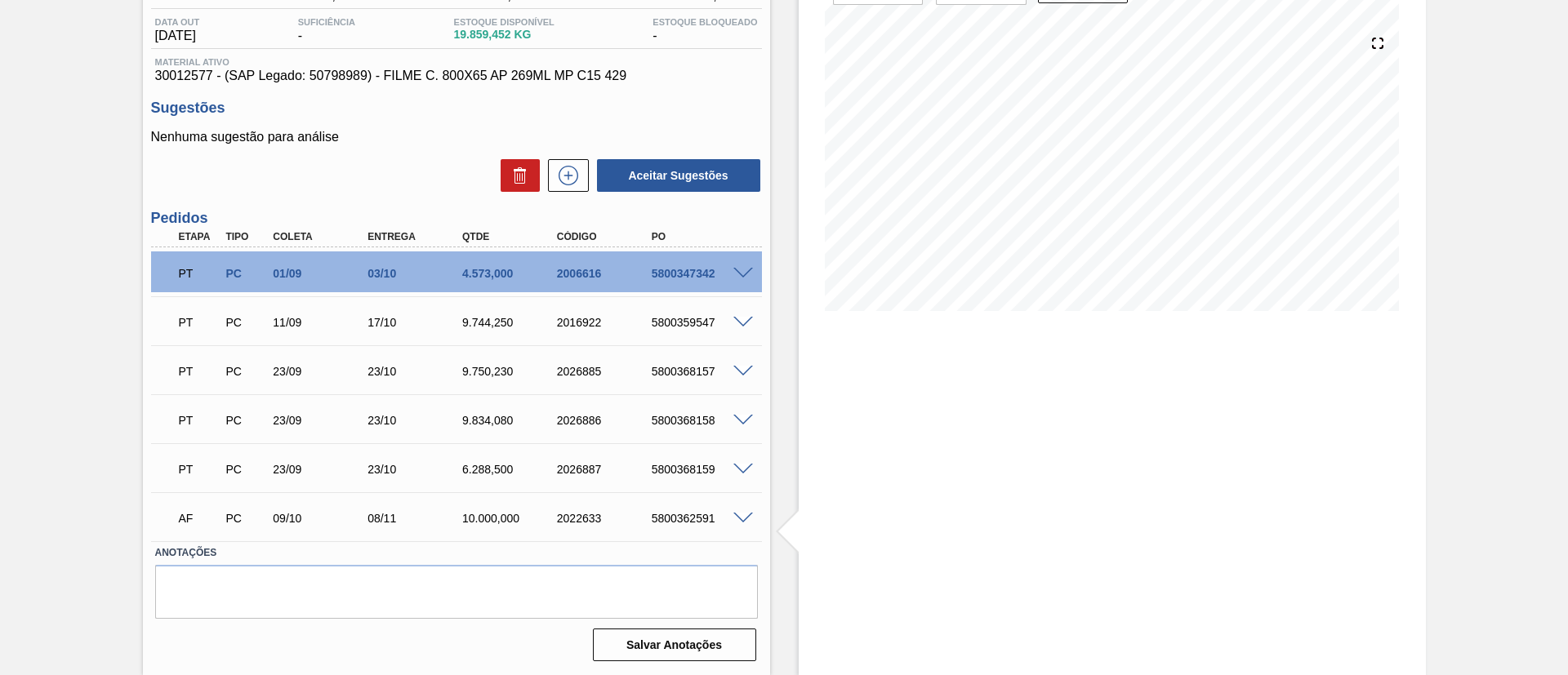
click at [740, 522] on div "5800362591" at bounding box center [701, 519] width 106 height 13
click at [746, 520] on span at bounding box center [743, 519] width 19 height 12
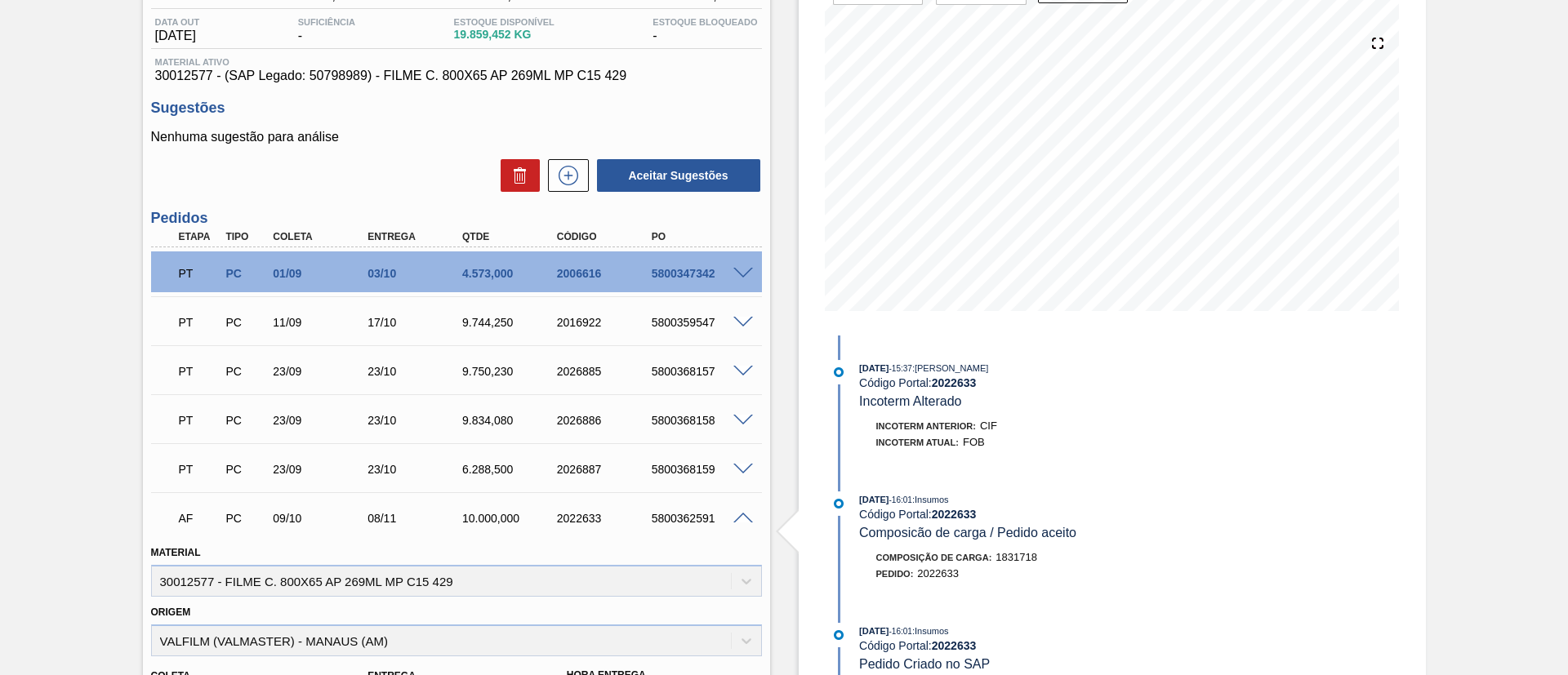
click at [746, 509] on div "AF PC 09/10 08/11 10.000,000 2022633 5800362591" at bounding box center [456, 517] width 611 height 41
click at [746, 518] on span at bounding box center [743, 519] width 19 height 12
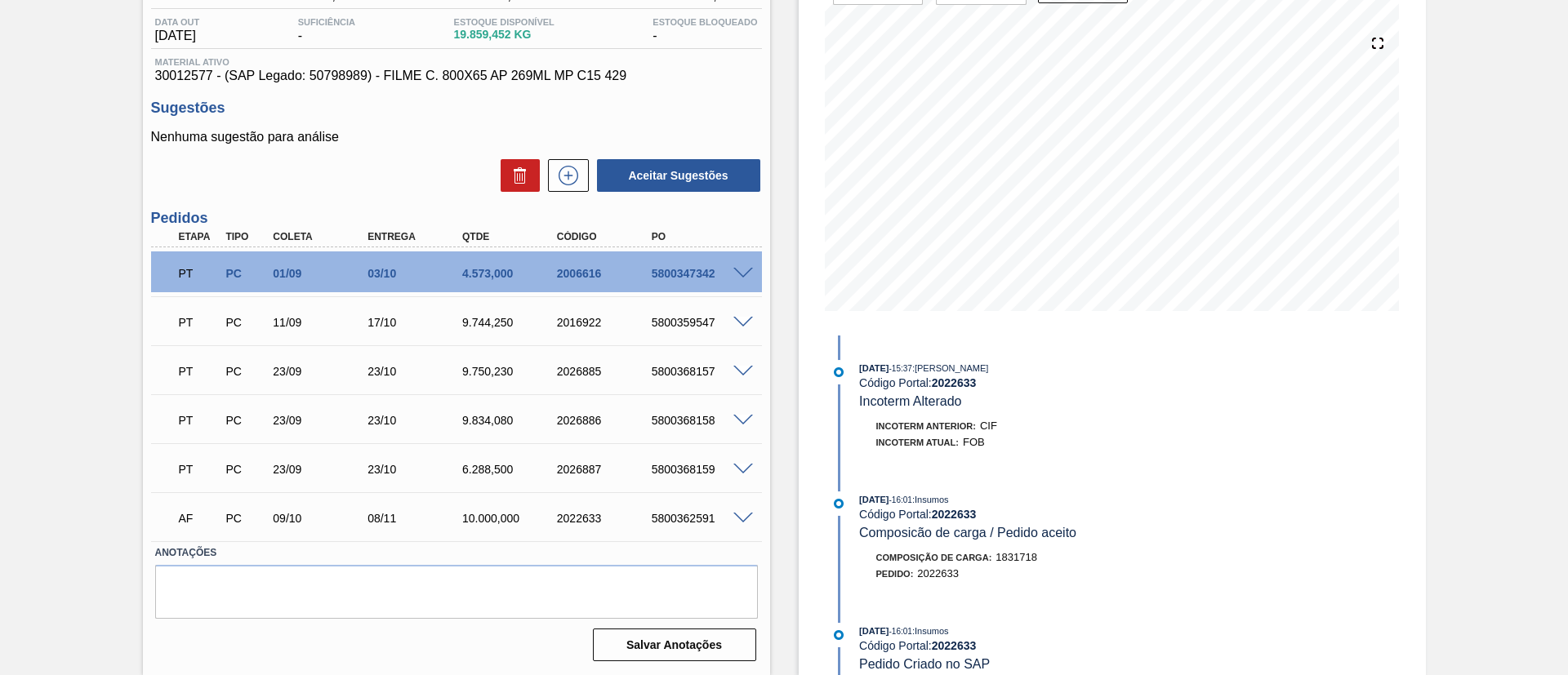
click at [750, 520] on div at bounding box center [746, 517] width 33 height 12
click at [741, 520] on span at bounding box center [743, 519] width 19 height 12
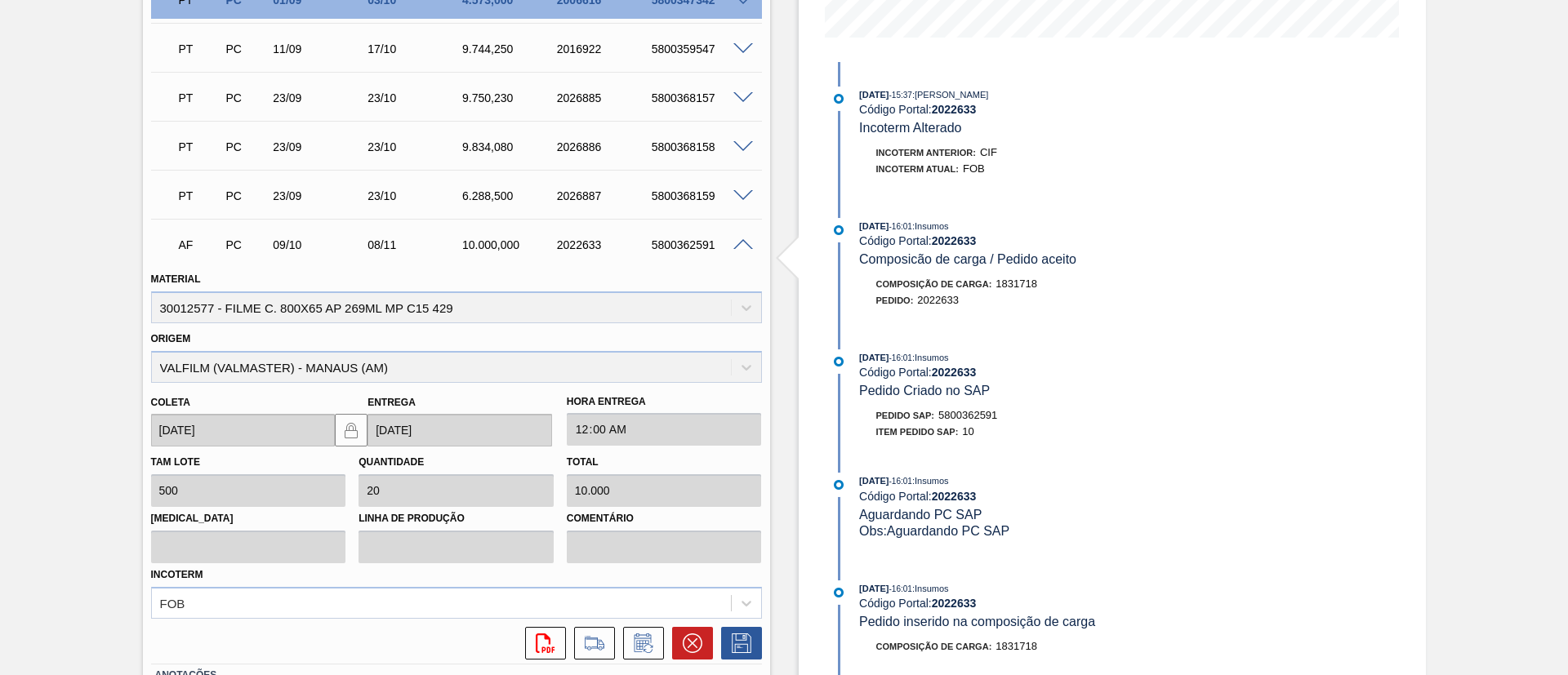
click at [738, 248] on span at bounding box center [743, 245] width 19 height 12
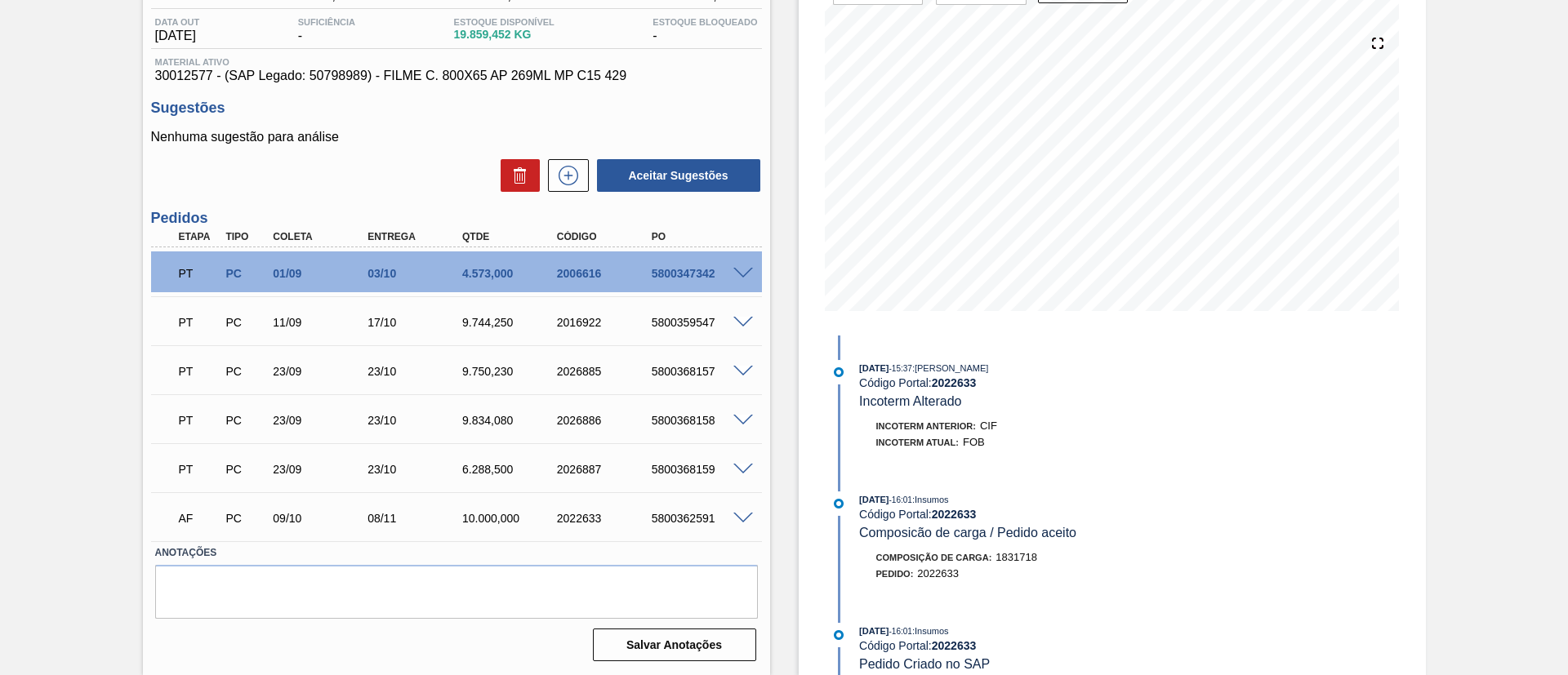
click at [738, 247] on div "PT PC 01/09 03/10 4.573,000 2006616 5800347342 Material 30012577 - FILME C. 800…" at bounding box center [456, 272] width 611 height 49
click at [738, 511] on div at bounding box center [746, 517] width 33 height 12
click at [744, 511] on div at bounding box center [746, 517] width 33 height 12
drag, startPoint x: 744, startPoint y: 510, endPoint x: 744, endPoint y: 520, distance: 10.0
click at [744, 513] on div at bounding box center [746, 517] width 33 height 12
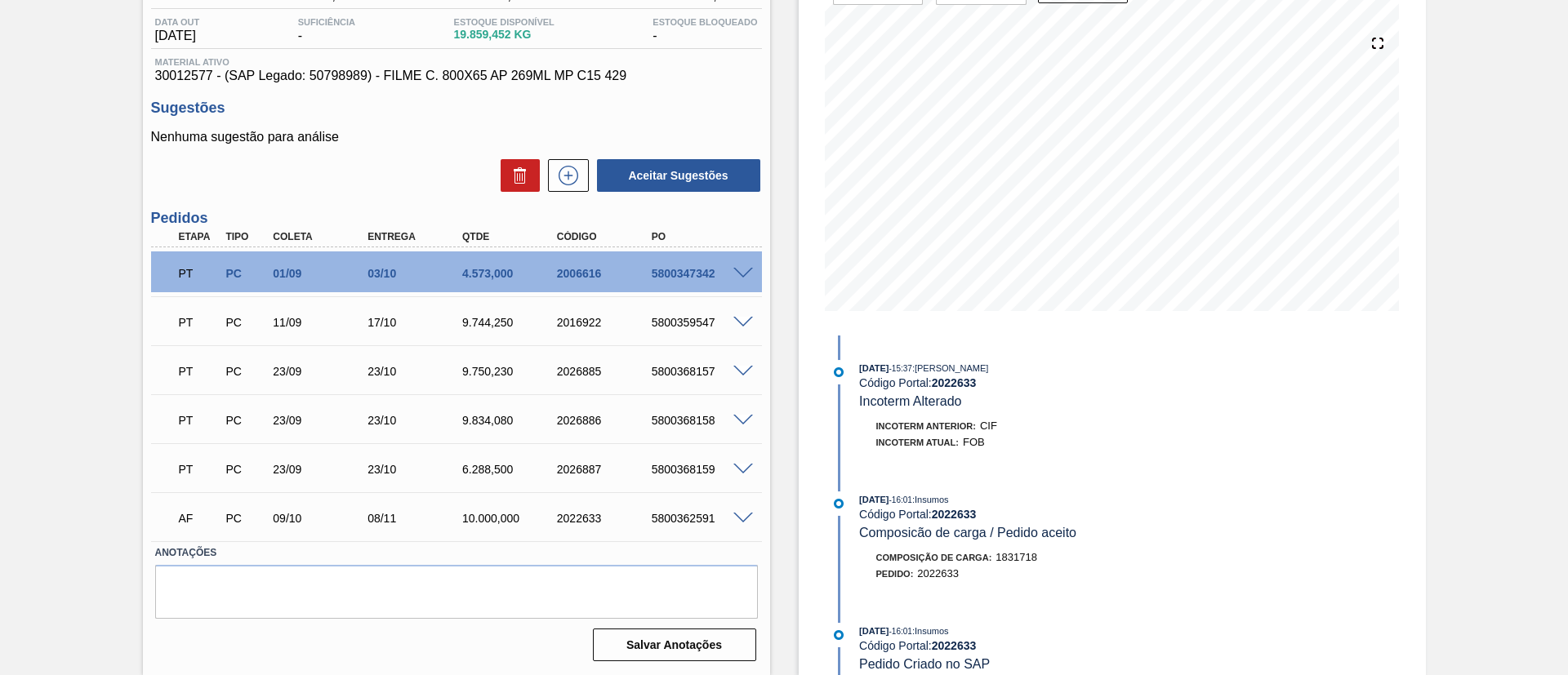
click at [744, 521] on span at bounding box center [743, 519] width 19 height 12
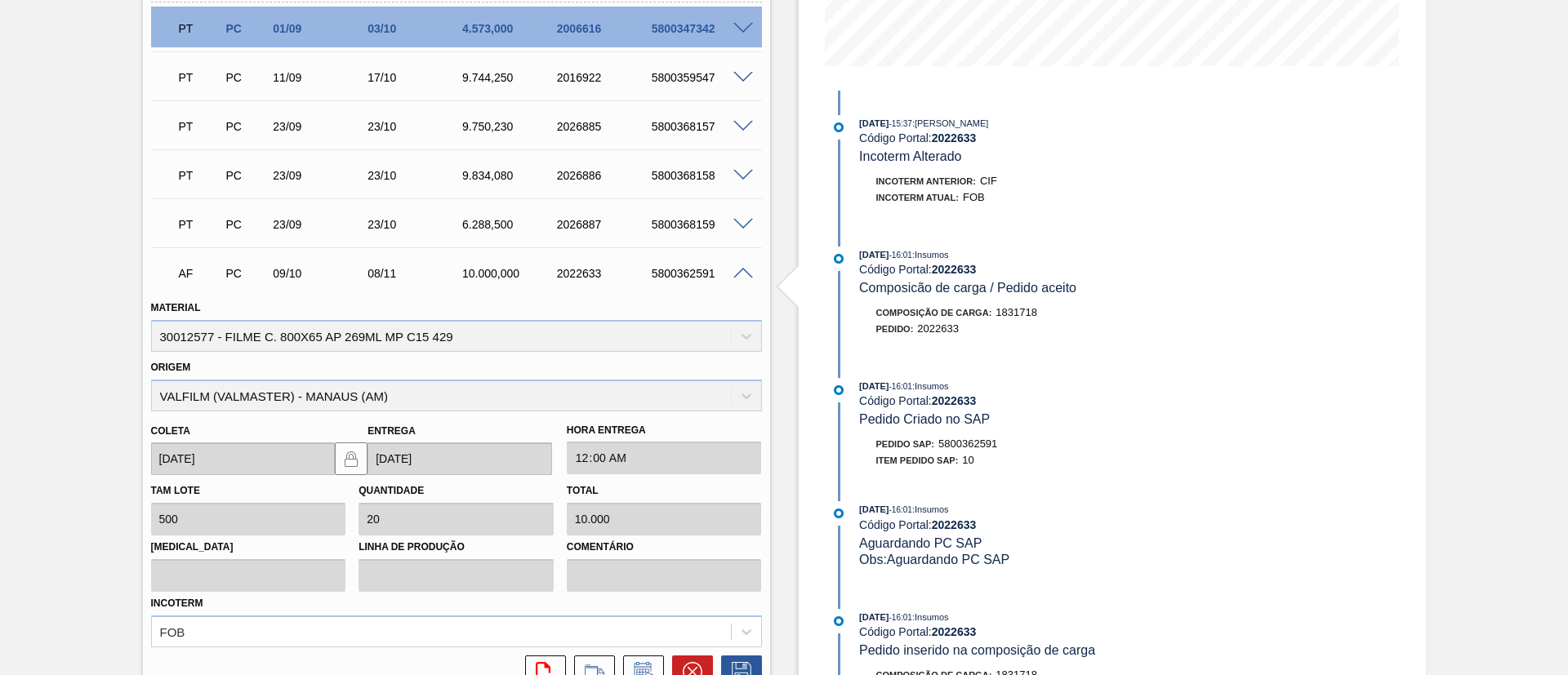
scroll to position [0, 0]
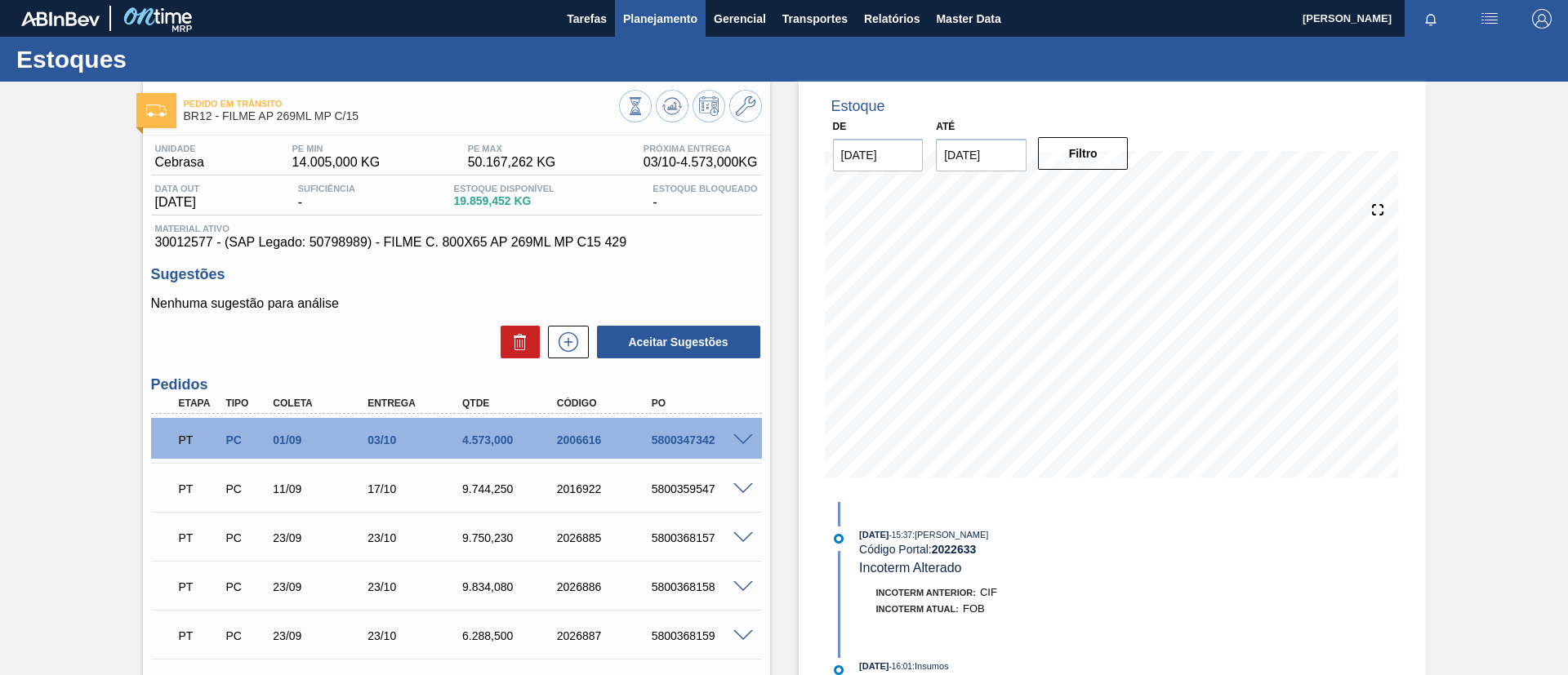
click at [686, 29] on button "Planejamento" at bounding box center [660, 18] width 91 height 37
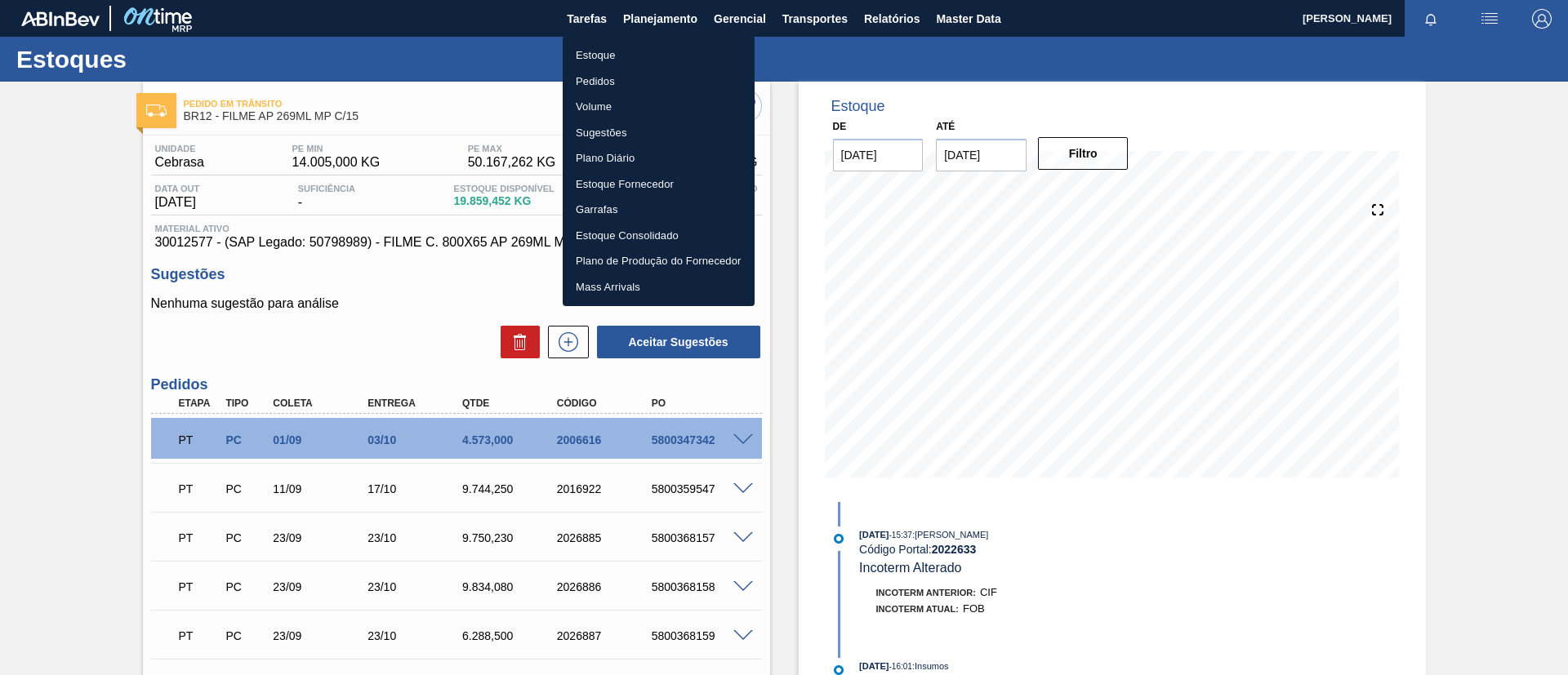
click at [648, 57] on li "Estoque" at bounding box center [659, 55] width 192 height 27
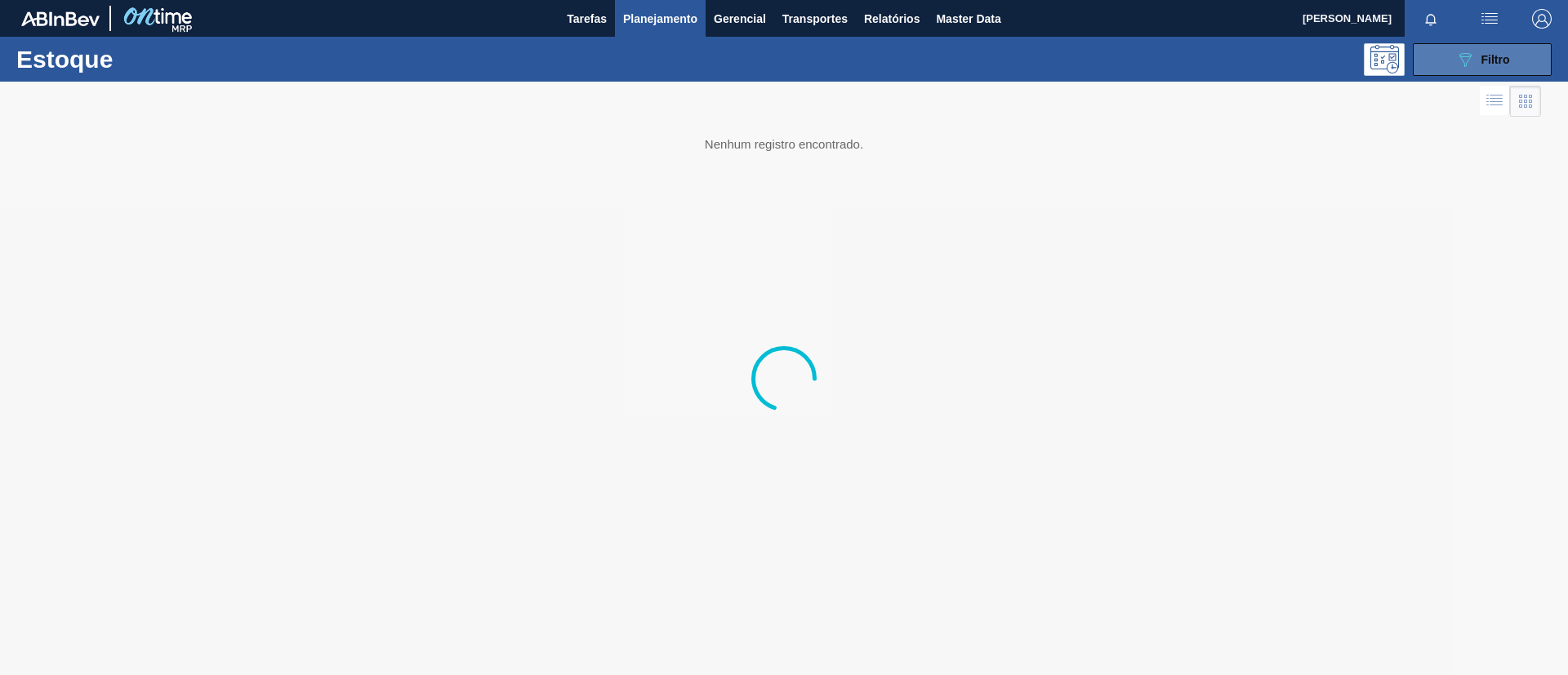
click at [1479, 43] on button "089F7B8B-B2A5-4AFE-B5C0-19BA573D28AC Filtro" at bounding box center [1482, 59] width 139 height 33
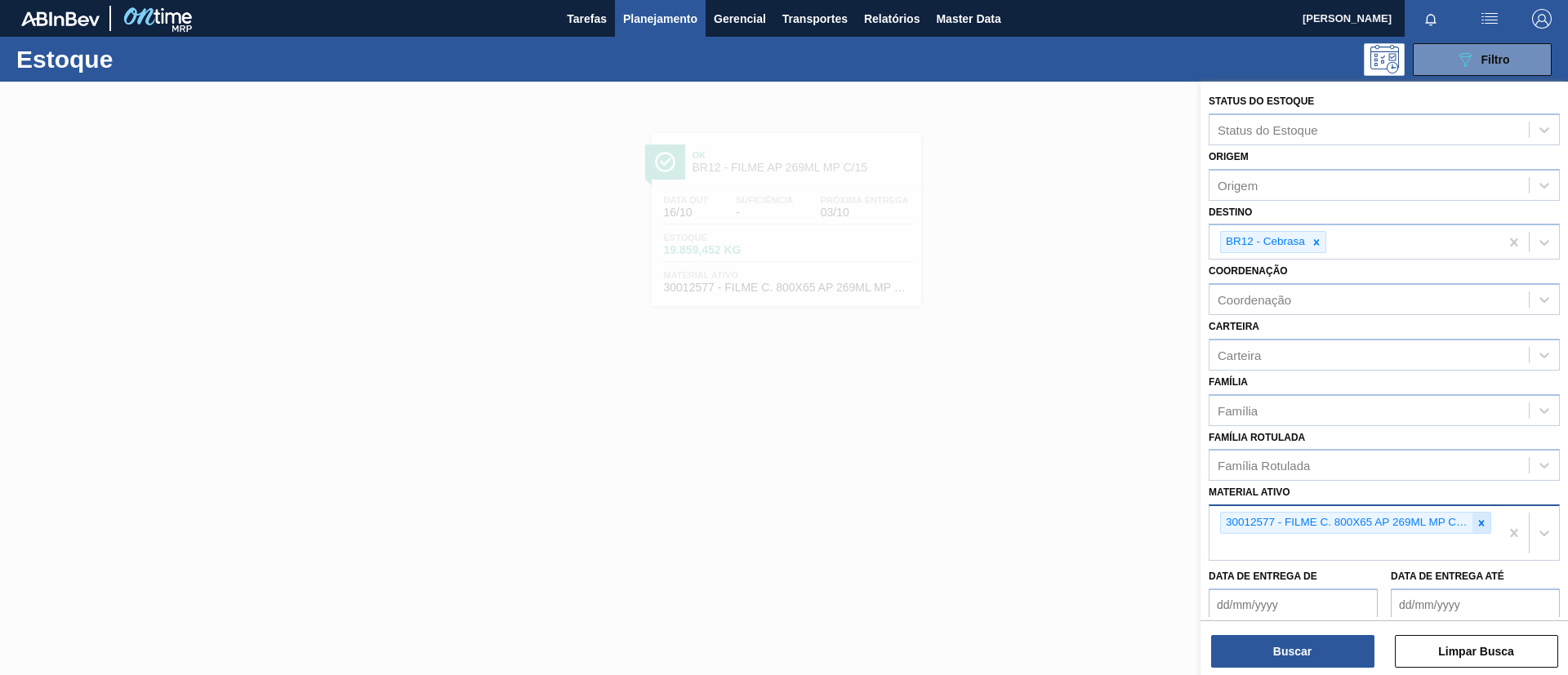
click at [1476, 524] on icon at bounding box center [1481, 523] width 11 height 11
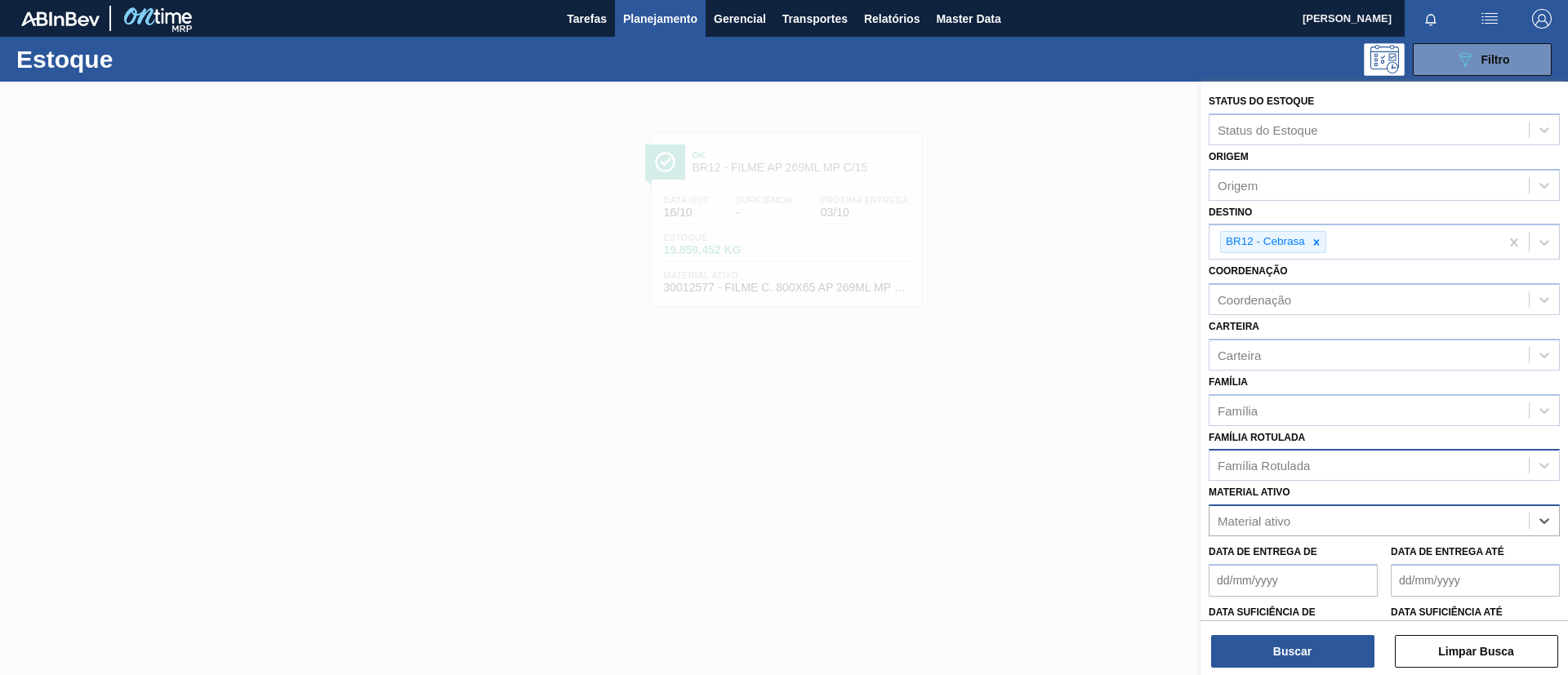
click at [1351, 474] on div "Família Rotulada" at bounding box center [1369, 466] width 319 height 24
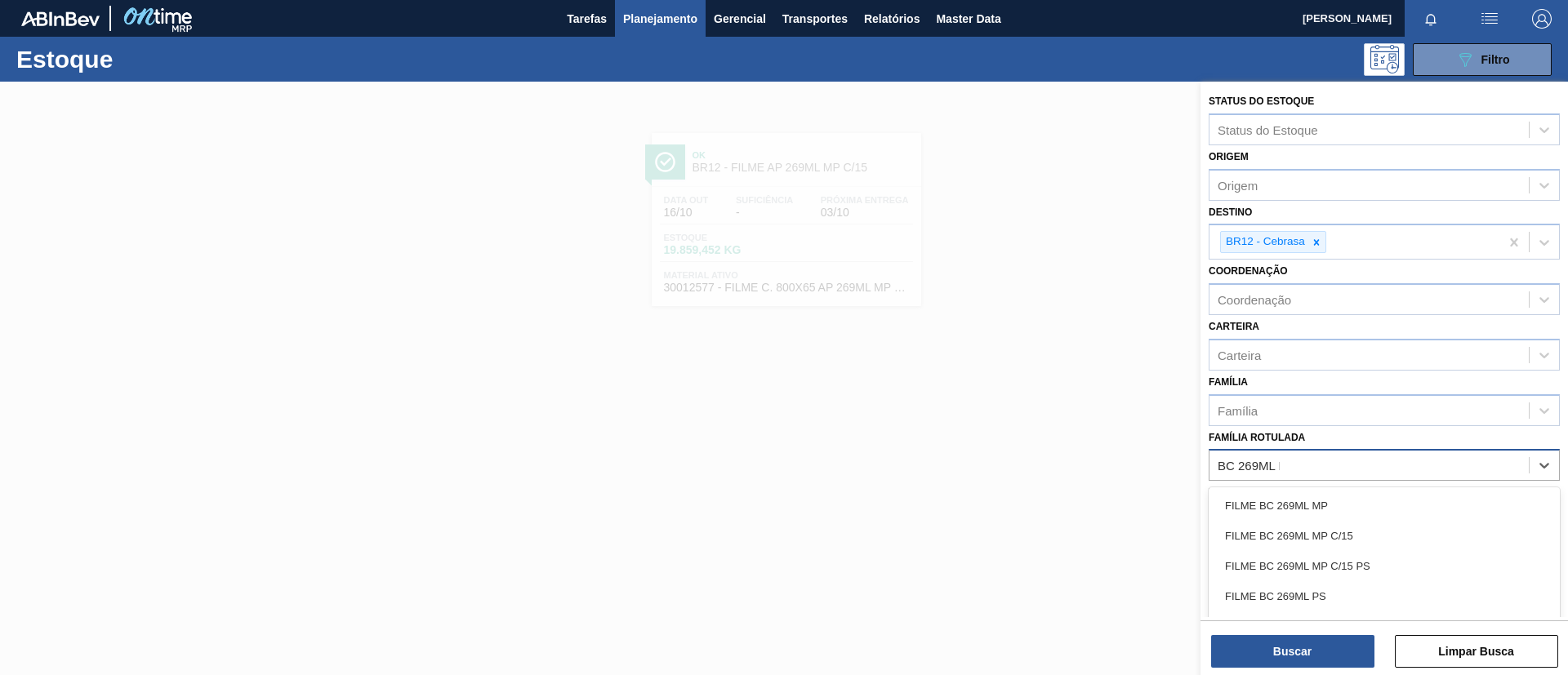
type Rotulada "BC 269ML MP"
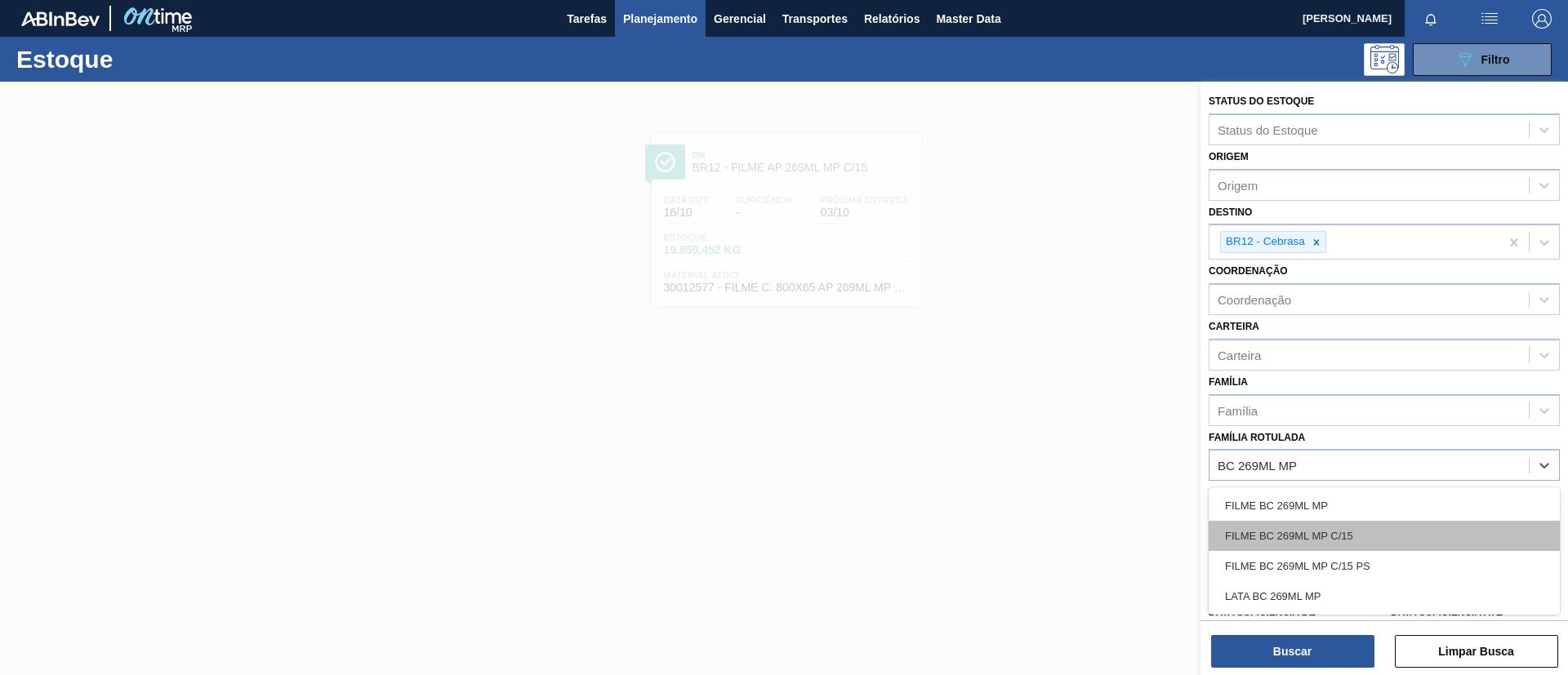
click at [1355, 528] on div "FILME BC 269ML MP C/15" at bounding box center [1384, 536] width 351 height 30
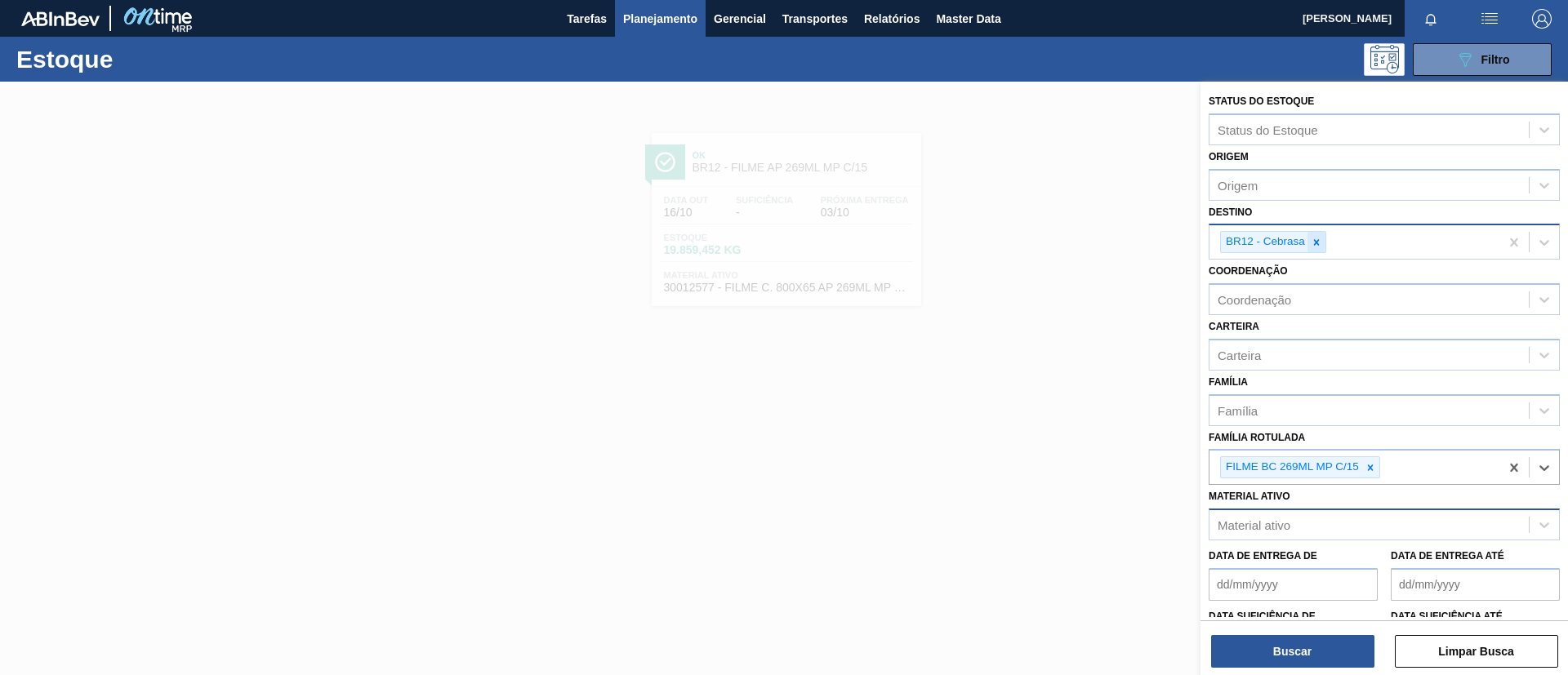
click at [1320, 250] on div at bounding box center [1316, 242] width 18 height 20
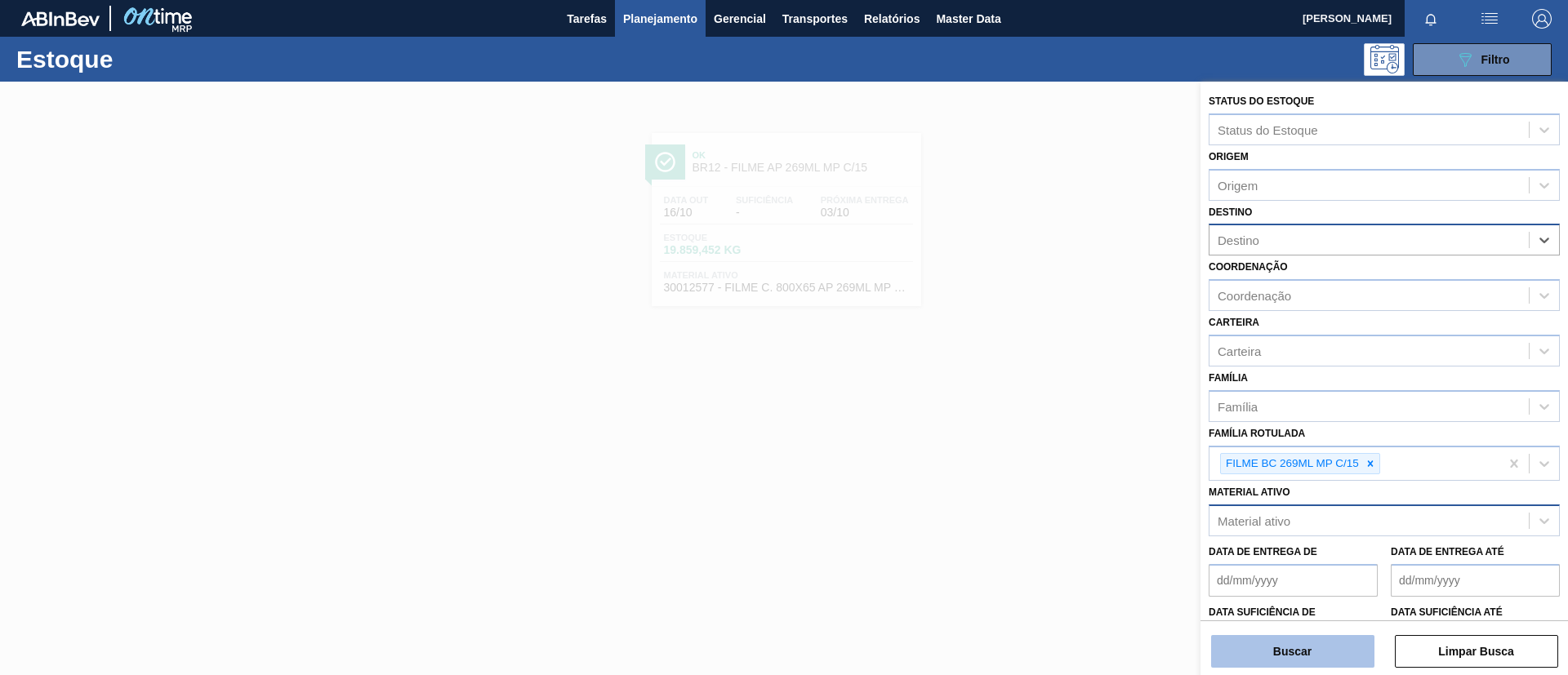
click at [1320, 642] on button "Buscar" at bounding box center [1293, 652] width 164 height 33
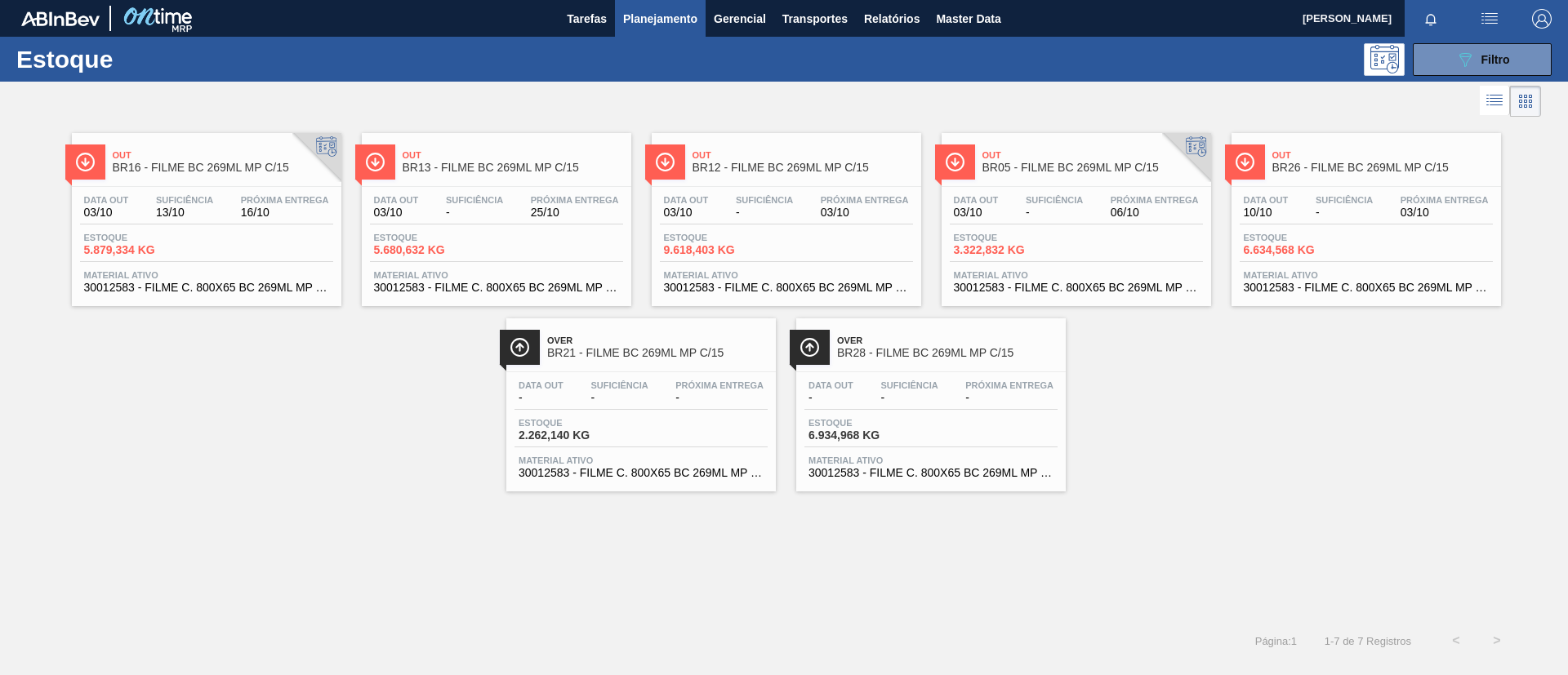
click at [1112, 443] on div "Out BR16 - FILME BC 269ML MP C/15 Data out 03/10 Suficiência 13/10 Próxima Entr…" at bounding box center [784, 305] width 1568 height 370
click at [589, 184] on div "Out BR13 - FILME BC 269ML MP C/15 Data out 03/10 Suficiência - Próxima Entrega …" at bounding box center [496, 220] width 270 height 173
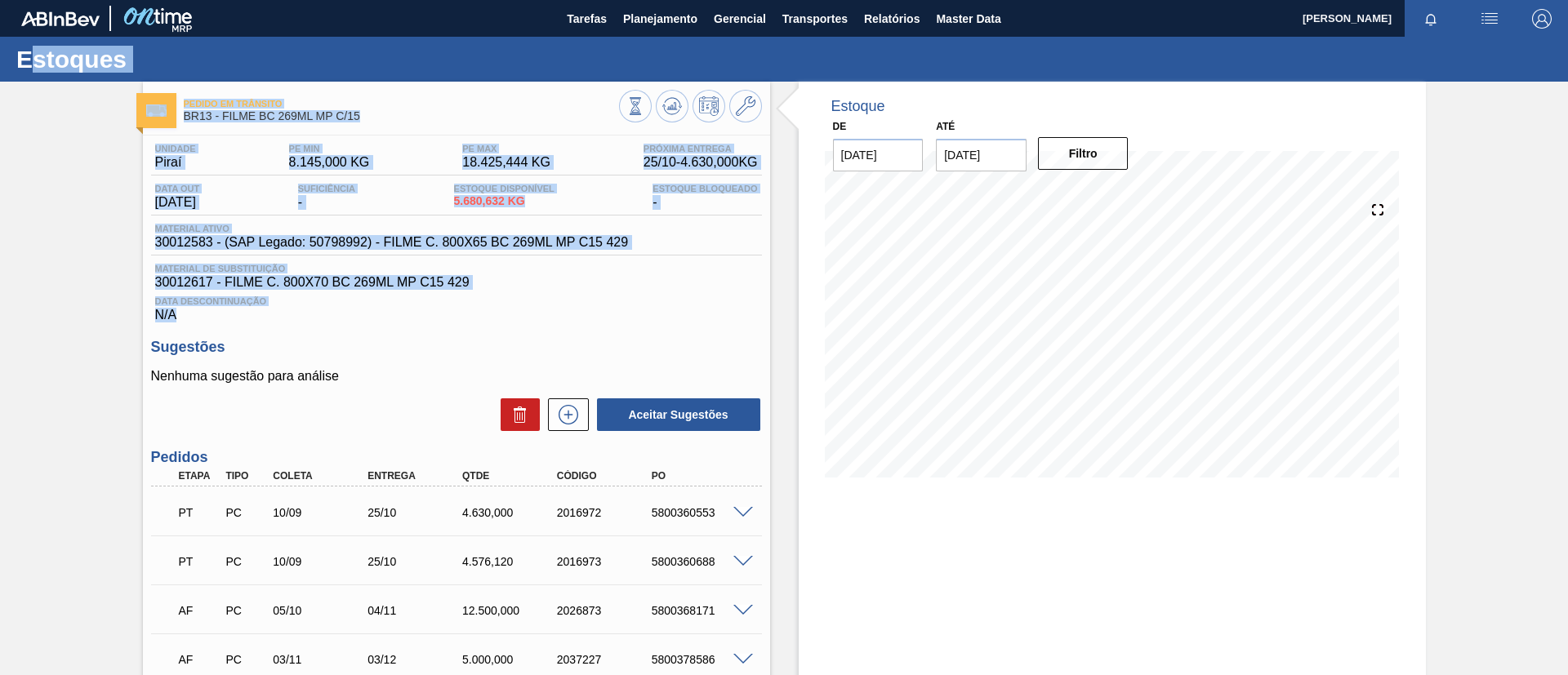
drag, startPoint x: 222, startPoint y: 318, endPoint x: 27, endPoint y: 48, distance: 333.1
click at [27, 48] on div "Estoques Pedido em Trânsito BR13 - FILME BC 269ML MP C/15 Unidade Piraí PE MIN …" at bounding box center [784, 426] width 1568 height 780
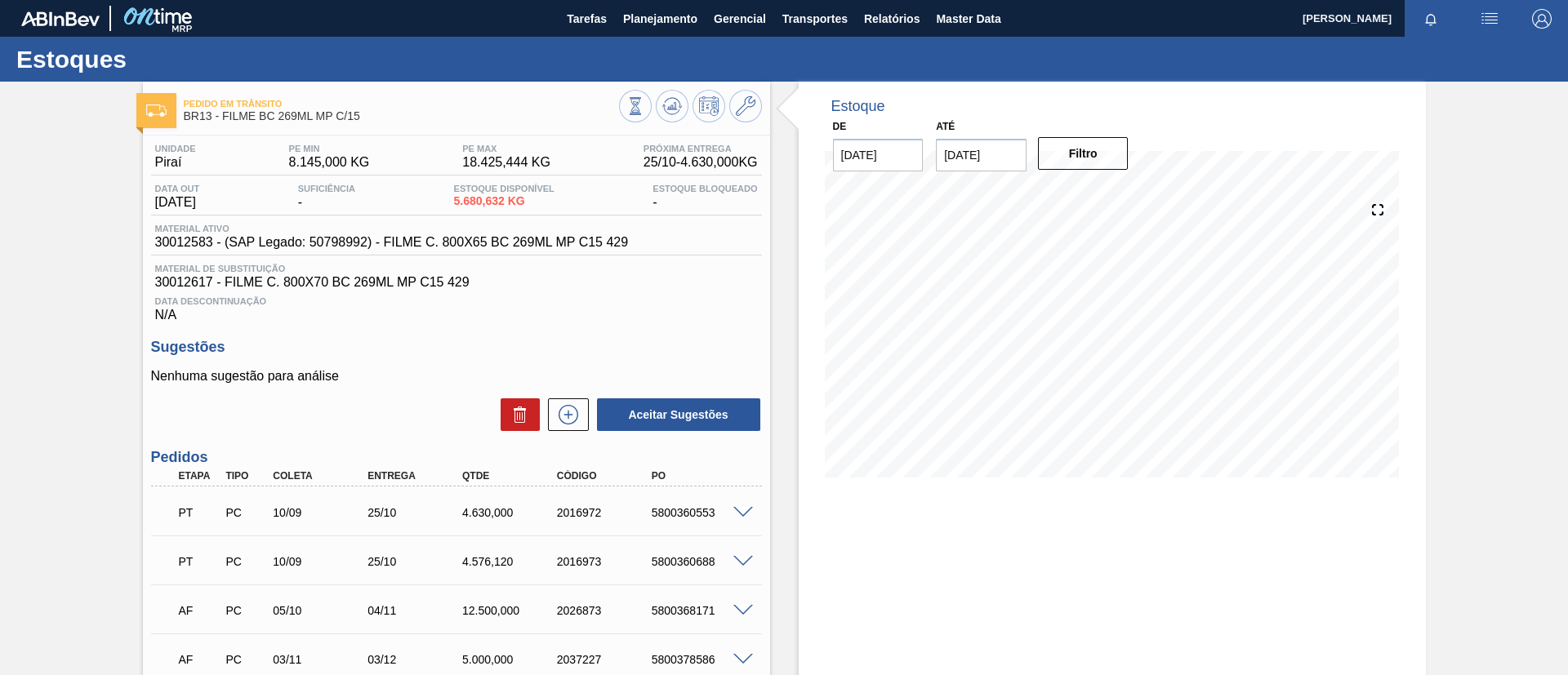
click at [318, 372] on p "Nenhuma sugestão para análise" at bounding box center [456, 376] width 611 height 15
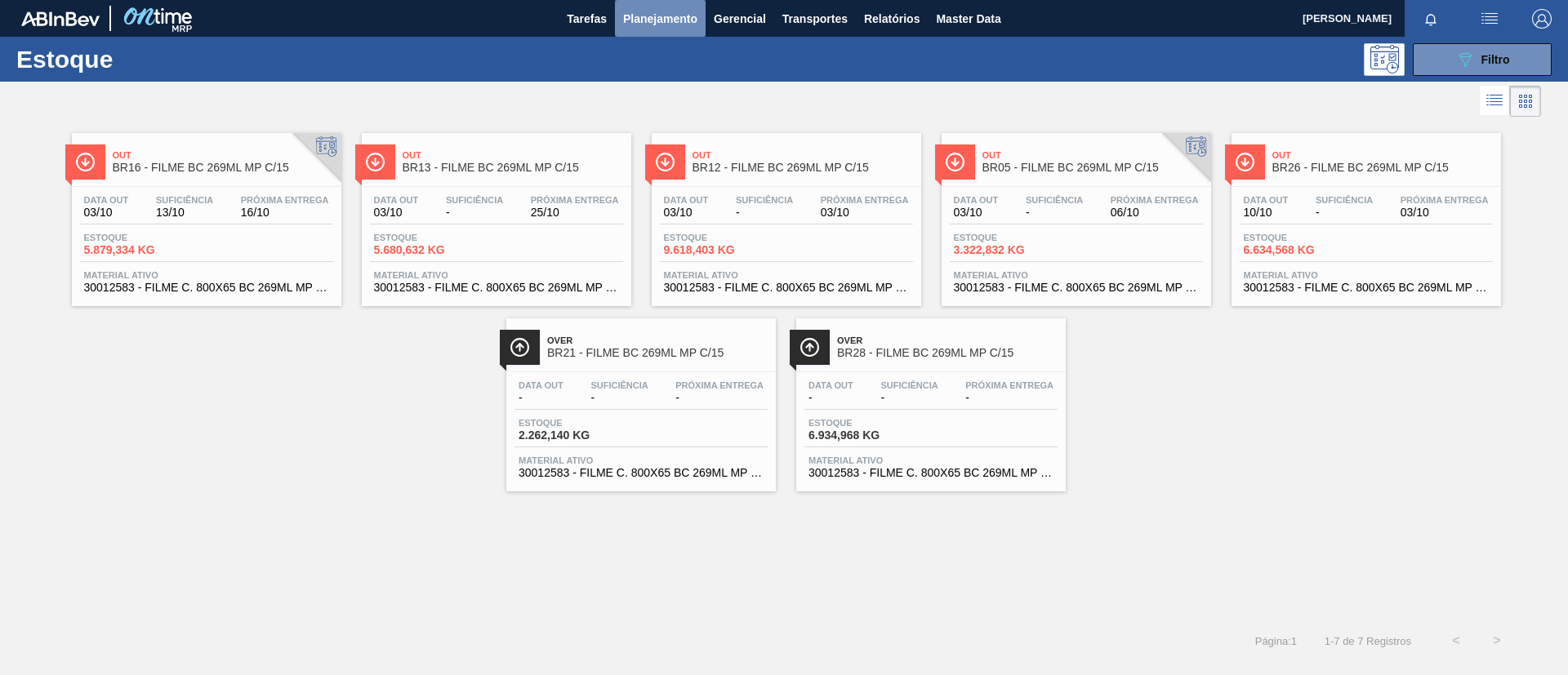
click at [650, 23] on span "Planejamento" at bounding box center [660, 18] width 74 height 19
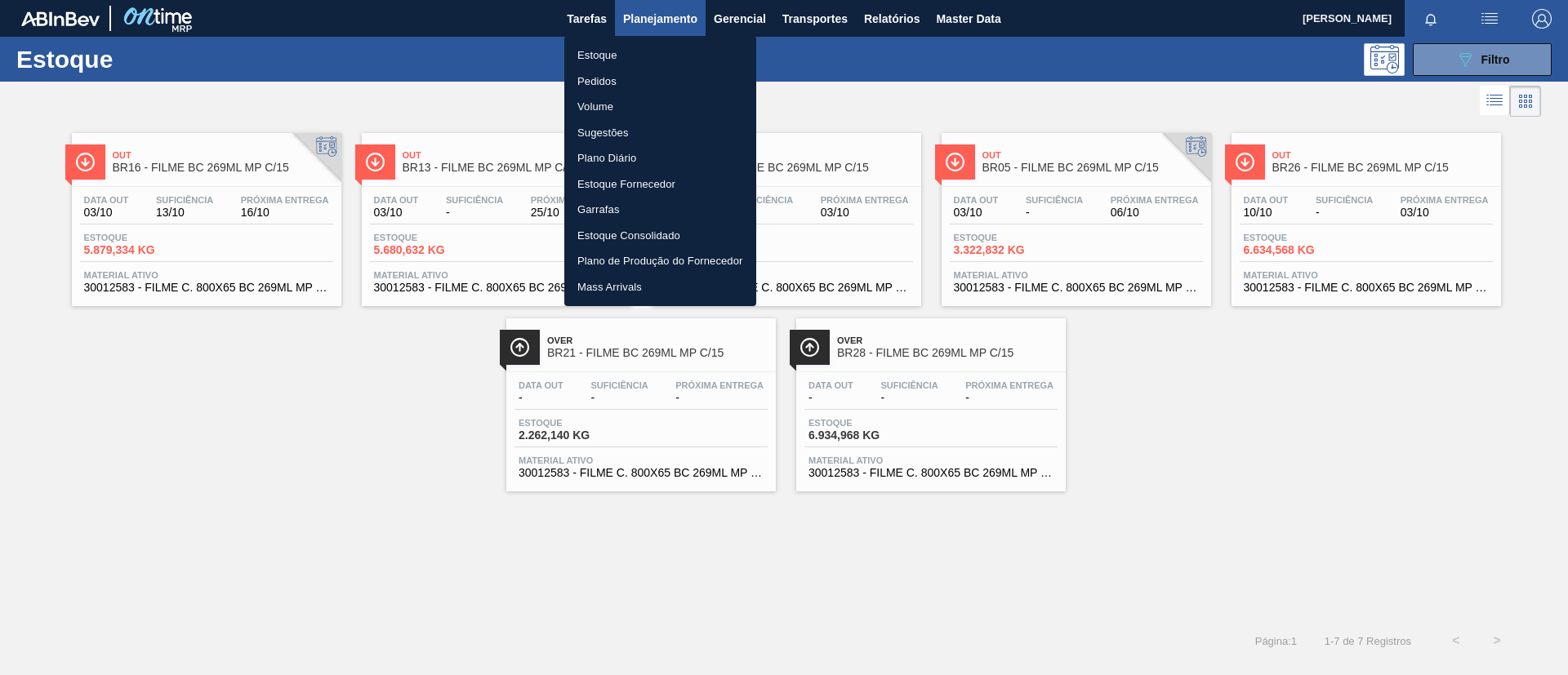
click at [633, 90] on li "Pedidos" at bounding box center [660, 81] width 192 height 27
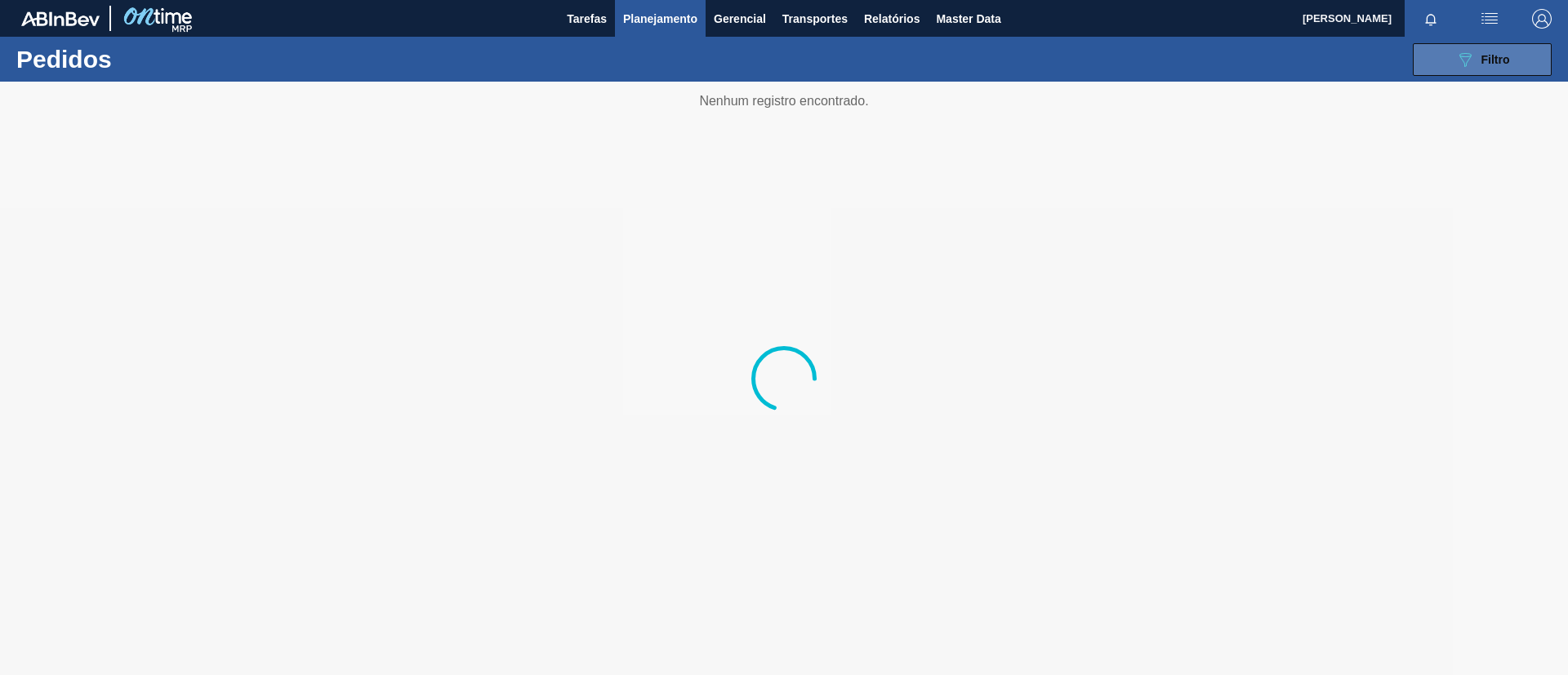
click at [1487, 67] on div "089F7B8B-B2A5-4AFE-B5C0-19BA573D28AC Filtro" at bounding box center [1483, 59] width 55 height 19
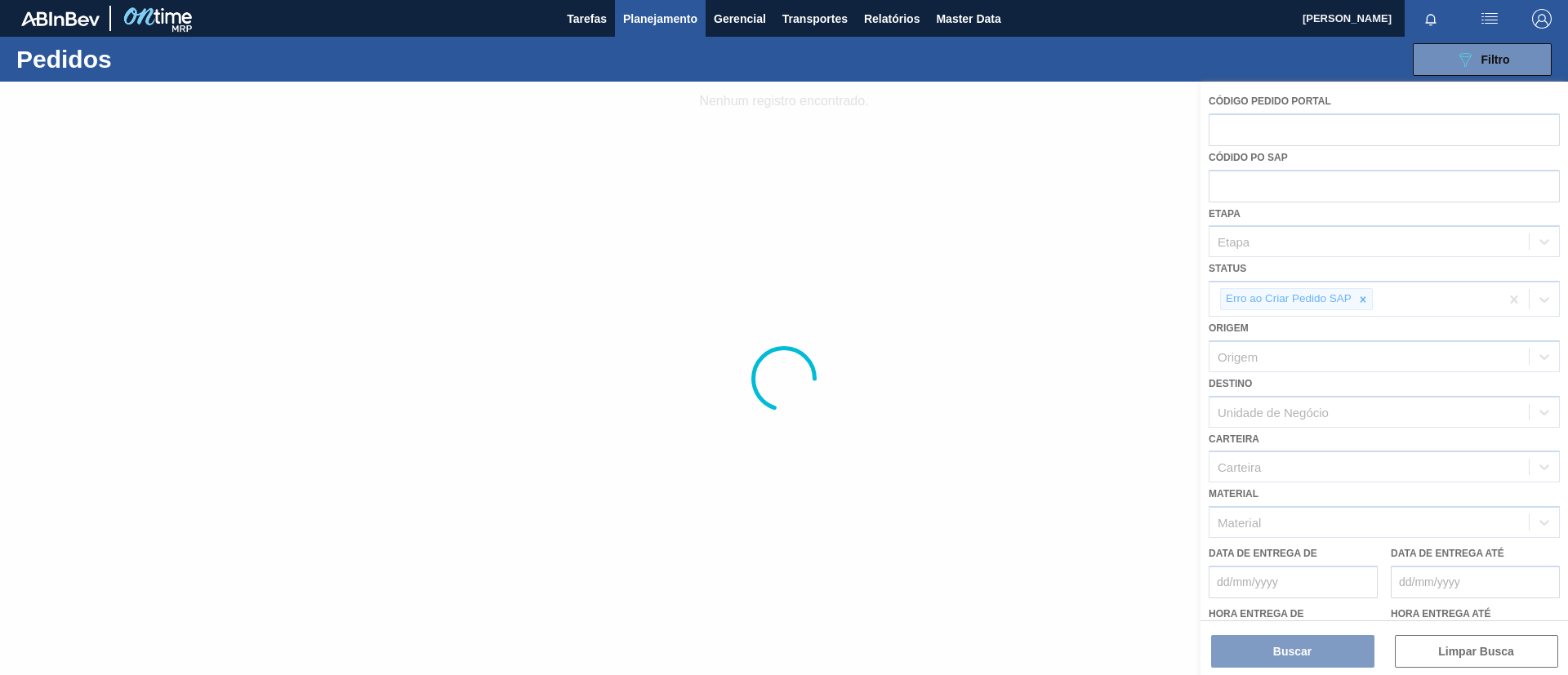
click at [677, 37] on div "089F7B8B-B2A5-4AFE-B5C0-19BA573D28AC Filtro Código Pedido Portal Códido PO SAP …" at bounding box center [910, 59] width 1299 height 49
drag, startPoint x: 669, startPoint y: 25, endPoint x: 660, endPoint y: 48, distance: 24.7
click at [666, 27] on span "Planejamento" at bounding box center [660, 18] width 74 height 19
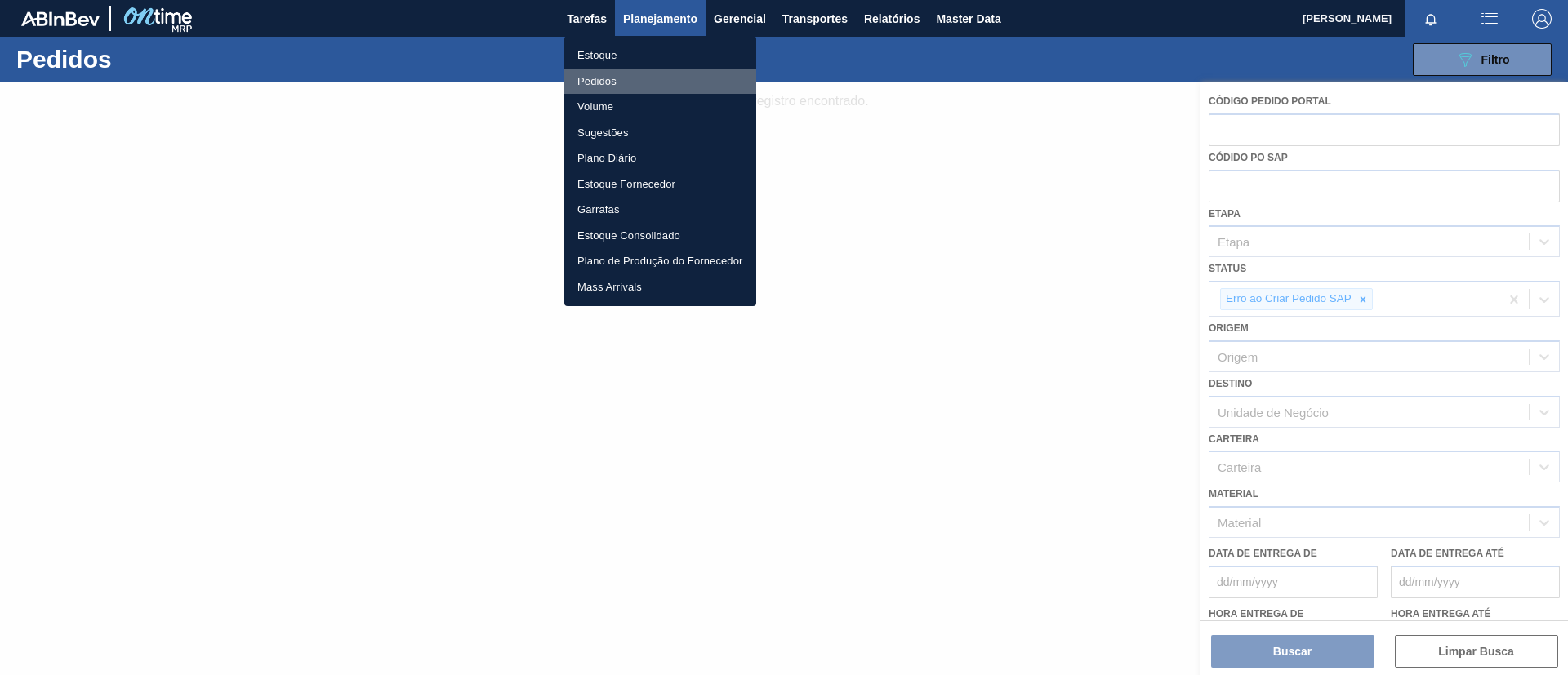
click at [656, 80] on li "Pedidos" at bounding box center [660, 81] width 192 height 27
